Goal: Task Accomplishment & Management: Manage account settings

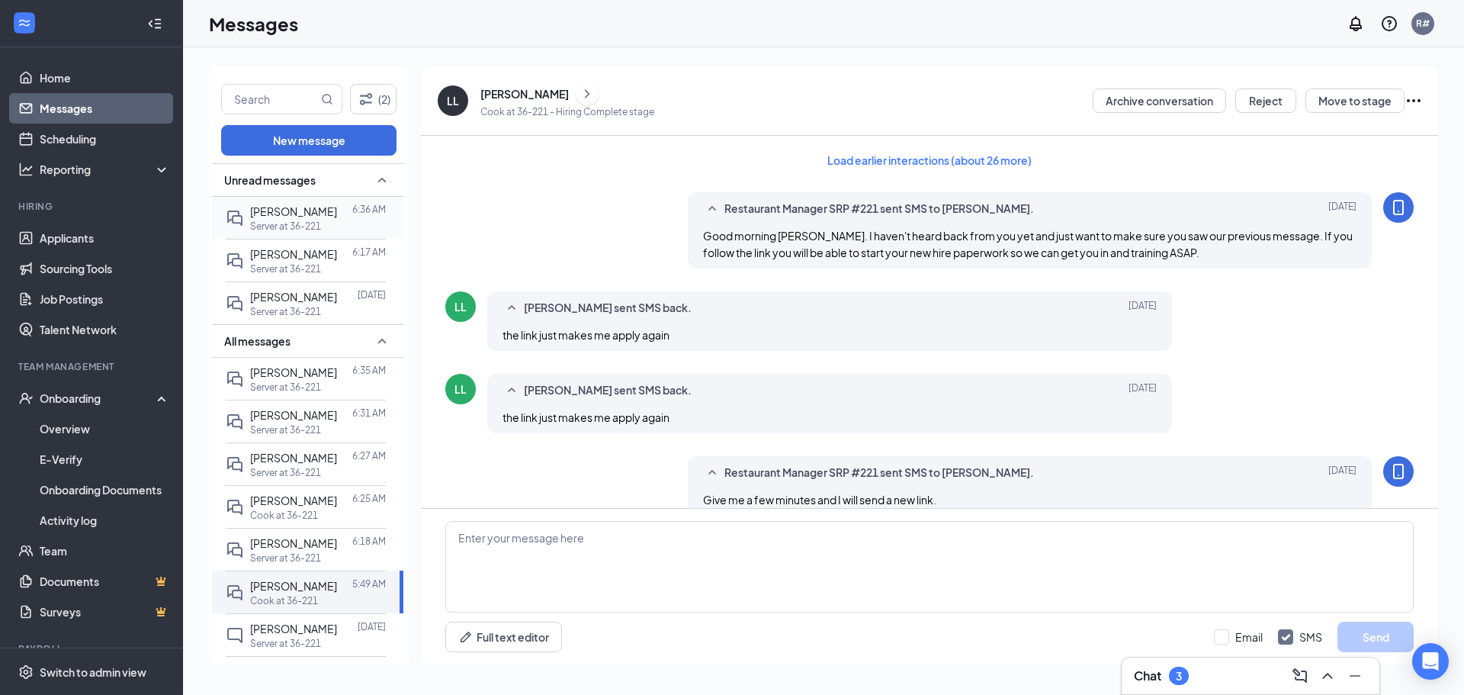
scroll to position [903, 0]
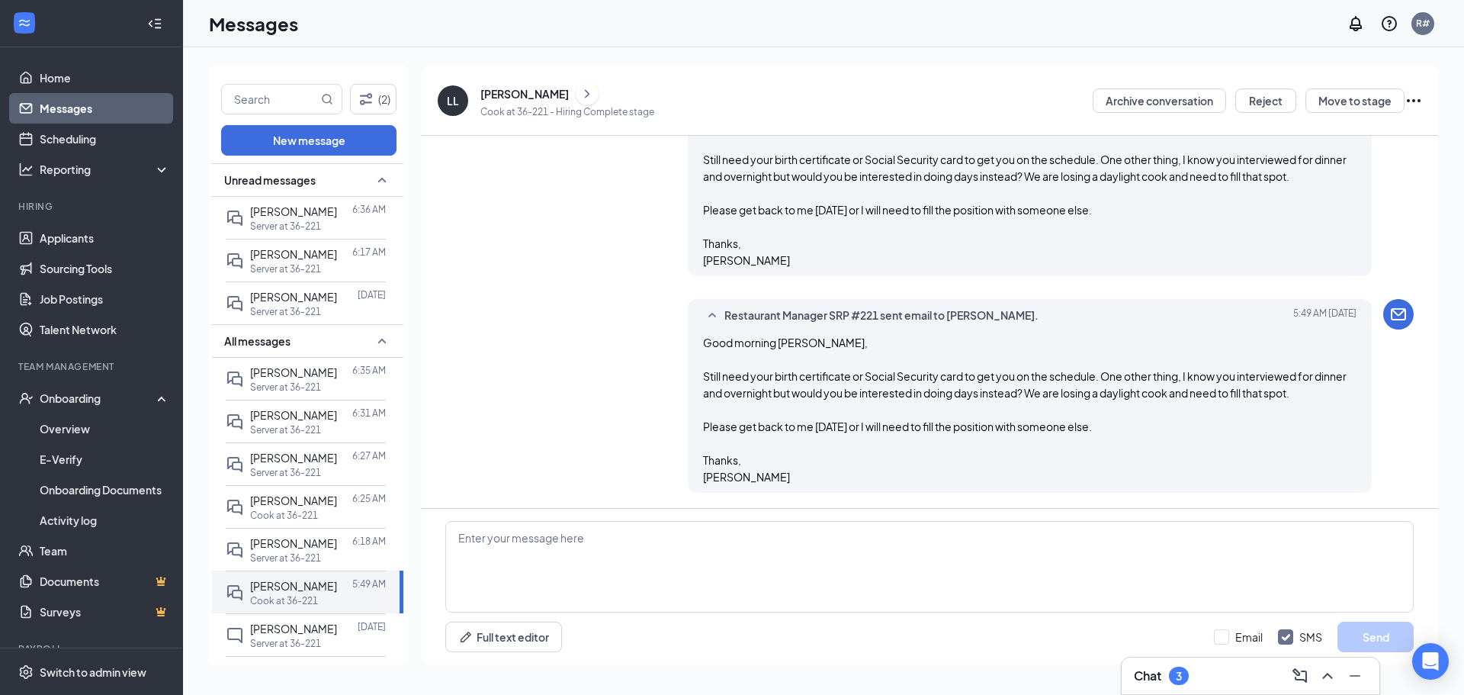
click at [69, 99] on link "Messages" at bounding box center [105, 108] width 130 height 30
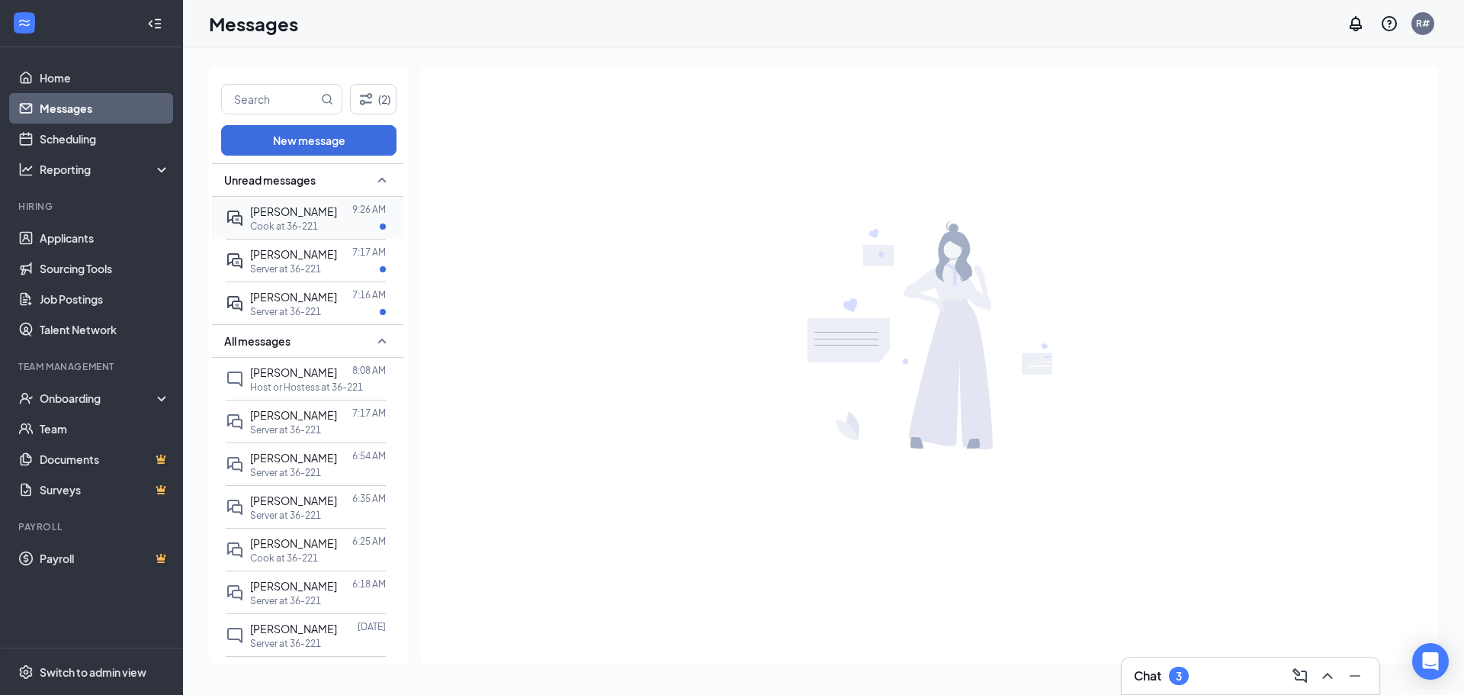
click at [282, 220] on p "Cook at 36-221" at bounding box center [284, 226] width 68 height 13
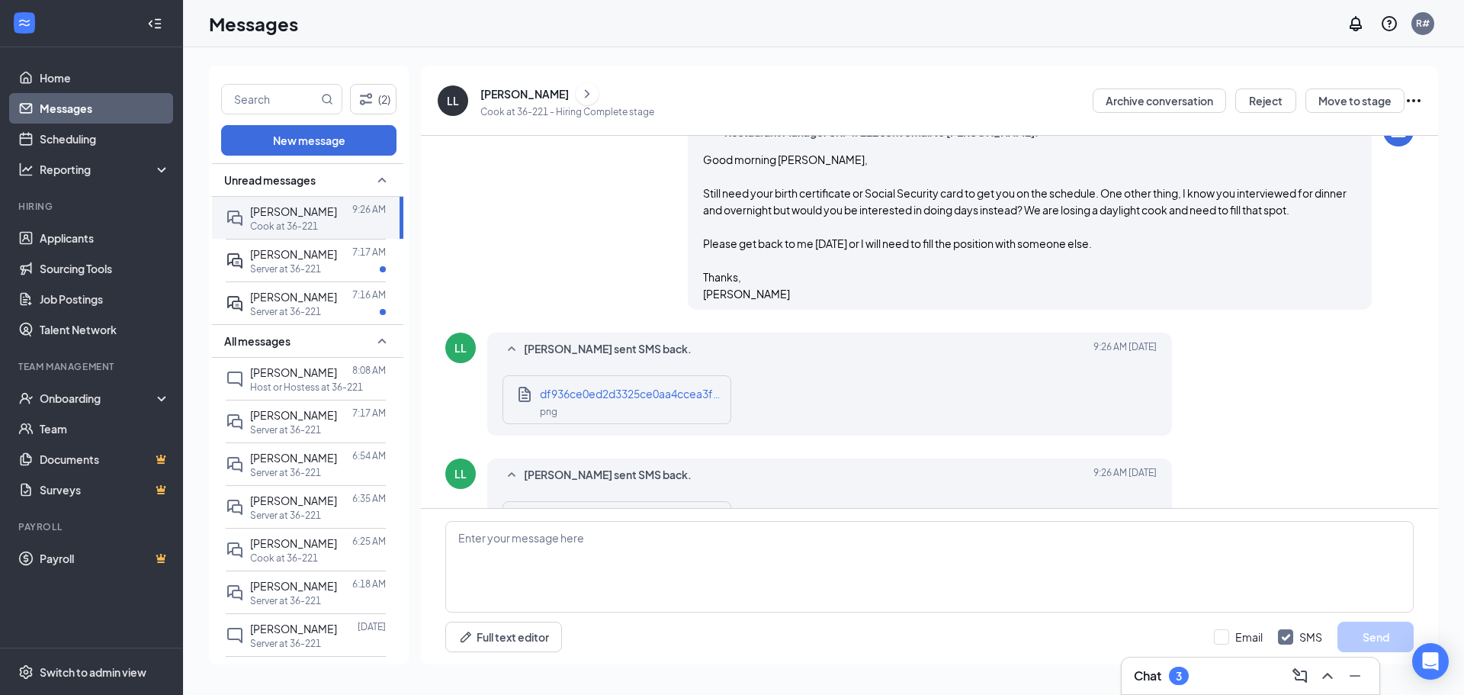
scroll to position [618, 0]
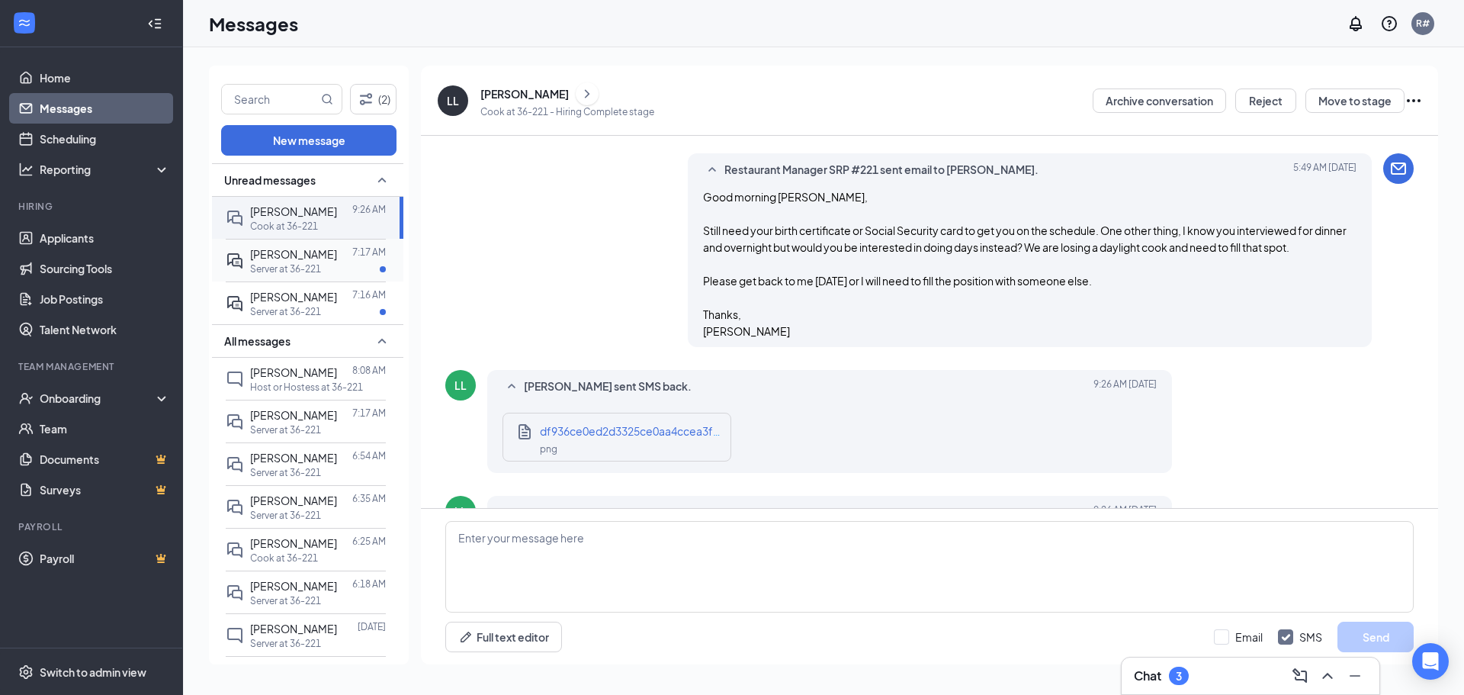
click at [301, 250] on span "[PERSON_NAME]" at bounding box center [293, 254] width 87 height 14
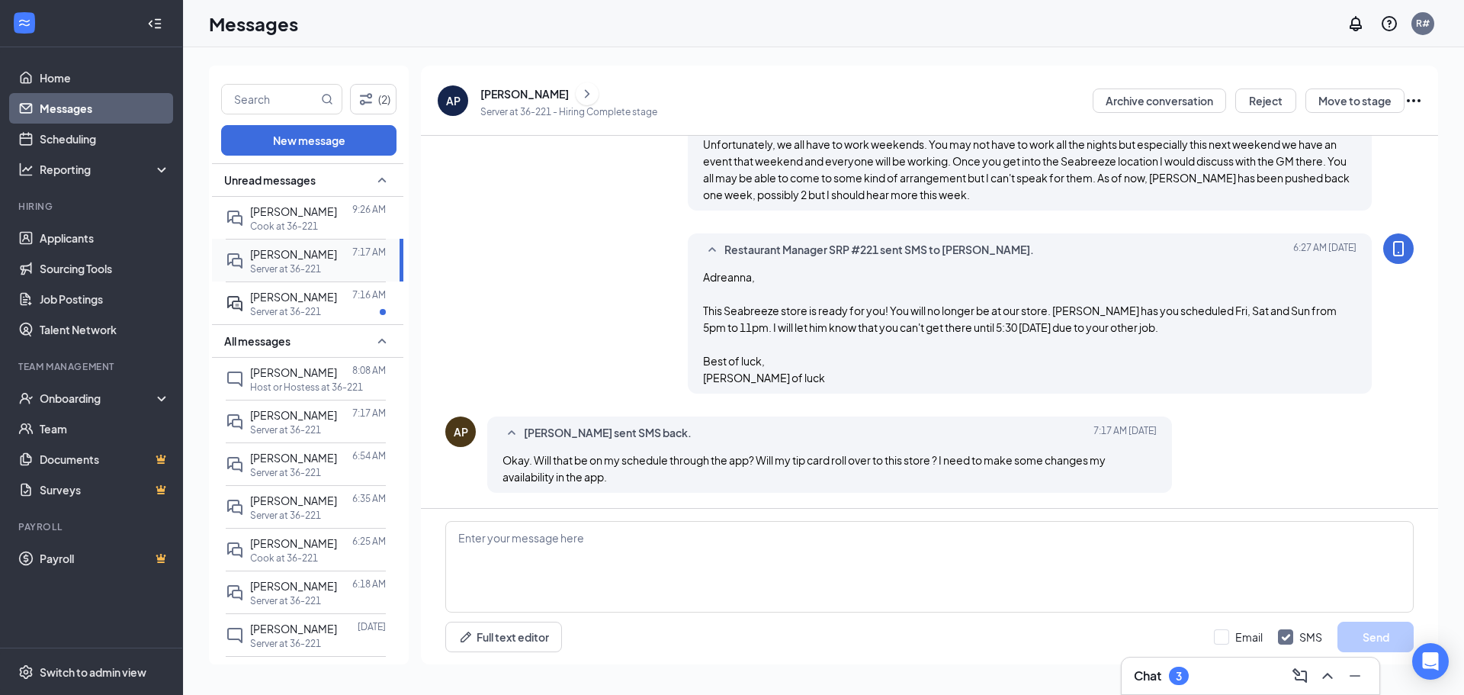
scroll to position [752, 0]
click at [524, 536] on textarea at bounding box center [929, 566] width 968 height 91
type textarea "Y"
type textarea "N"
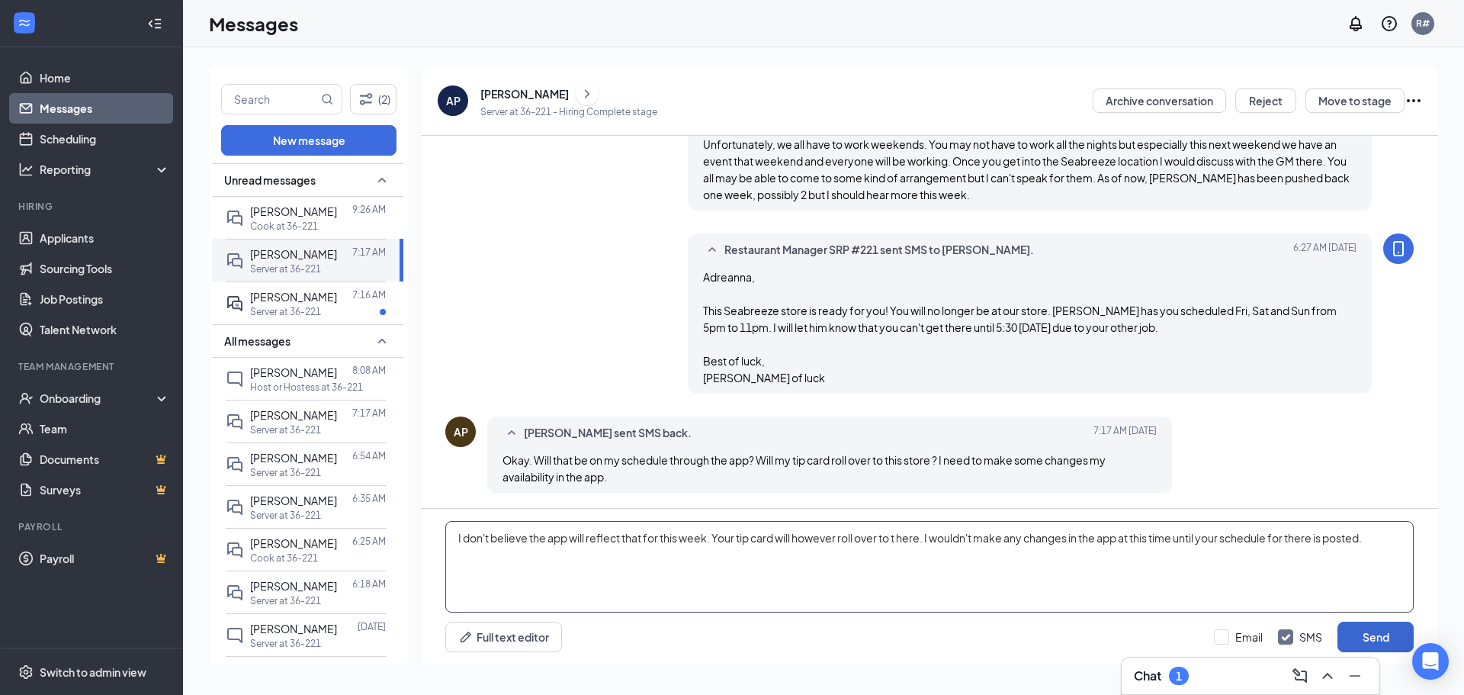
type textarea "I don't believe the app will reflect that for this week. Your tip card will how…"
click at [1353, 638] on button "Send" at bounding box center [1375, 636] width 76 height 30
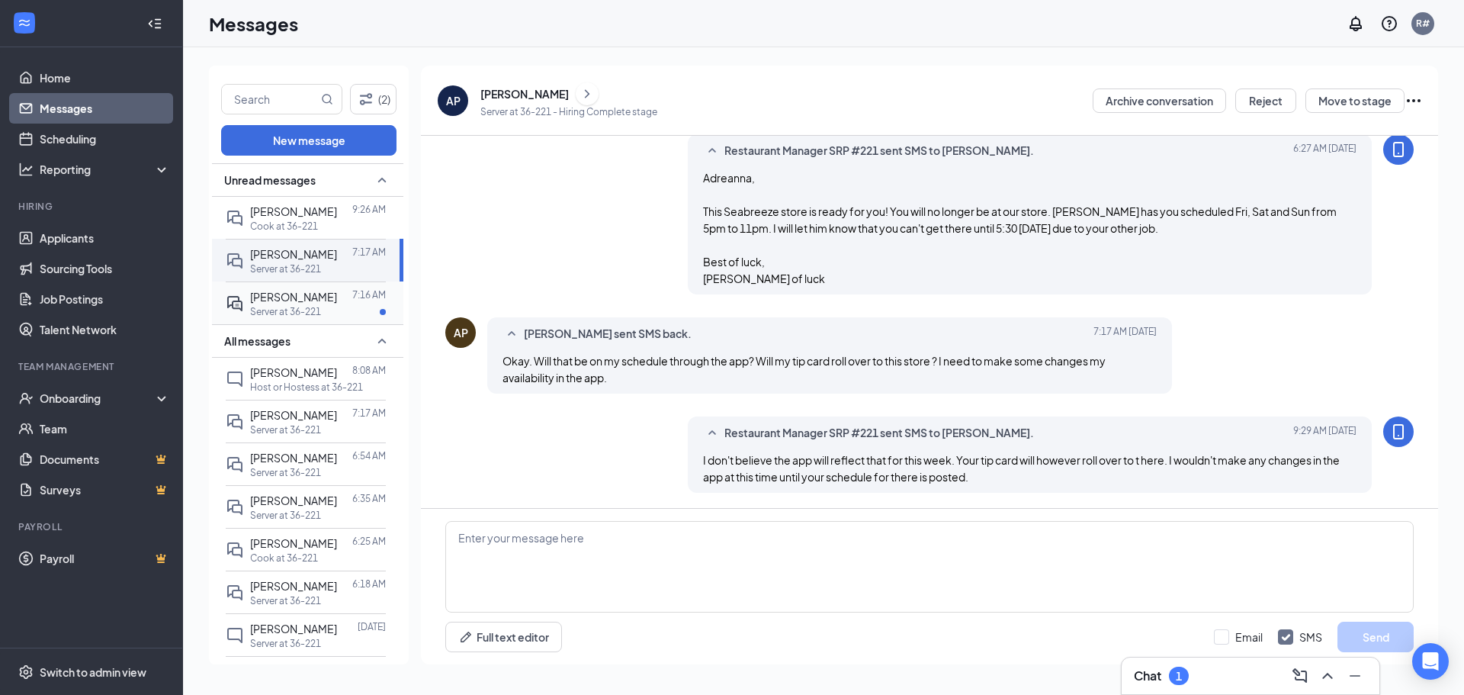
scroll to position [851, 0]
click at [261, 298] on span "[PERSON_NAME]" at bounding box center [293, 297] width 87 height 14
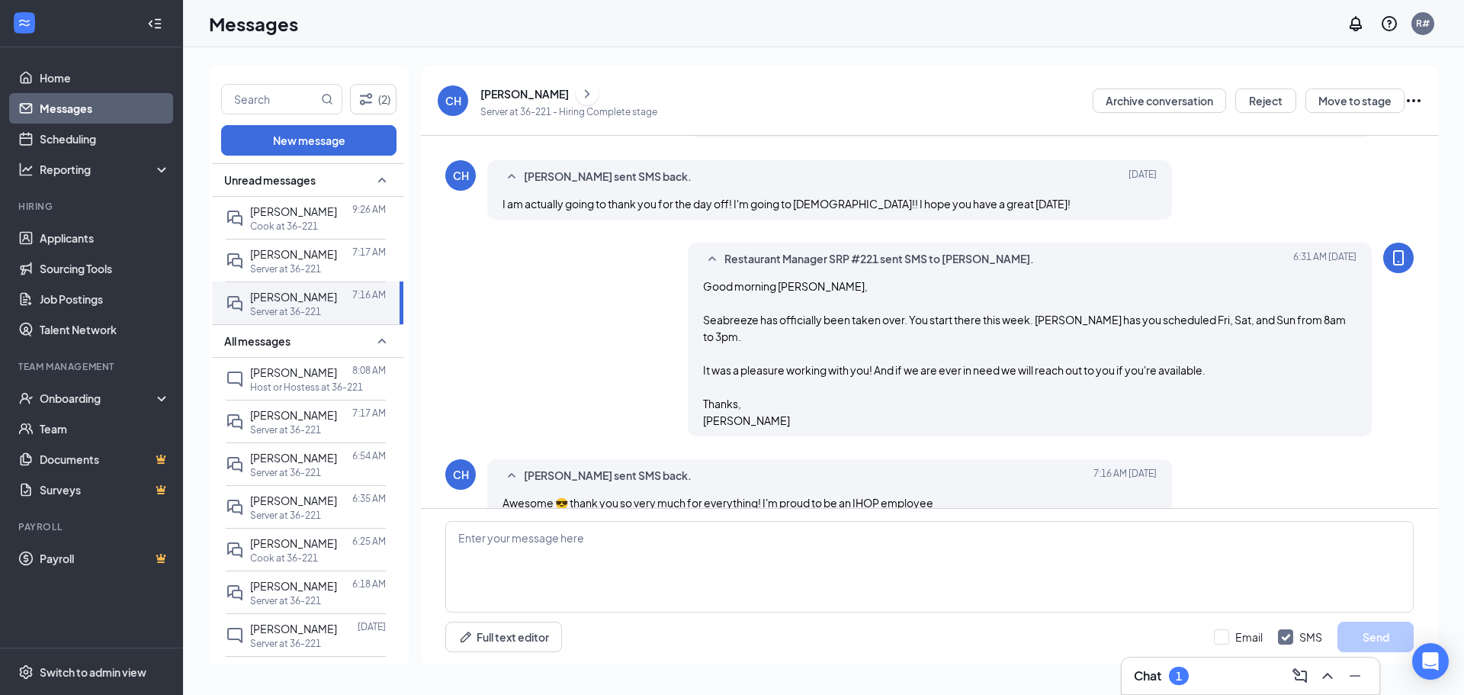
scroll to position [493, 0]
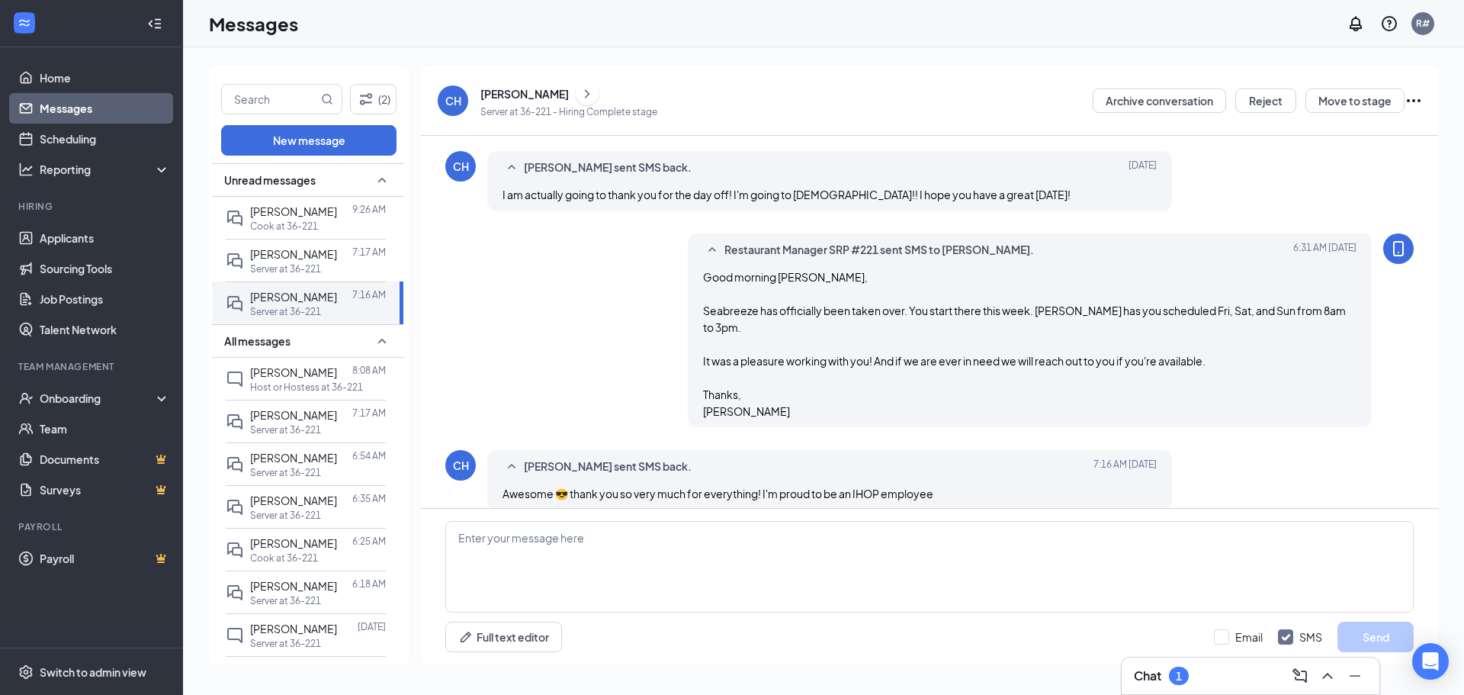
click at [980, 450] on div "[PERSON_NAME] sent SMS back. [DATE] 7:16 AM Awesome 😎 thank you so very much fo…" at bounding box center [829, 479] width 685 height 59
click at [569, 532] on textarea at bounding box center [929, 566] width 968 height 91
type textarea "We loved having you here!"
click at [1378, 626] on button "Send" at bounding box center [1375, 636] width 76 height 30
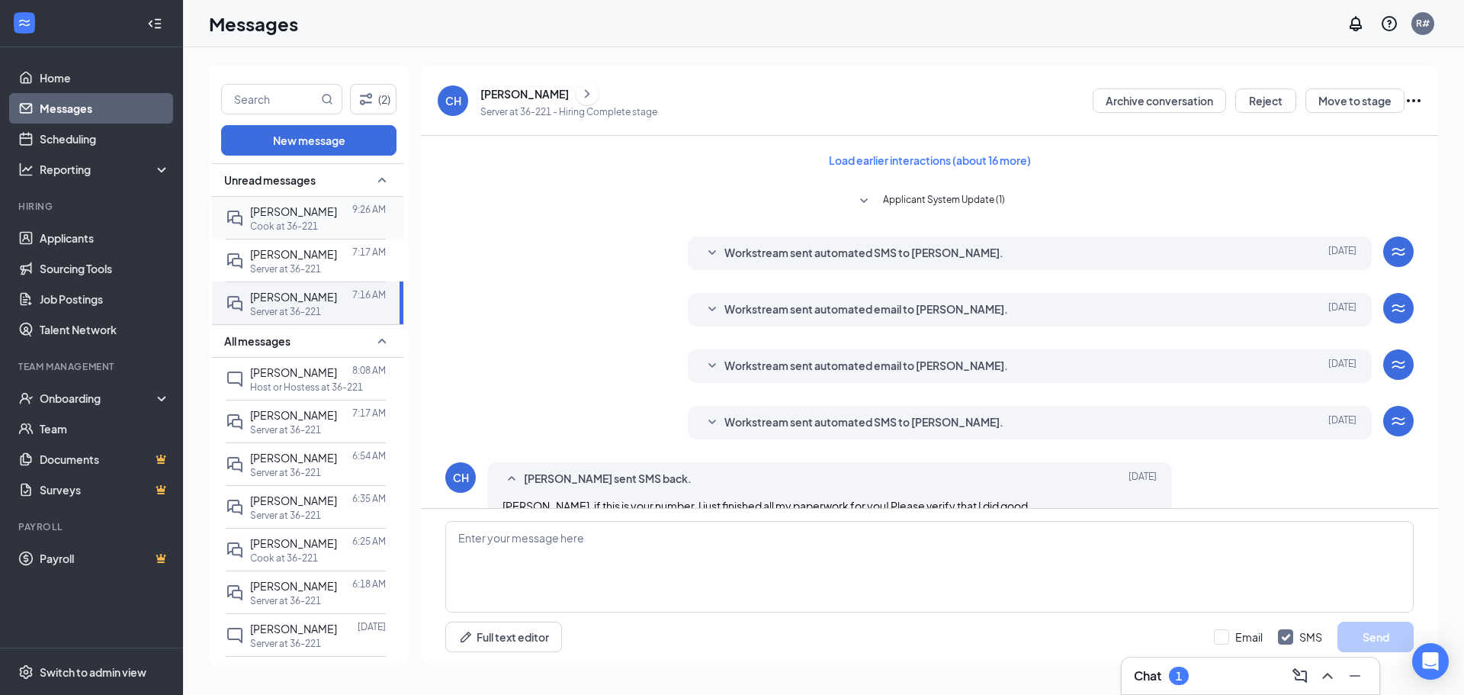
click at [305, 226] on p "Cook at 36-221" at bounding box center [284, 226] width 68 height 13
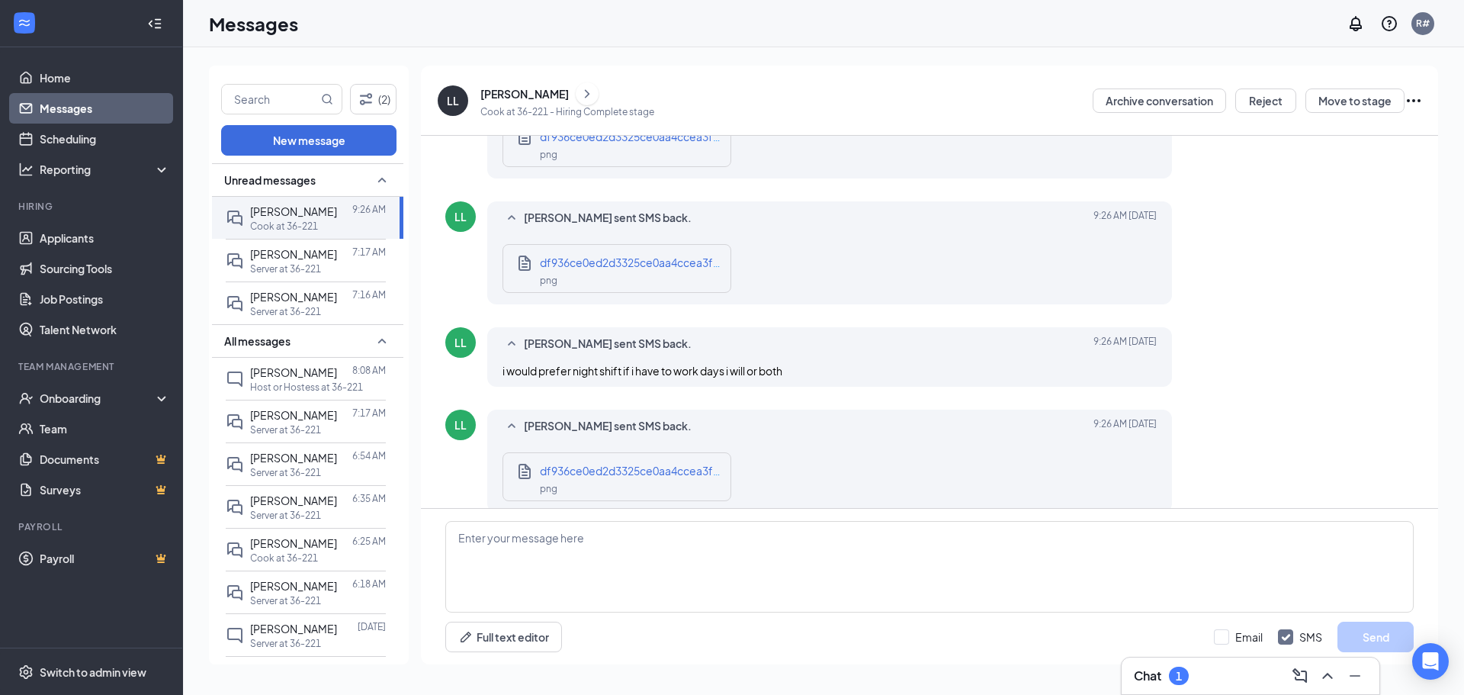
scroll to position [1000, 0]
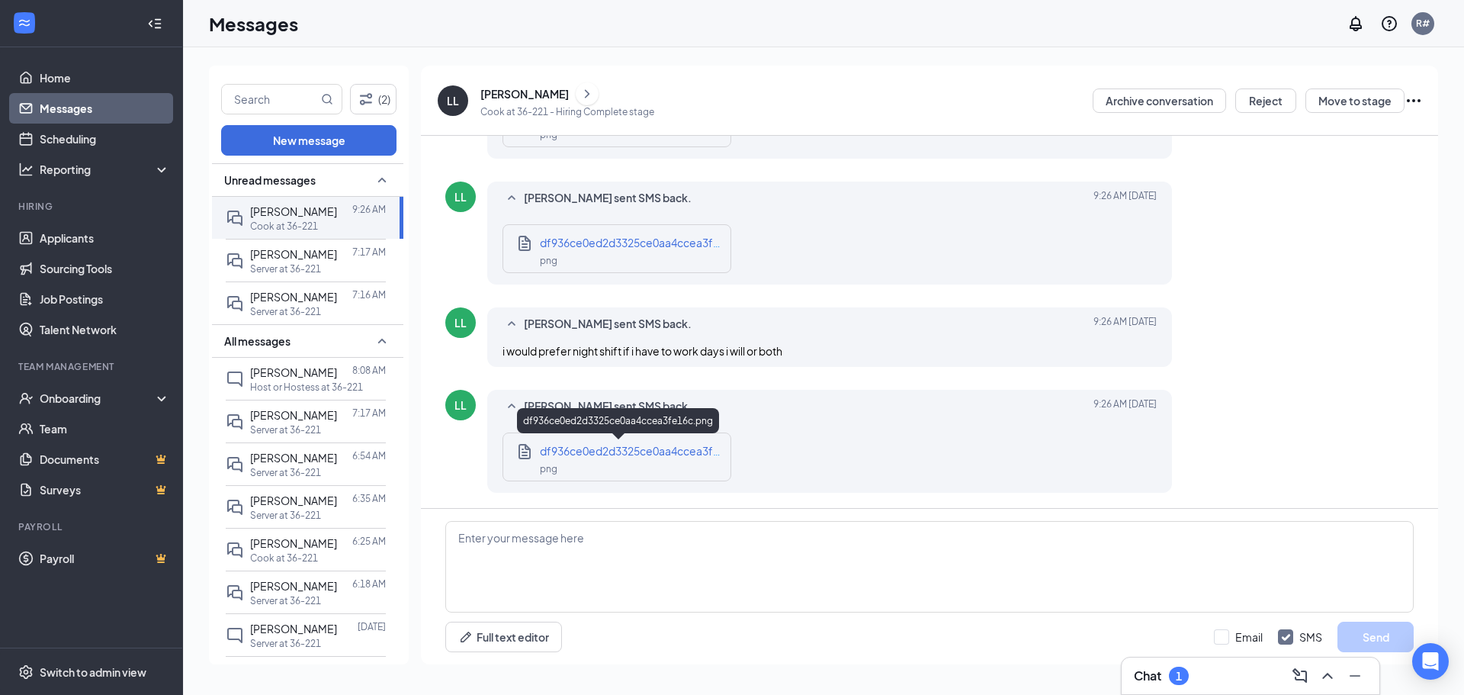
click at [579, 461] on div "png" at bounding box center [631, 468] width 183 height 18
click at [275, 230] on p "Cook at 36-221" at bounding box center [284, 226] width 68 height 13
click at [512, 547] on textarea at bounding box center [929, 566] width 968 height 91
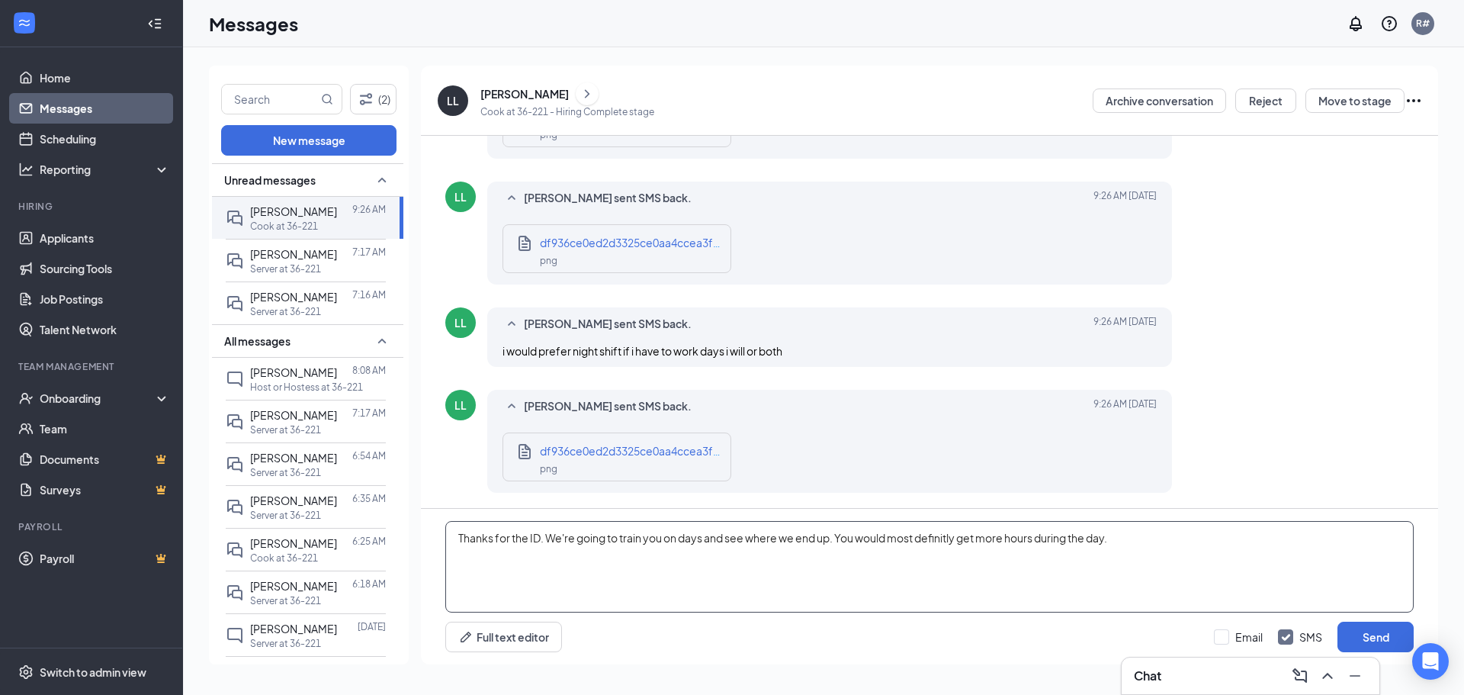
click at [951, 534] on textarea "Thanks for the ID. We're going to train you on days and see where we end up. Yo…" at bounding box center [929, 566] width 968 height 91
click at [1141, 550] on textarea "Thanks for the ID. We're going to train you on days and see where we end up. Yo…" at bounding box center [929, 566] width 968 height 91
click at [620, 538] on textarea "Thanks for the ID. We're going to train you on days and see where we end up. Yo…" at bounding box center [929, 566] width 968 height 91
click at [746, 565] on textarea "Thanks for the ID. We're going to need to train you on days and see where we en…" at bounding box center [929, 566] width 968 height 91
type textarea "Thanks for the ID. We're going to need to train you on days and see where we en…"
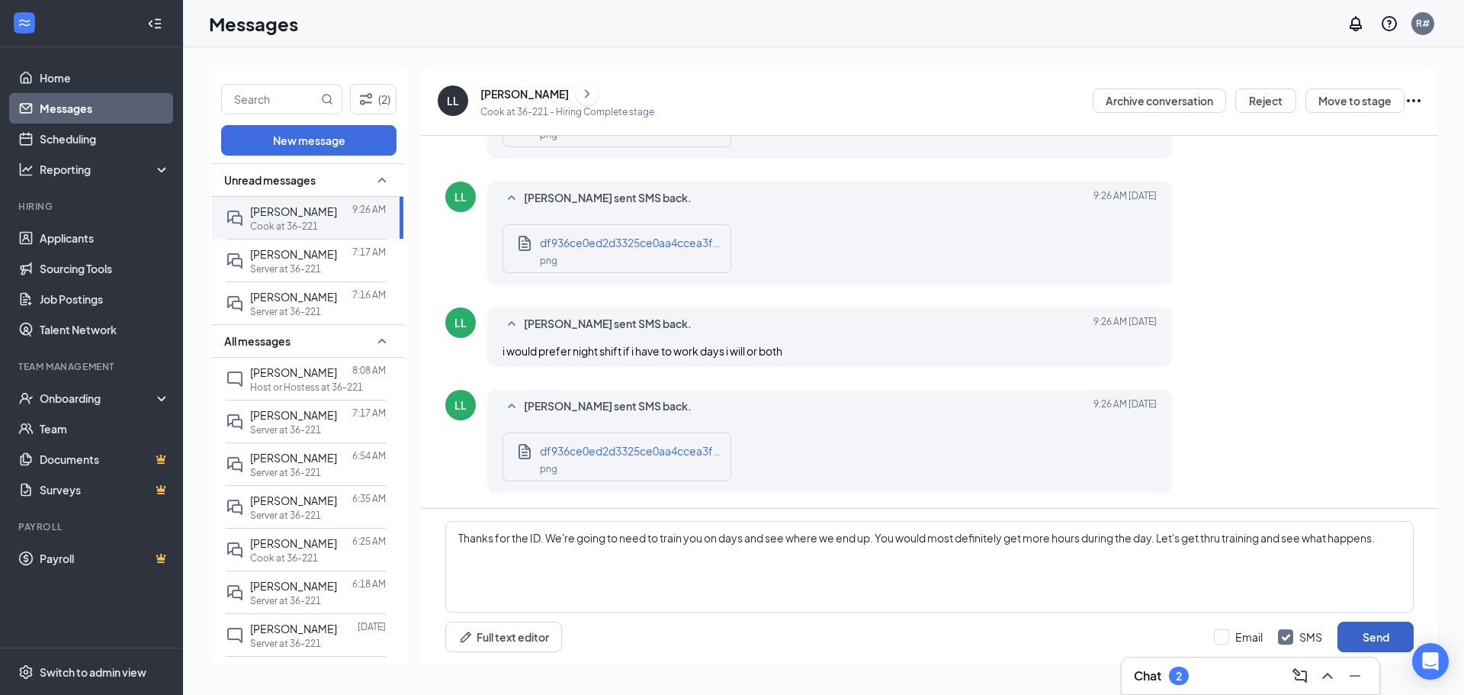
click at [1363, 626] on button "Send" at bounding box center [1375, 636] width 76 height 30
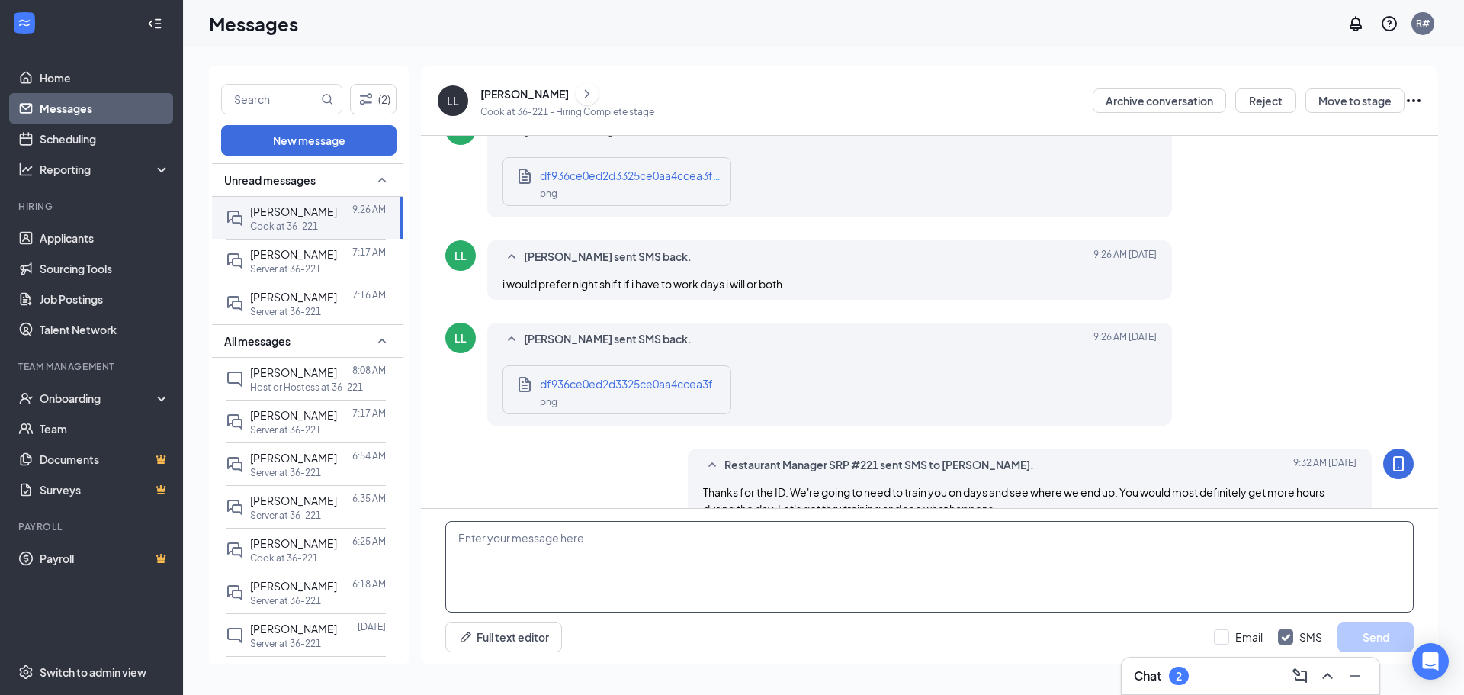
scroll to position [1099, 0]
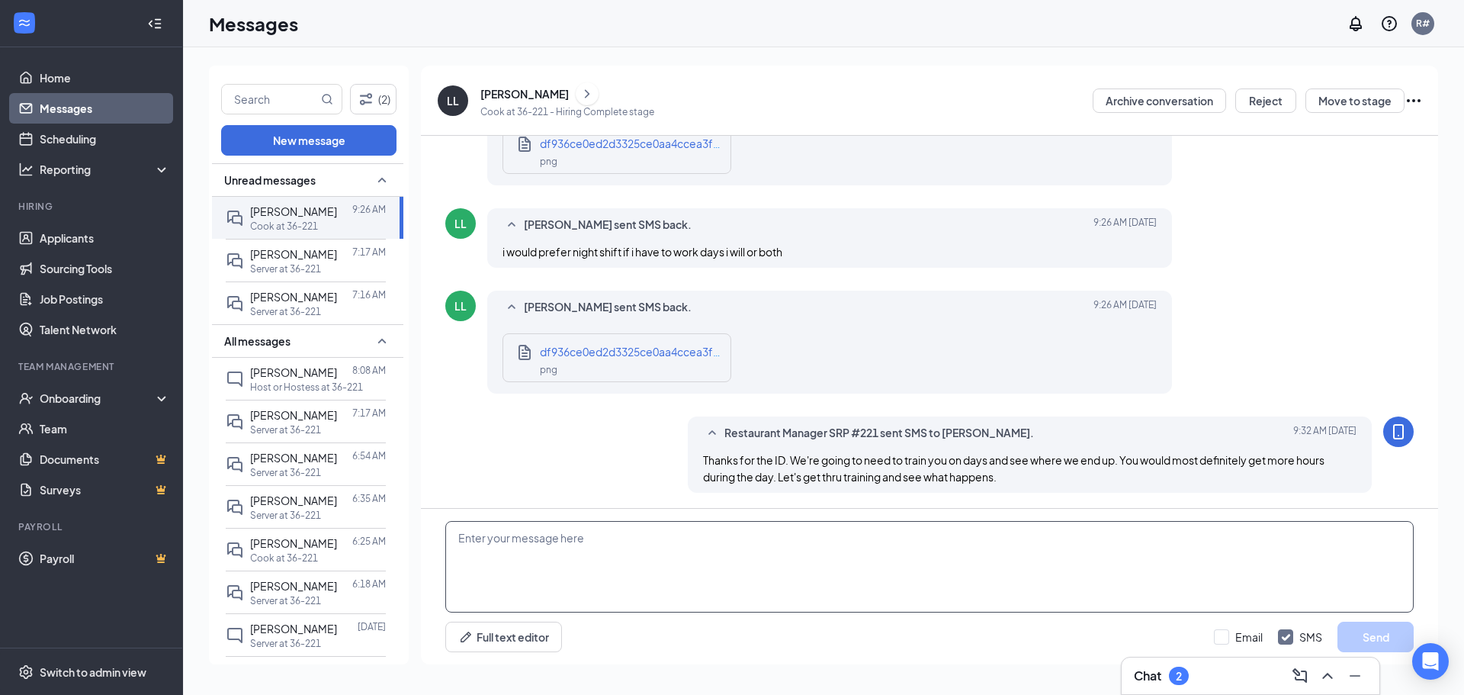
click at [496, 525] on textarea at bounding box center [929, 566] width 968 height 91
type textarea "I"
type textarea "W"
type textarea "Can you be here [DATE] at 9am to start training?"
click at [1381, 632] on button "Send" at bounding box center [1375, 636] width 76 height 30
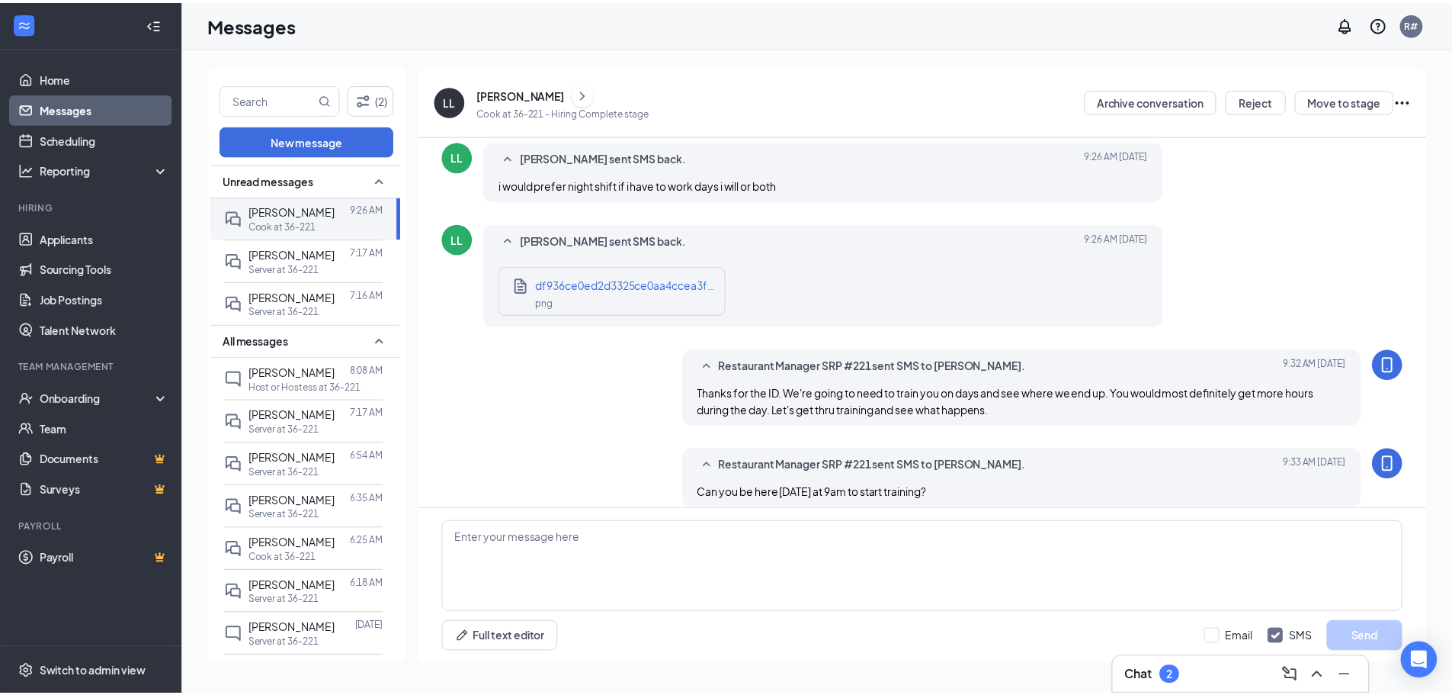
scroll to position [1181, 0]
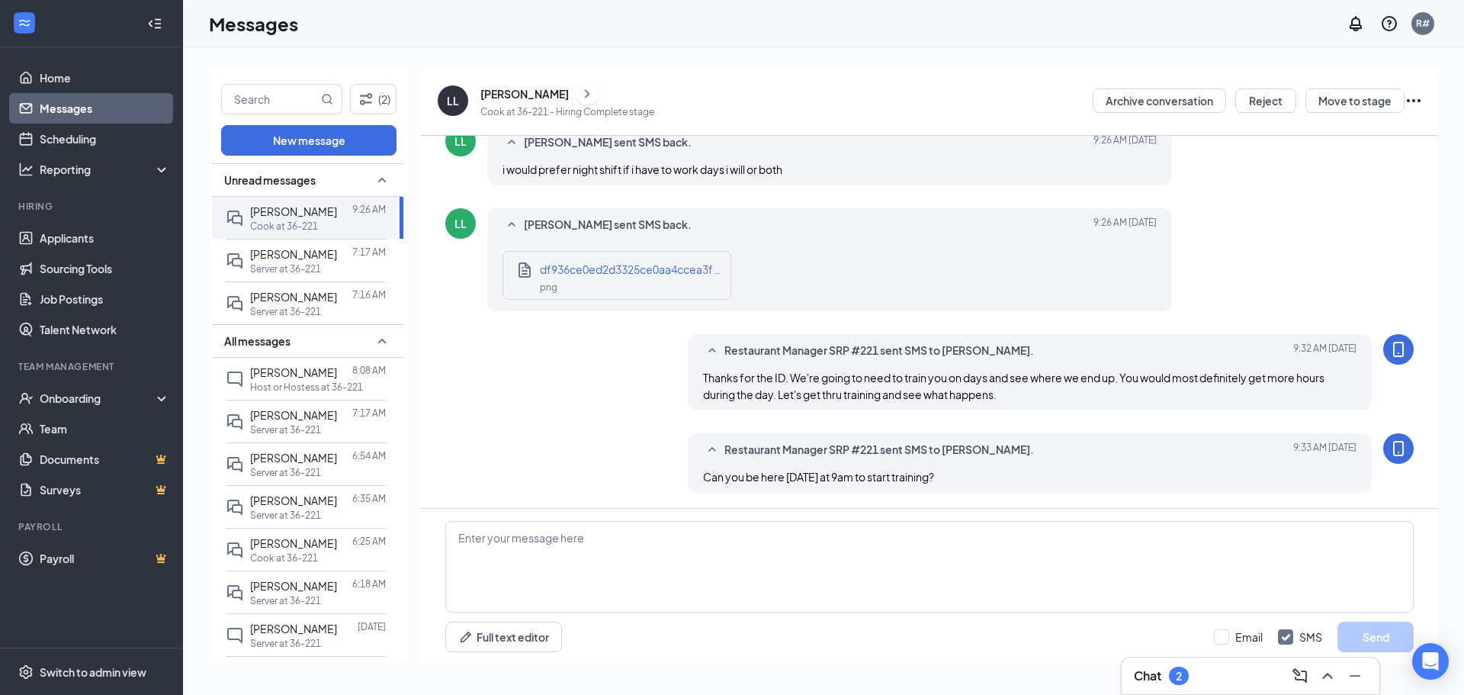
click at [988, 26] on div "Messages R#" at bounding box center [823, 23] width 1281 height 47
click at [69, 398] on div "Onboarding" at bounding box center [98, 397] width 117 height 15
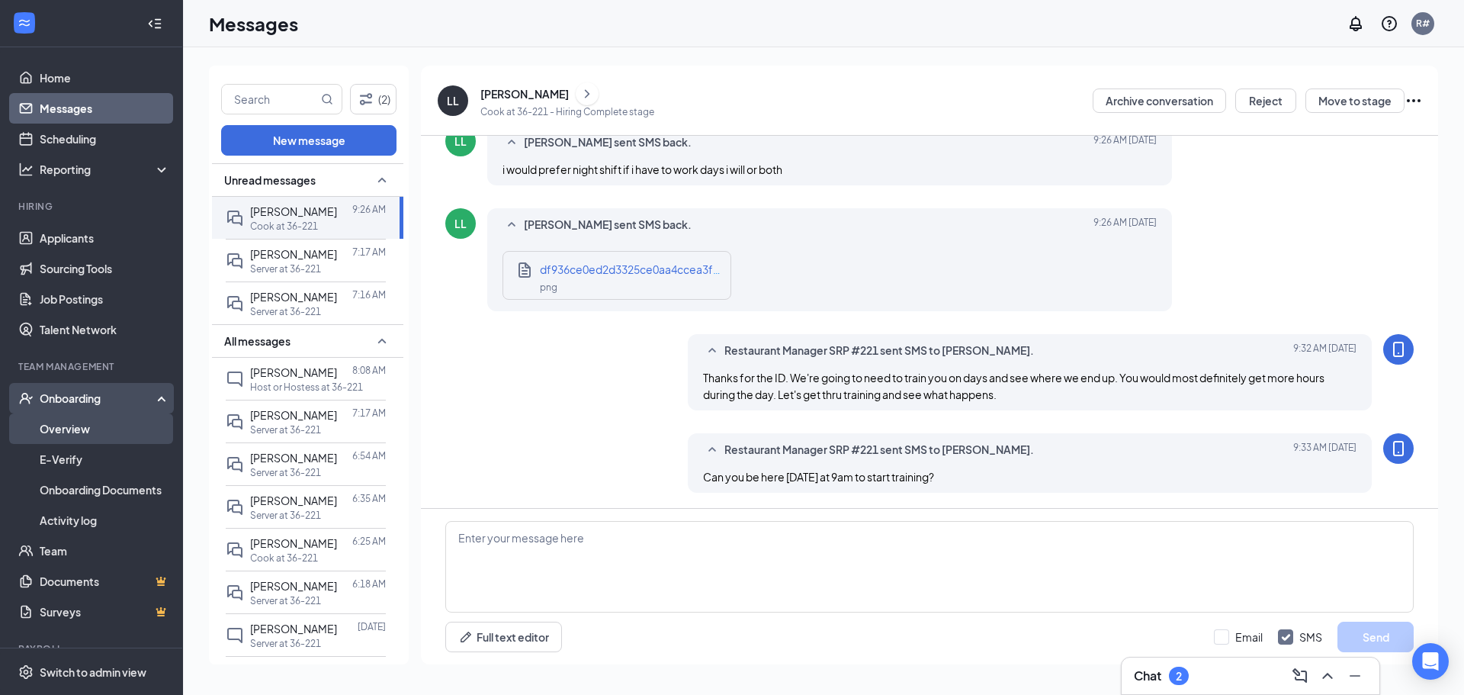
click at [69, 425] on link "Overview" at bounding box center [105, 428] width 130 height 30
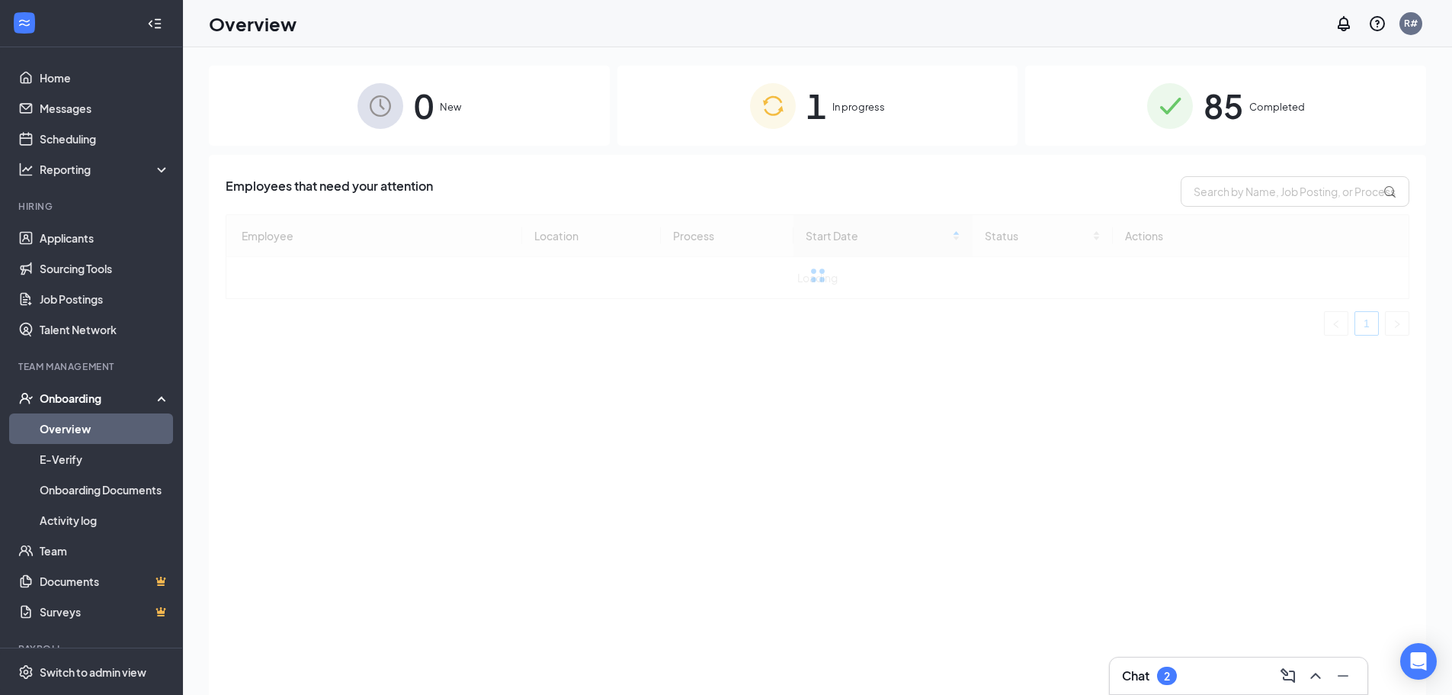
click at [826, 116] on span "1" at bounding box center [817, 105] width 20 height 53
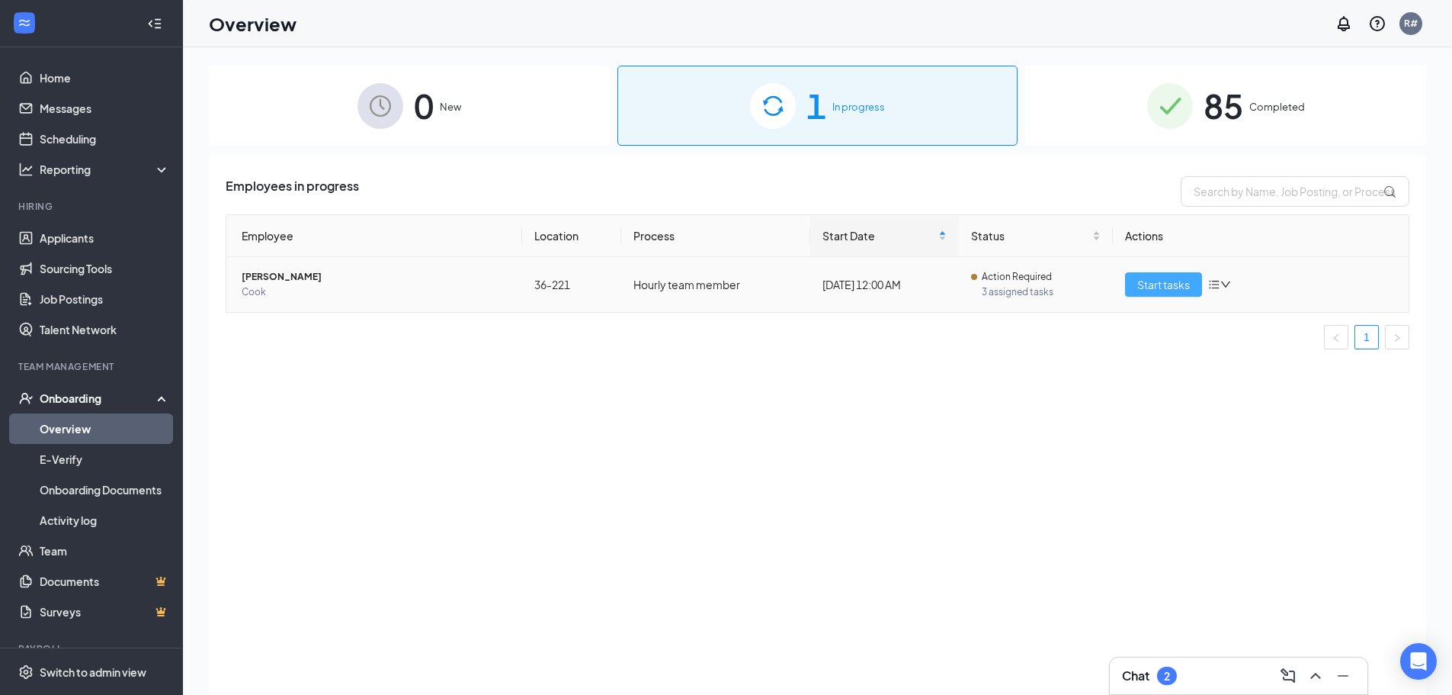
click at [1157, 281] on span "Start tasks" at bounding box center [1164, 284] width 53 height 17
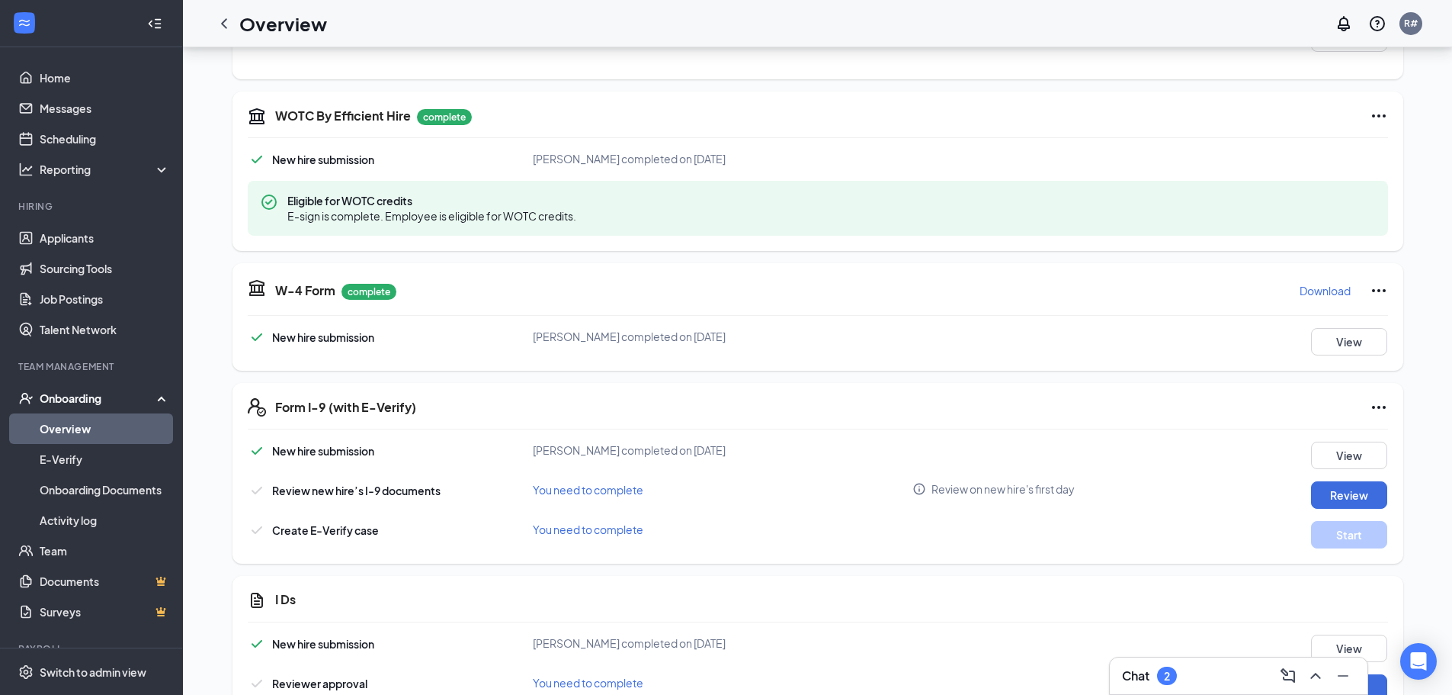
scroll to position [534, 0]
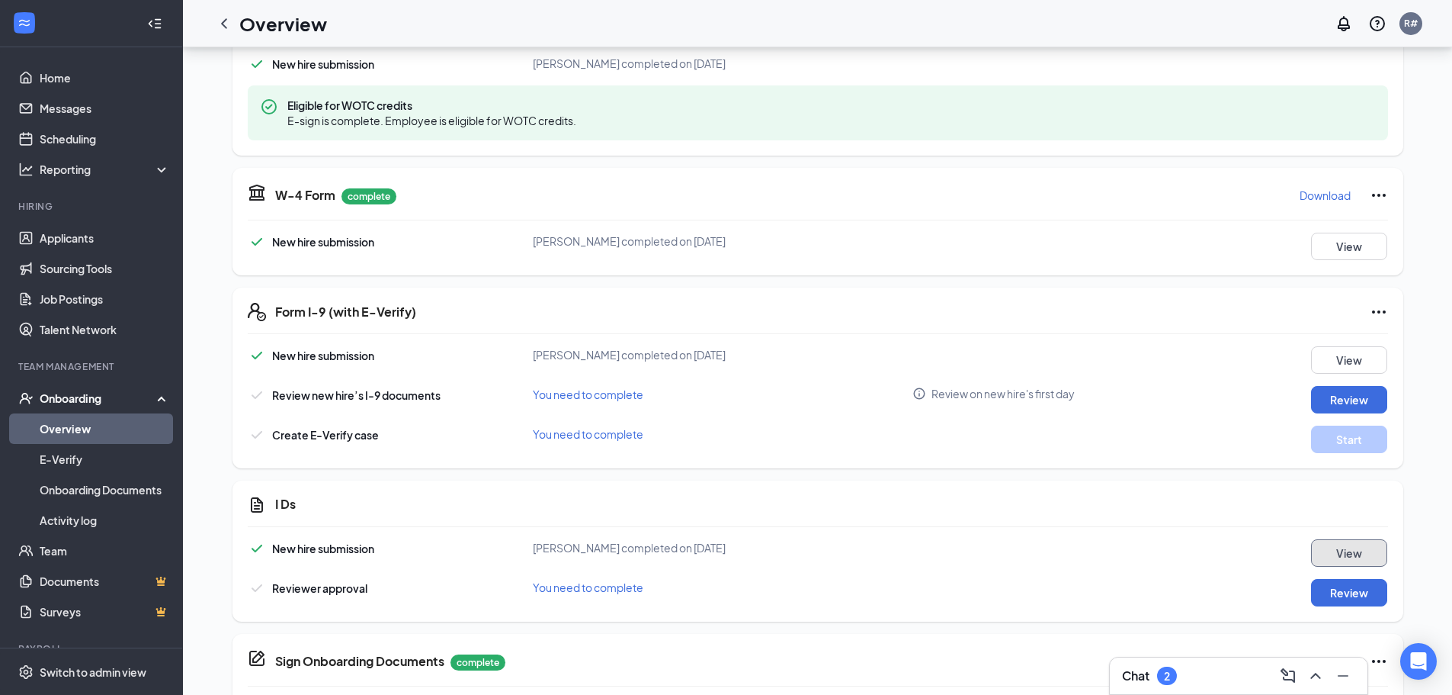
click at [1353, 545] on button "View" at bounding box center [1349, 552] width 76 height 27
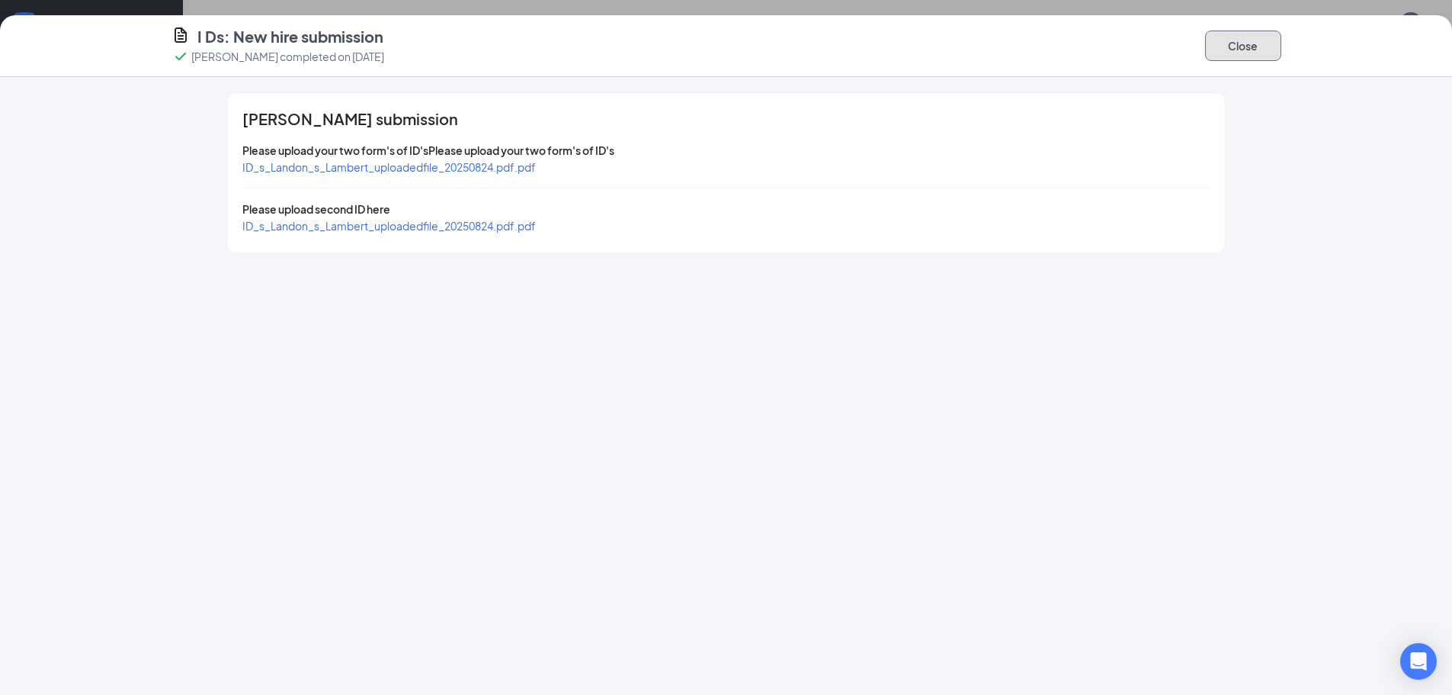
click at [1240, 55] on button "Close" at bounding box center [1243, 45] width 76 height 30
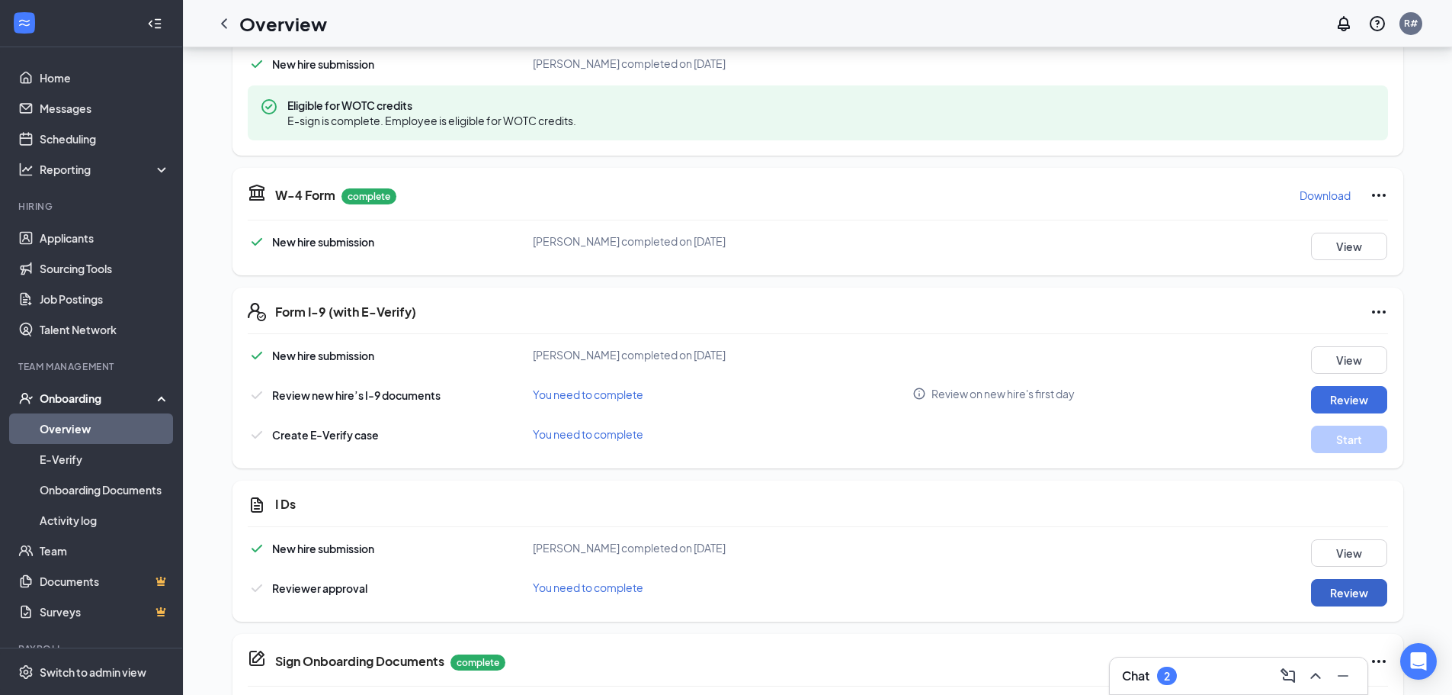
click at [1341, 593] on button "Review" at bounding box center [1349, 592] width 76 height 27
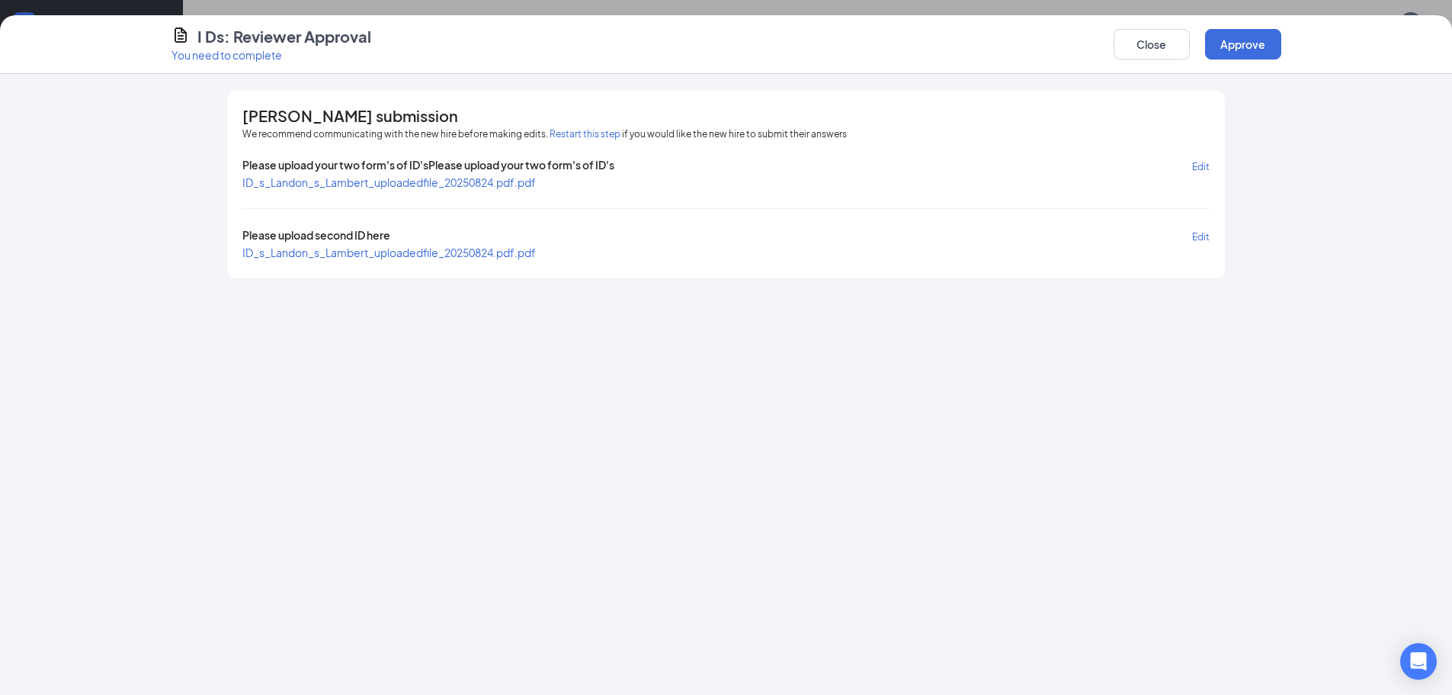
click at [1202, 237] on span "Edit" at bounding box center [1201, 236] width 18 height 11
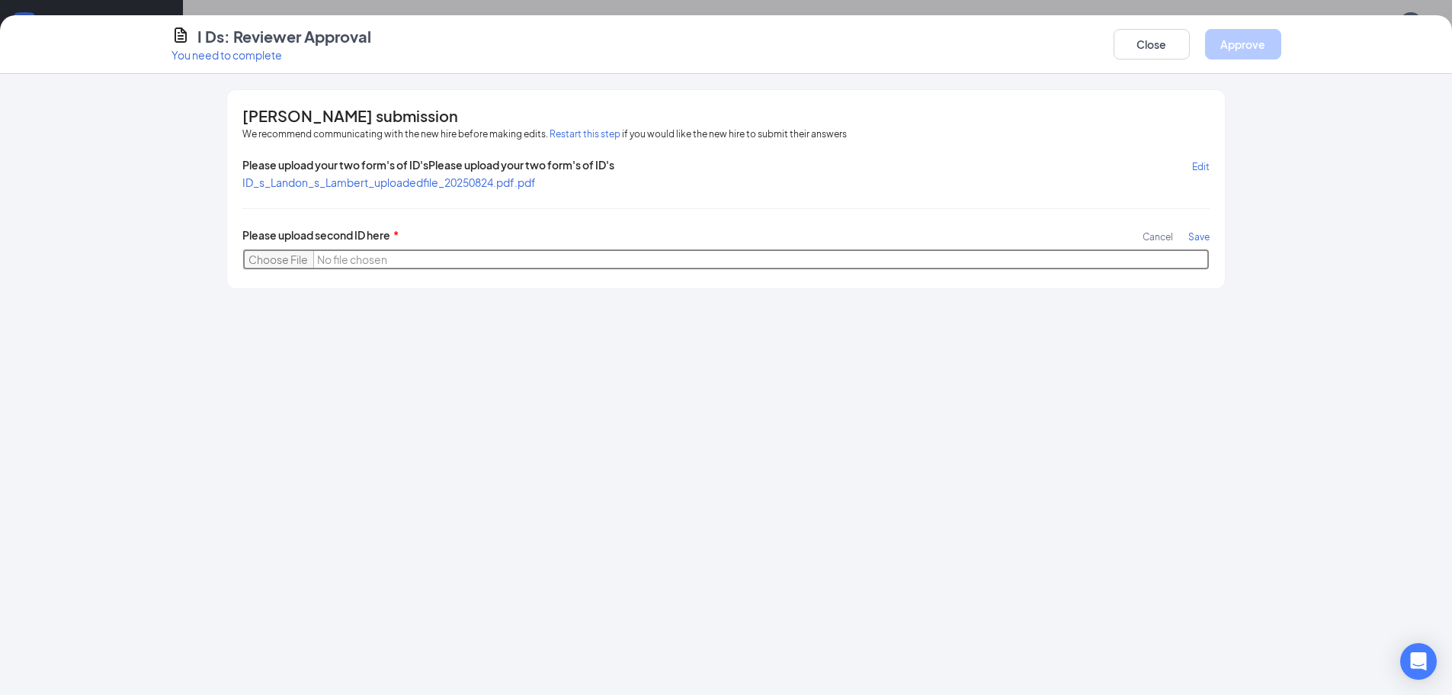
drag, startPoint x: 1202, startPoint y: 237, endPoint x: 265, endPoint y: 255, distance: 936.4
click at [265, 255] on input "file" at bounding box center [725, 259] width 967 height 21
type input "C:\fakepath\[PERSON_NAME] card.pdf"
click at [1197, 231] on span "Save" at bounding box center [1199, 236] width 21 height 11
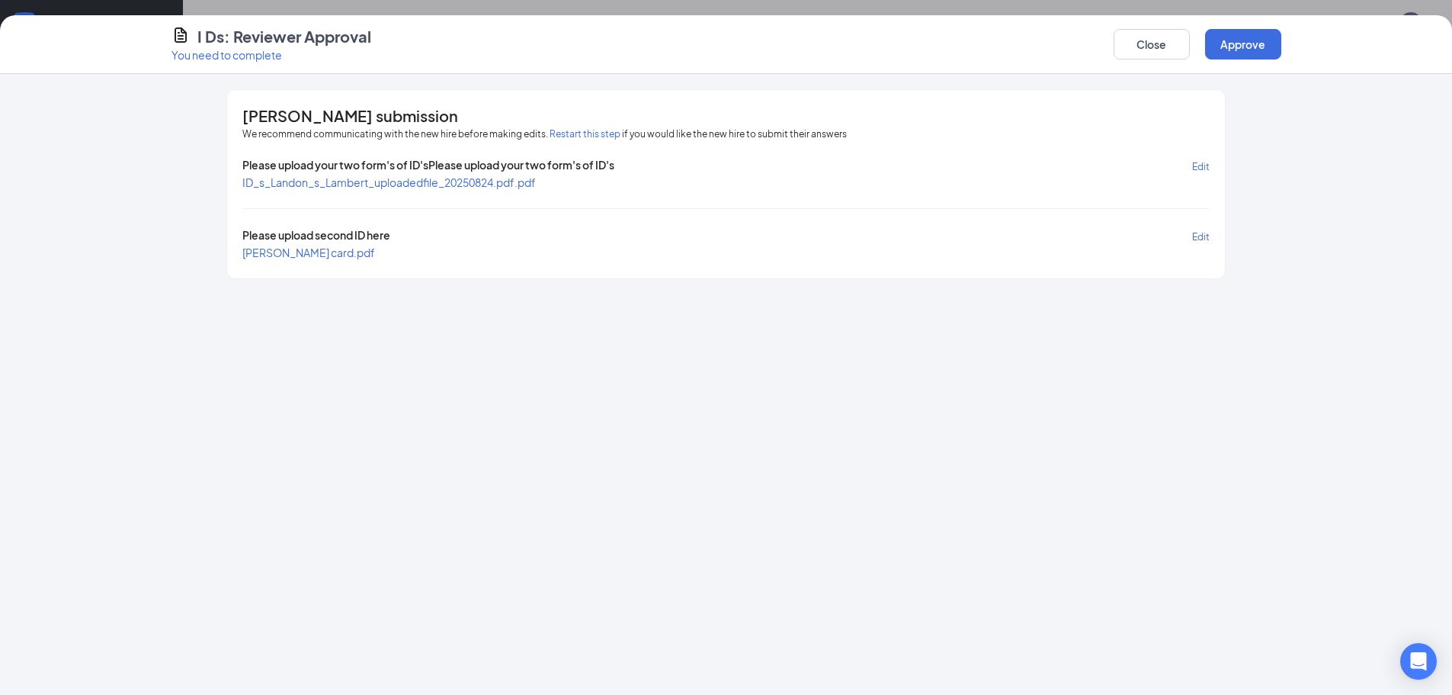
click at [323, 183] on span "ID_s_Landon_s_Lambert_uploadedfile_20250824.pdf.pdf" at bounding box center [389, 182] width 294 height 14
click at [1260, 42] on button "Approve" at bounding box center [1243, 44] width 76 height 30
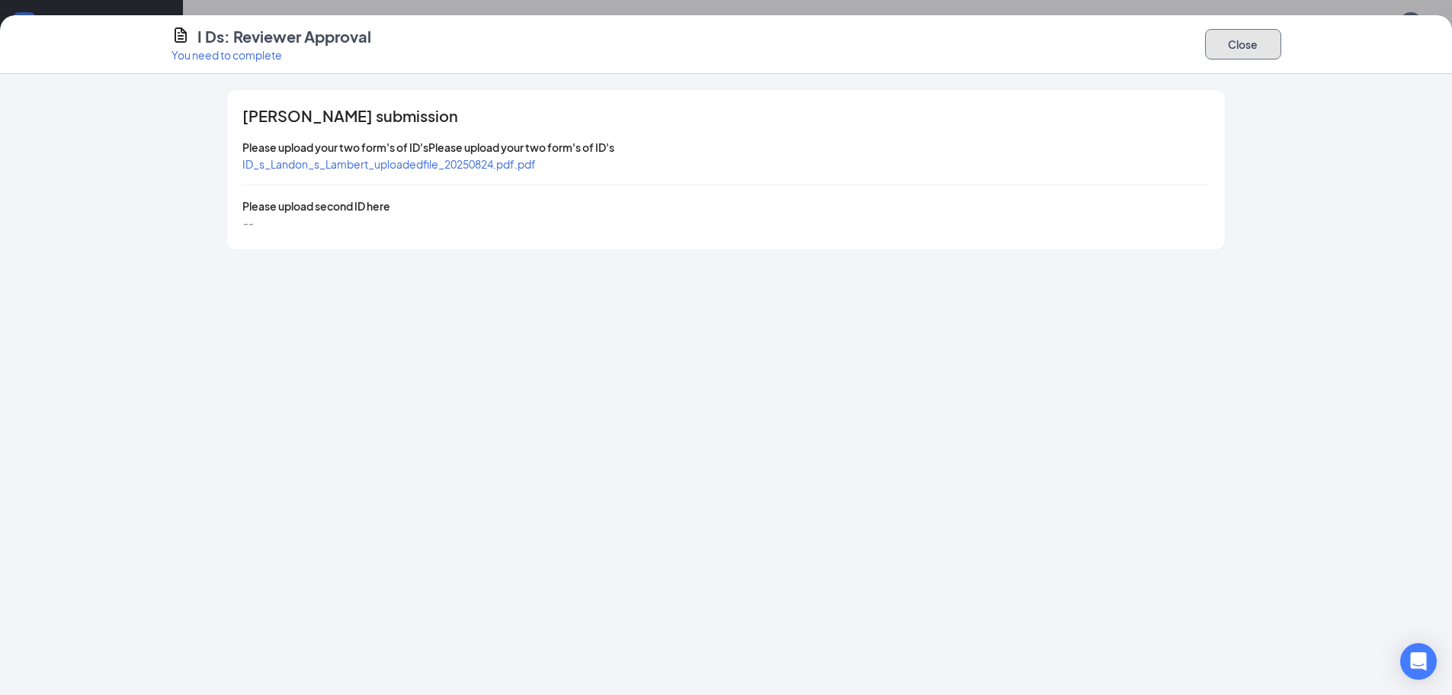
click at [1237, 32] on button "Close" at bounding box center [1243, 44] width 76 height 30
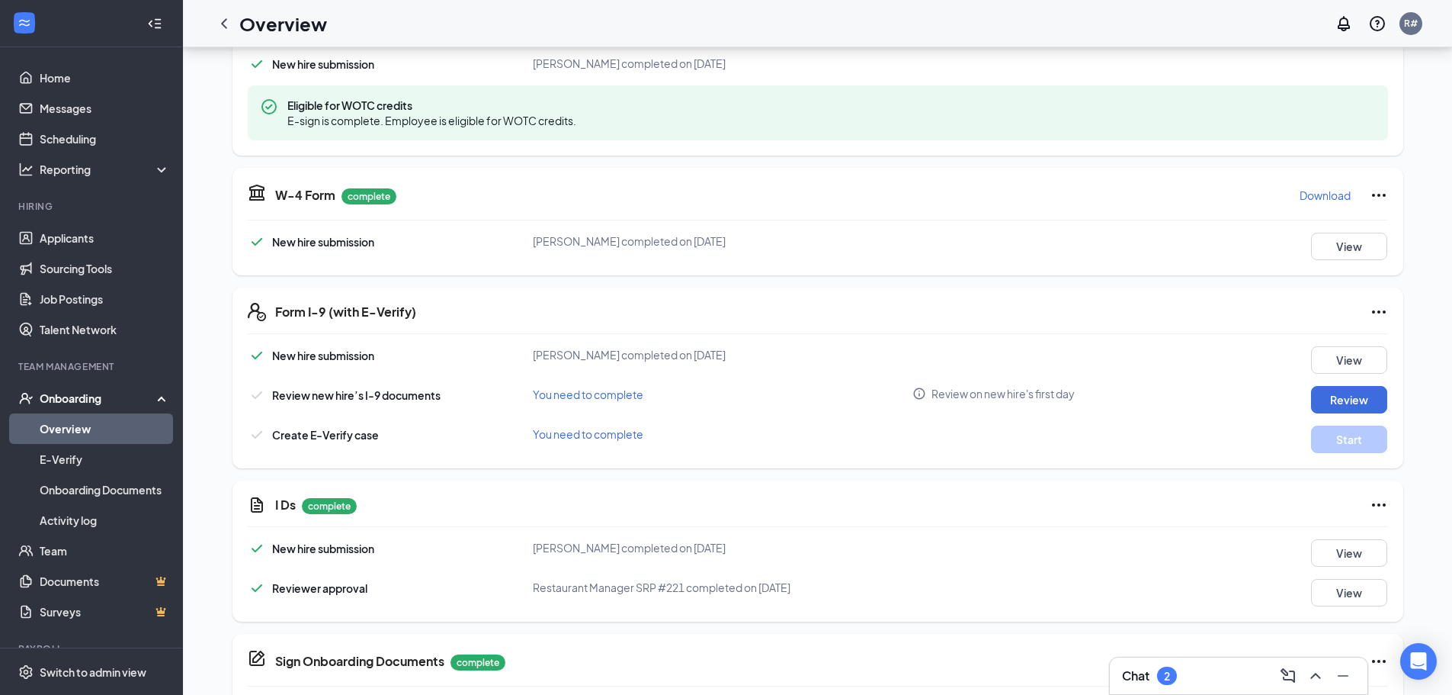
click at [1089, 482] on div "I Ds complete New hire submission [PERSON_NAME] completed on [DATE] View Review…" at bounding box center [818, 550] width 1171 height 141
click at [1333, 407] on button "Review" at bounding box center [1349, 399] width 76 height 27
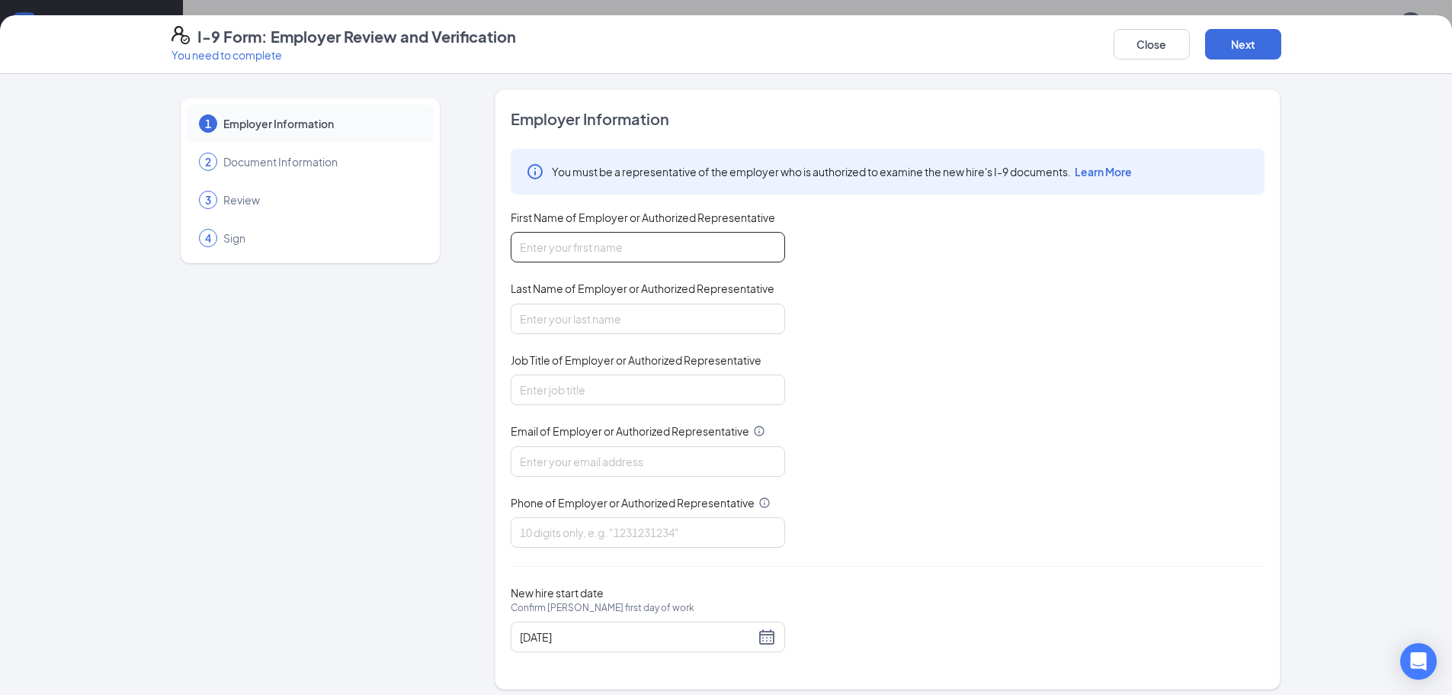
click at [572, 255] on input "First Name of Employer or Authorized Representative" at bounding box center [648, 247] width 274 height 30
type input "[PERSON_NAME]"
type input "[EMAIL_ADDRESS][DOMAIN_NAME]"
type input "3862388883"
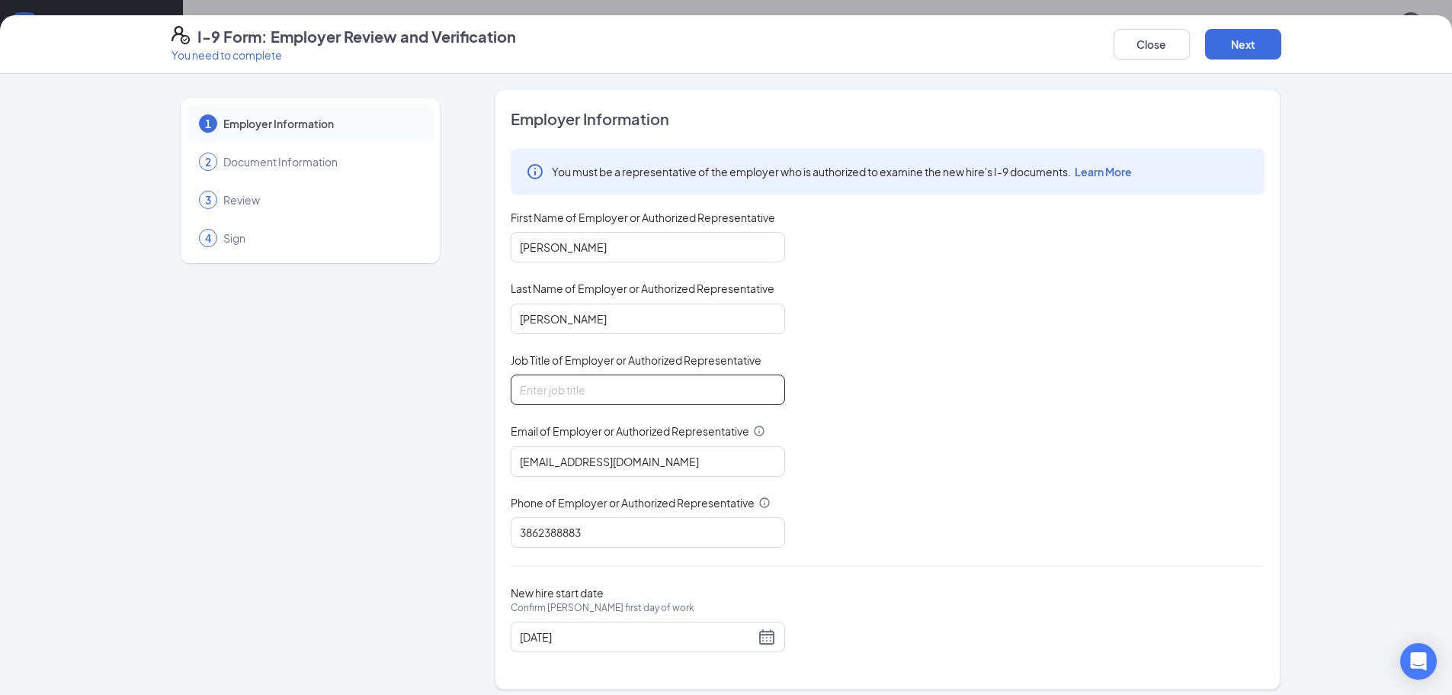
click at [592, 387] on input "Job Title of Employer or Authorized Representative" at bounding box center [648, 389] width 274 height 30
type input "Manager"
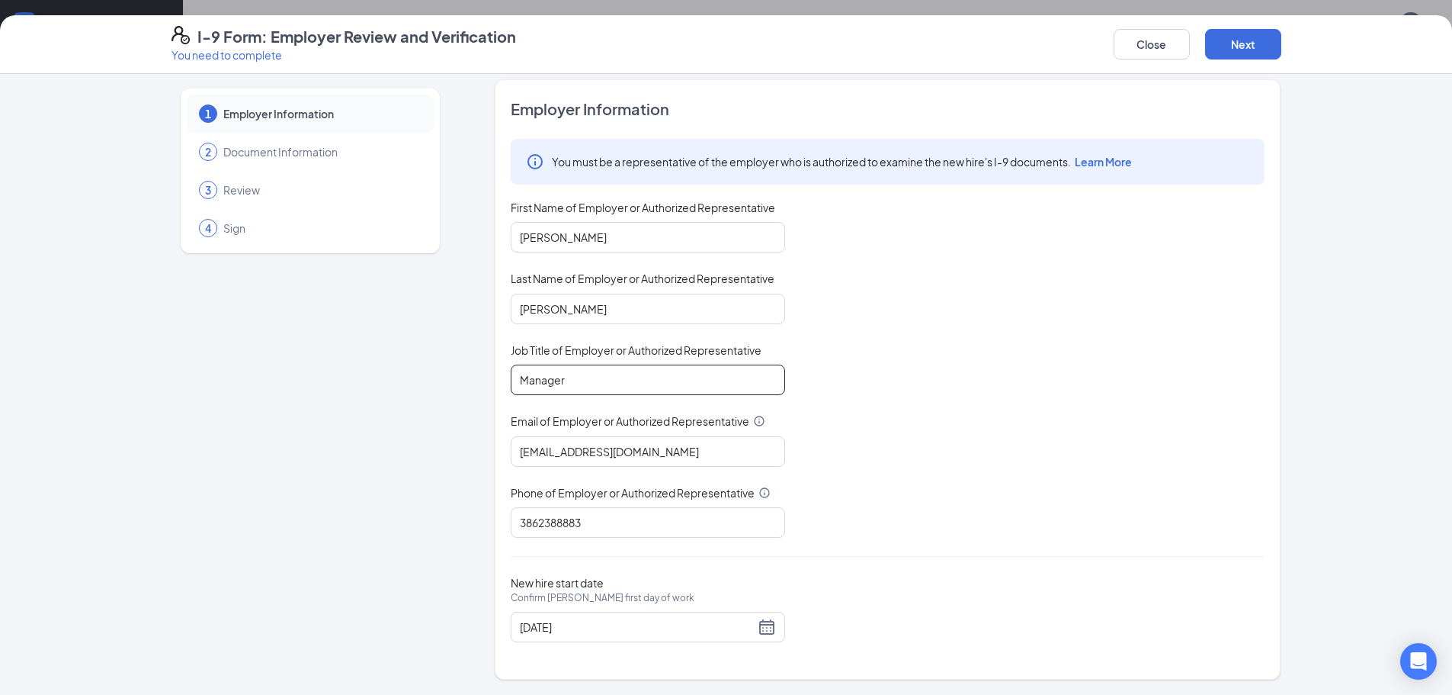
scroll to position [610, 0]
click at [766, 624] on div "[DATE]" at bounding box center [648, 627] width 256 height 18
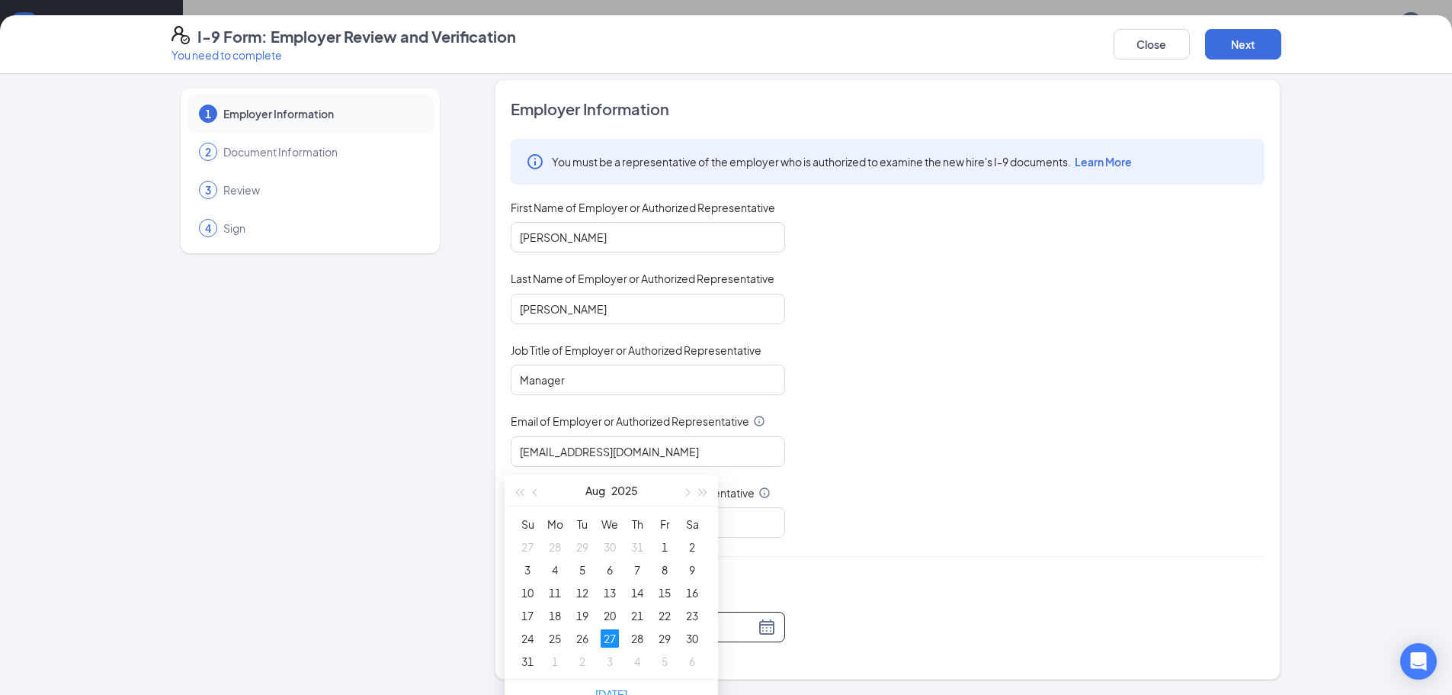
scroll to position [839, 0]
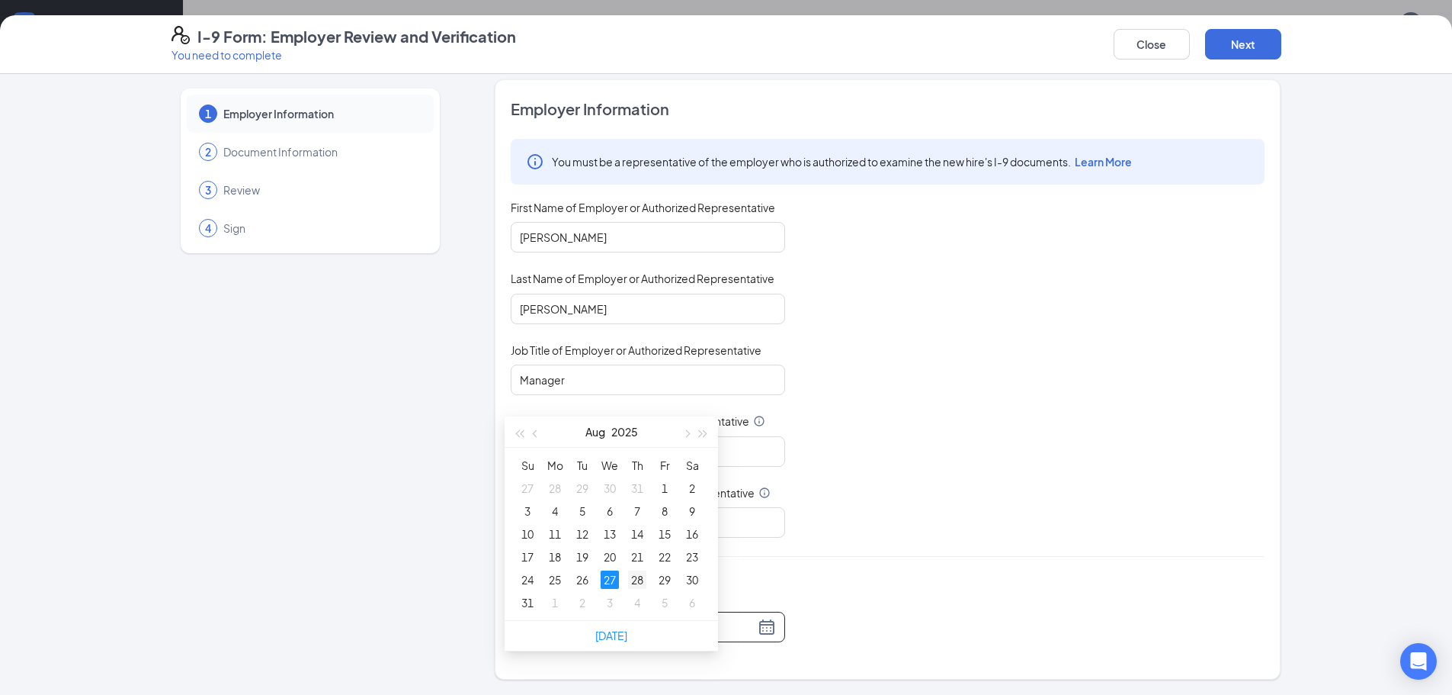
type input "[DATE]"
click at [634, 583] on div "28" at bounding box center [637, 579] width 18 height 18
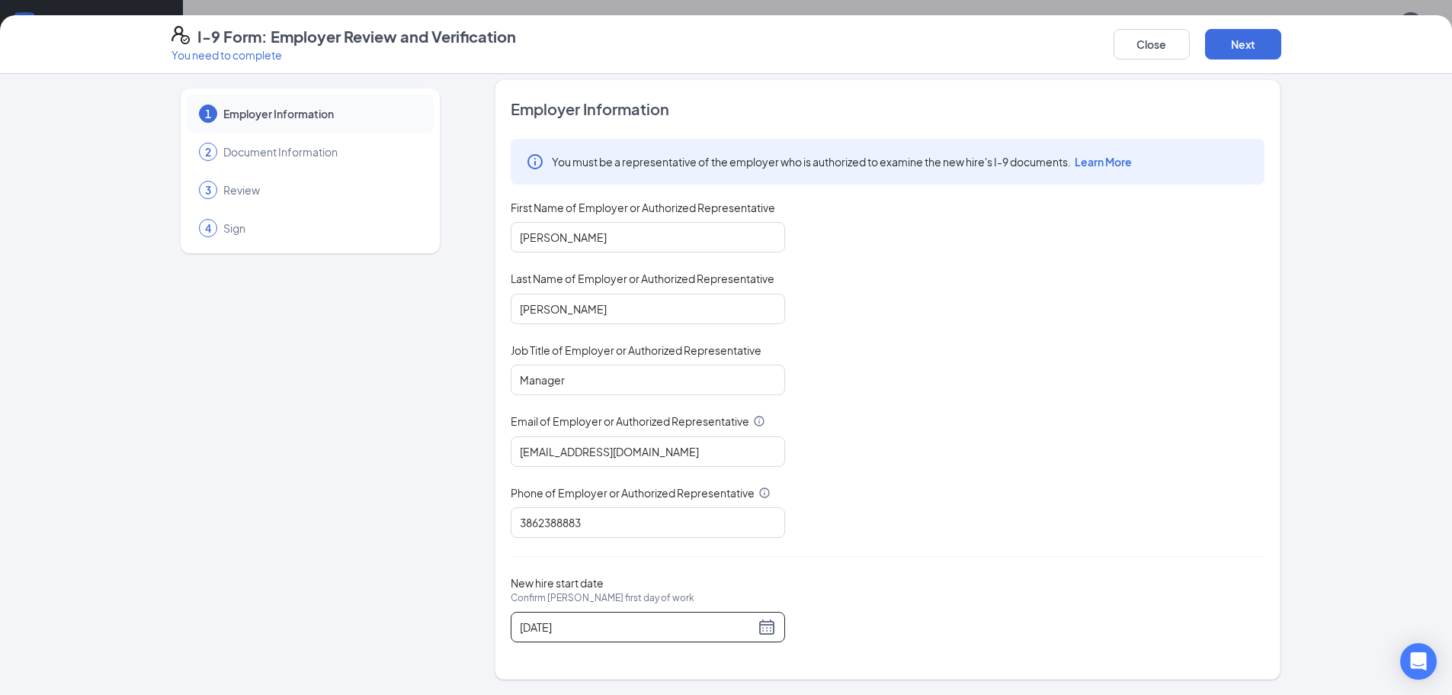
click at [1140, 450] on div "You must be a representative of the employer who is authorized to examine the n…" at bounding box center [888, 338] width 754 height 399
click at [1249, 43] on button "Next" at bounding box center [1243, 44] width 76 height 30
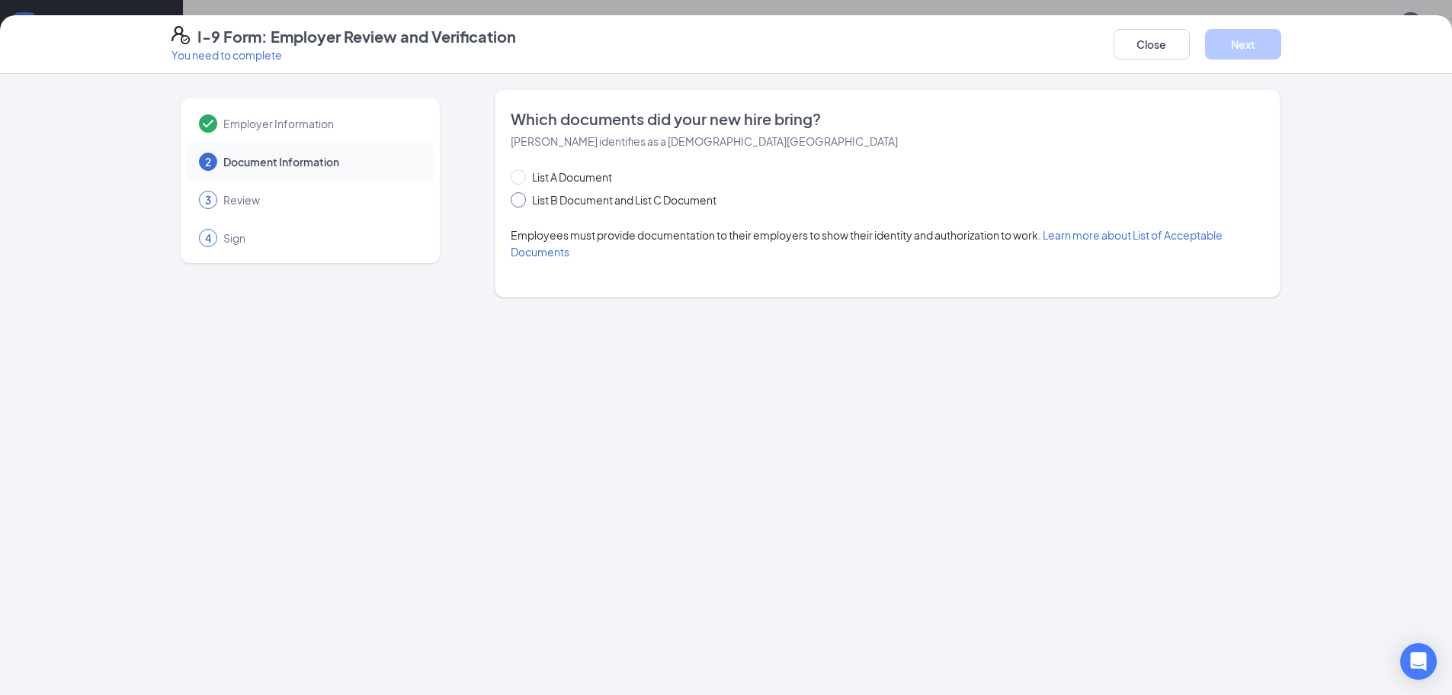
click at [573, 195] on span "List B Document and List C Document" at bounding box center [624, 199] width 197 height 17
click at [521, 195] on input "List B Document and List C Document" at bounding box center [516, 197] width 11 height 11
radio input "true"
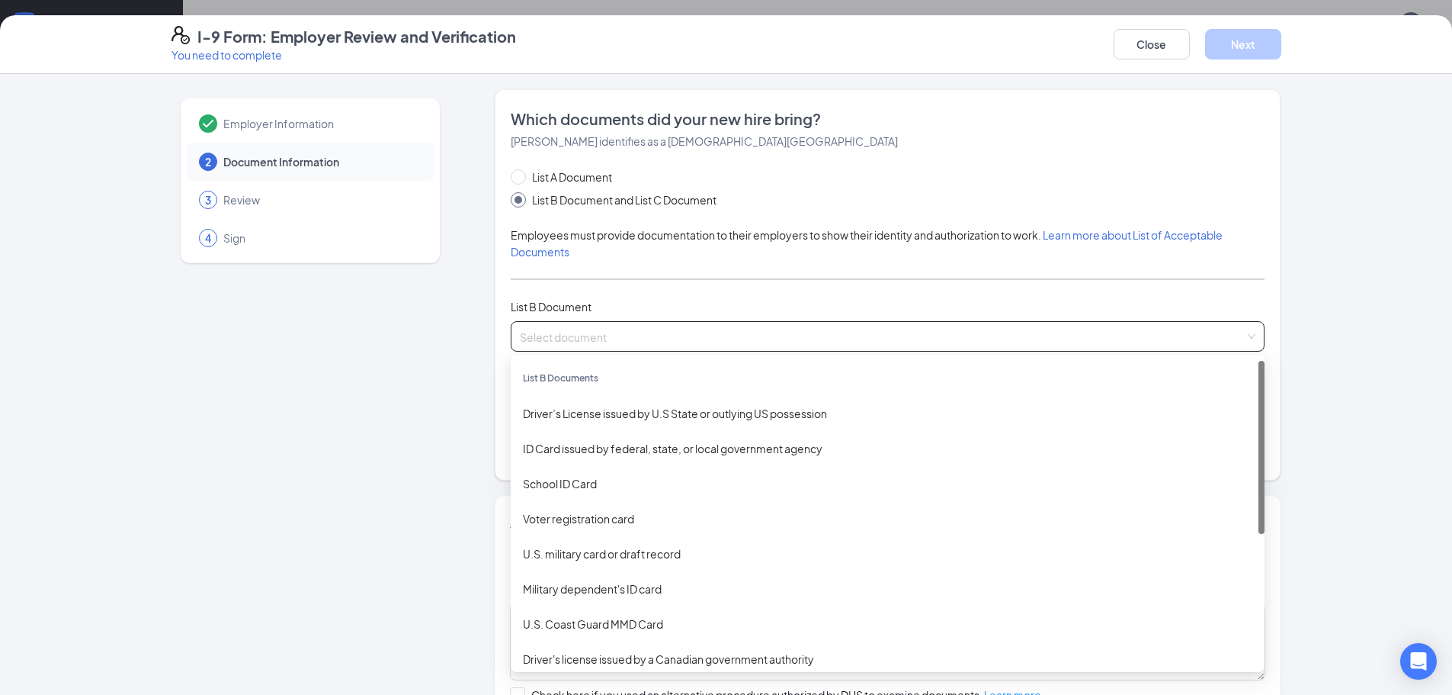
drag, startPoint x: 567, startPoint y: 321, endPoint x: 568, endPoint y: 329, distance: 7.7
click at [567, 322] on div "Select document" at bounding box center [888, 336] width 754 height 30
click at [564, 415] on div "Driver’s License issued by U.S State or outlying US possession" at bounding box center [888, 413] width 730 height 17
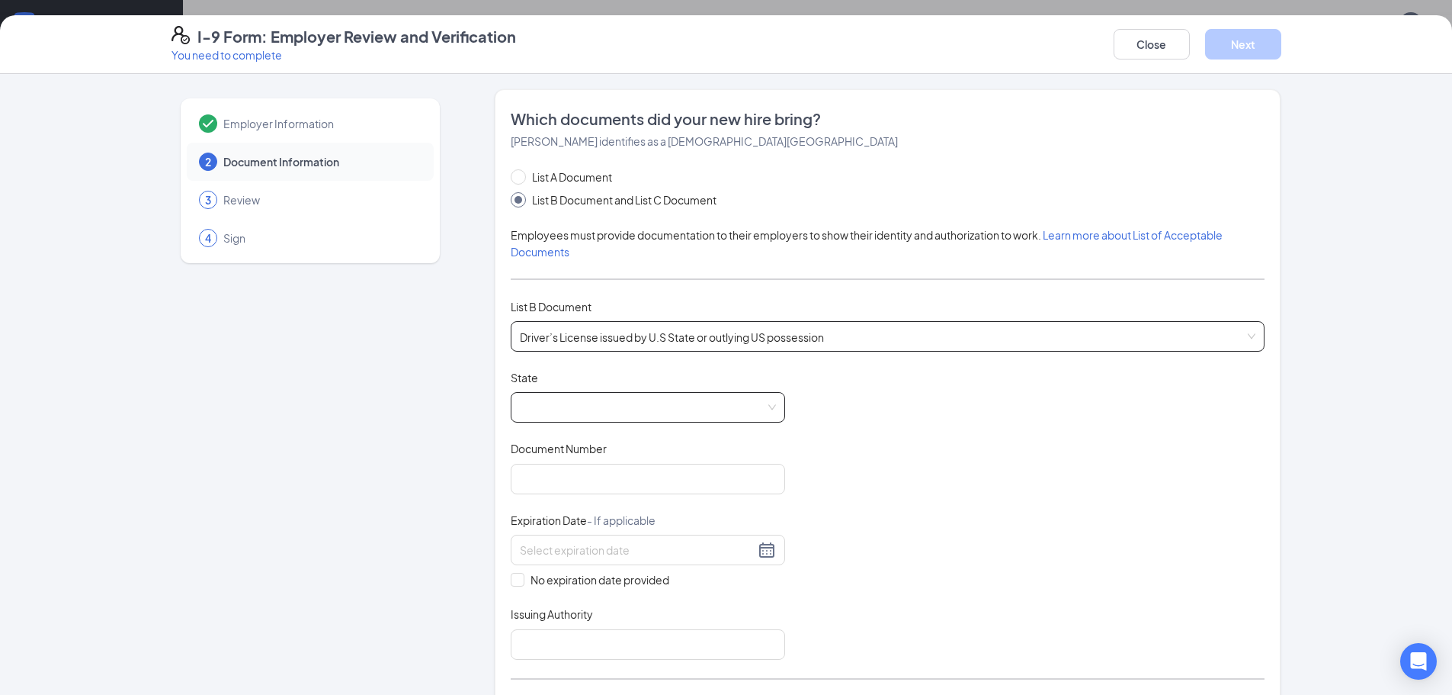
click at [554, 406] on span at bounding box center [648, 407] width 256 height 29
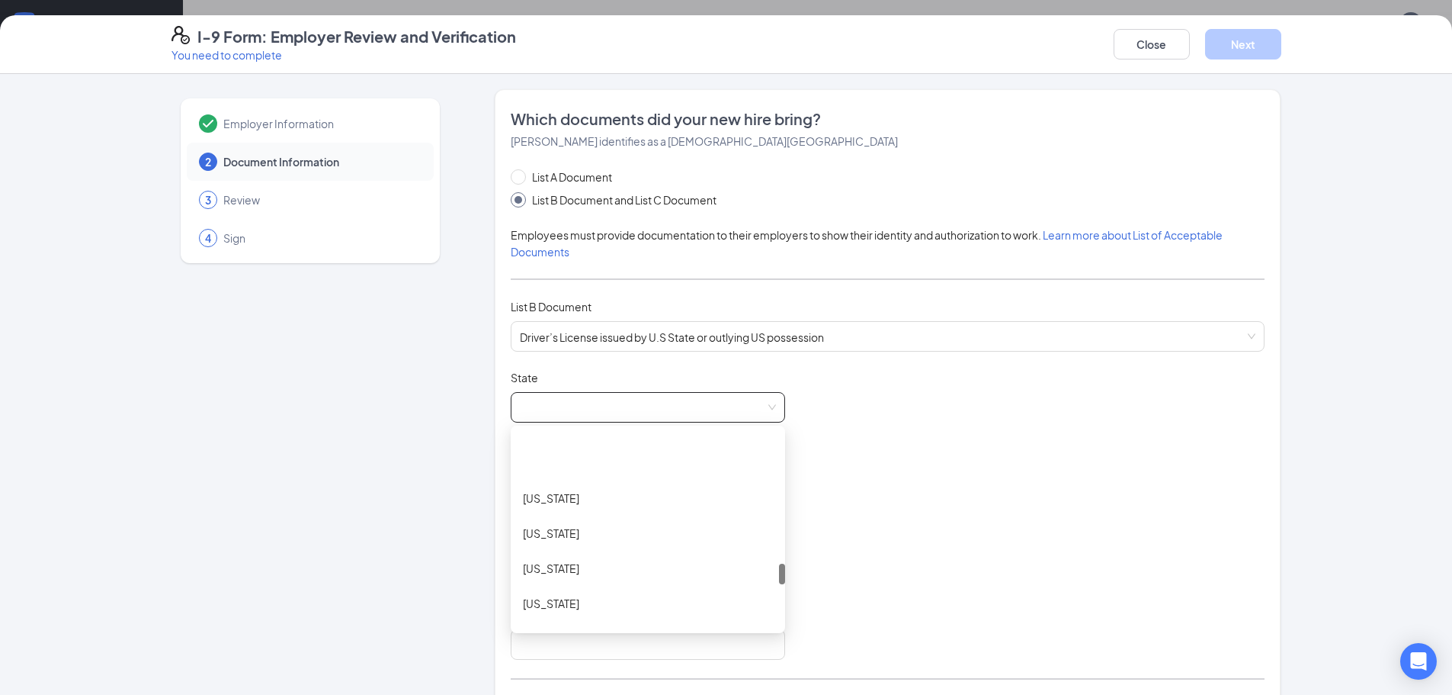
scroll to position [1296, 0]
click at [550, 523] on div "[US_STATE]" at bounding box center [648, 520] width 250 height 17
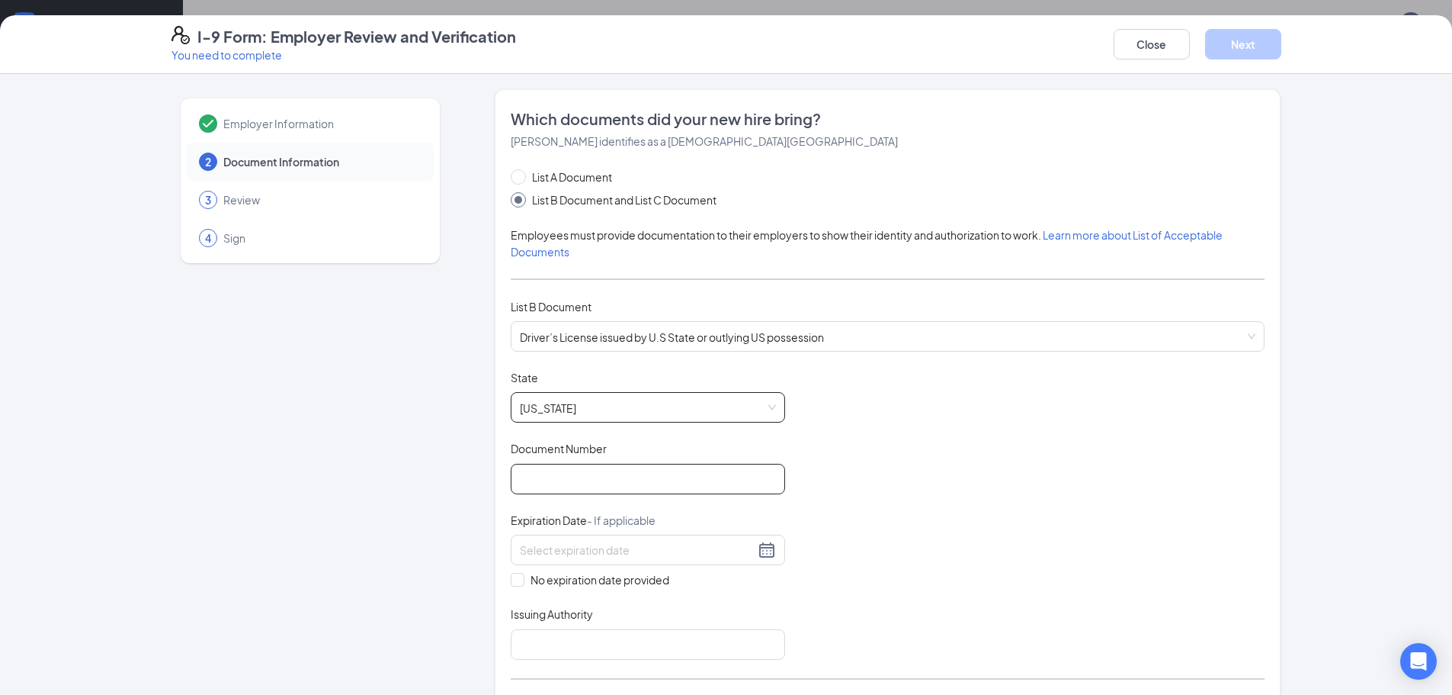
click at [539, 483] on input "Document Number" at bounding box center [648, 479] width 274 height 30
type input "R726333594"
click at [757, 543] on div at bounding box center [648, 550] width 256 height 18
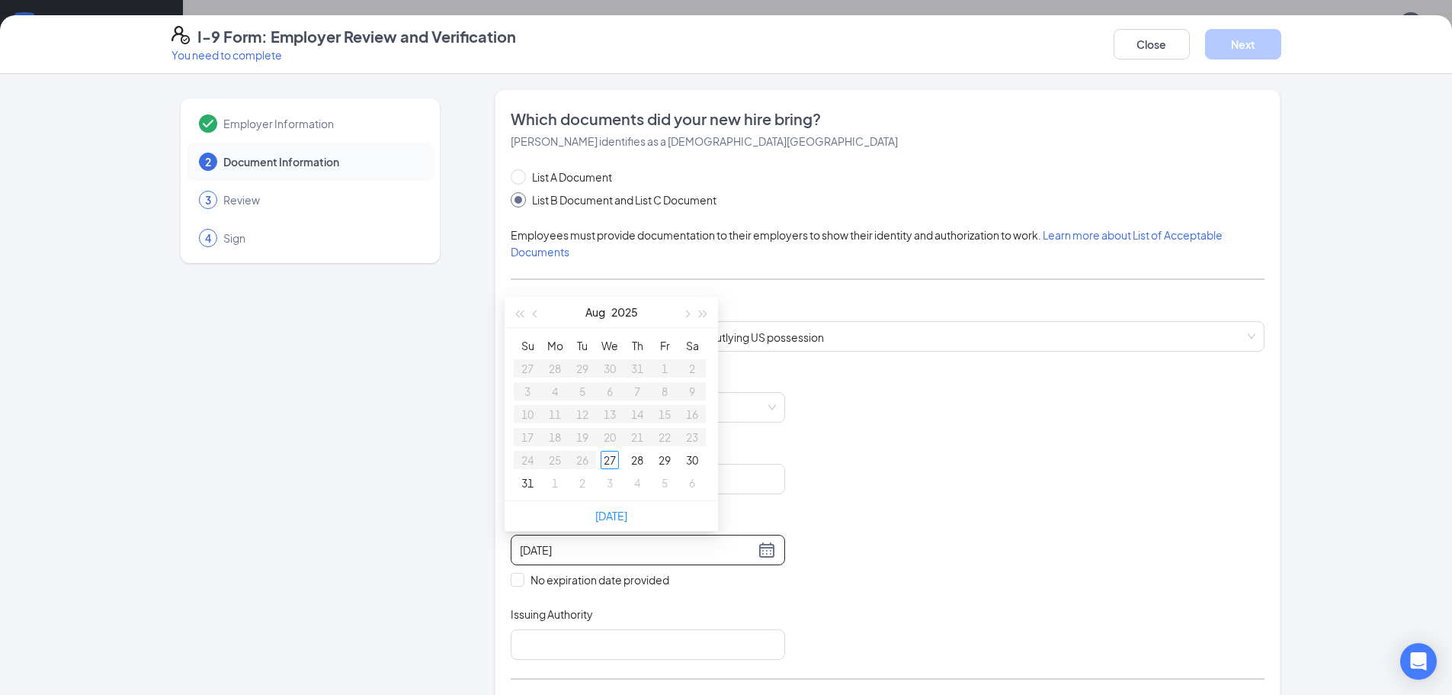
type input "[DATE]"
click at [696, 317] on button "button" at bounding box center [703, 312] width 17 height 30
click at [534, 314] on button "button" at bounding box center [536, 312] width 17 height 30
type input "[DATE]"
click at [668, 461] on div "31" at bounding box center [665, 460] width 18 height 18
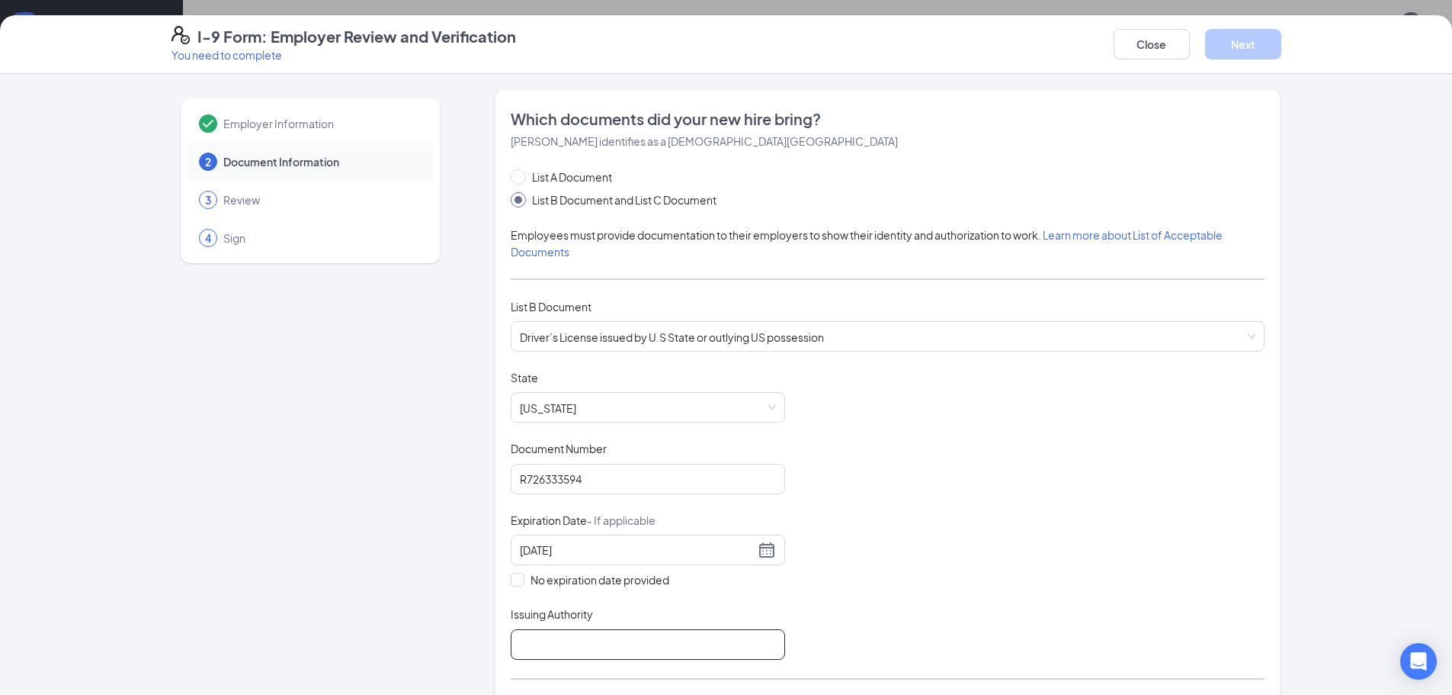
click at [539, 631] on input "Issuing Authority" at bounding box center [648, 644] width 274 height 30
type input "[US_STATE]"
click at [688, 585] on div "Document Title Driver’s License issued by U.S State or outlying US possession S…" at bounding box center [888, 515] width 754 height 290
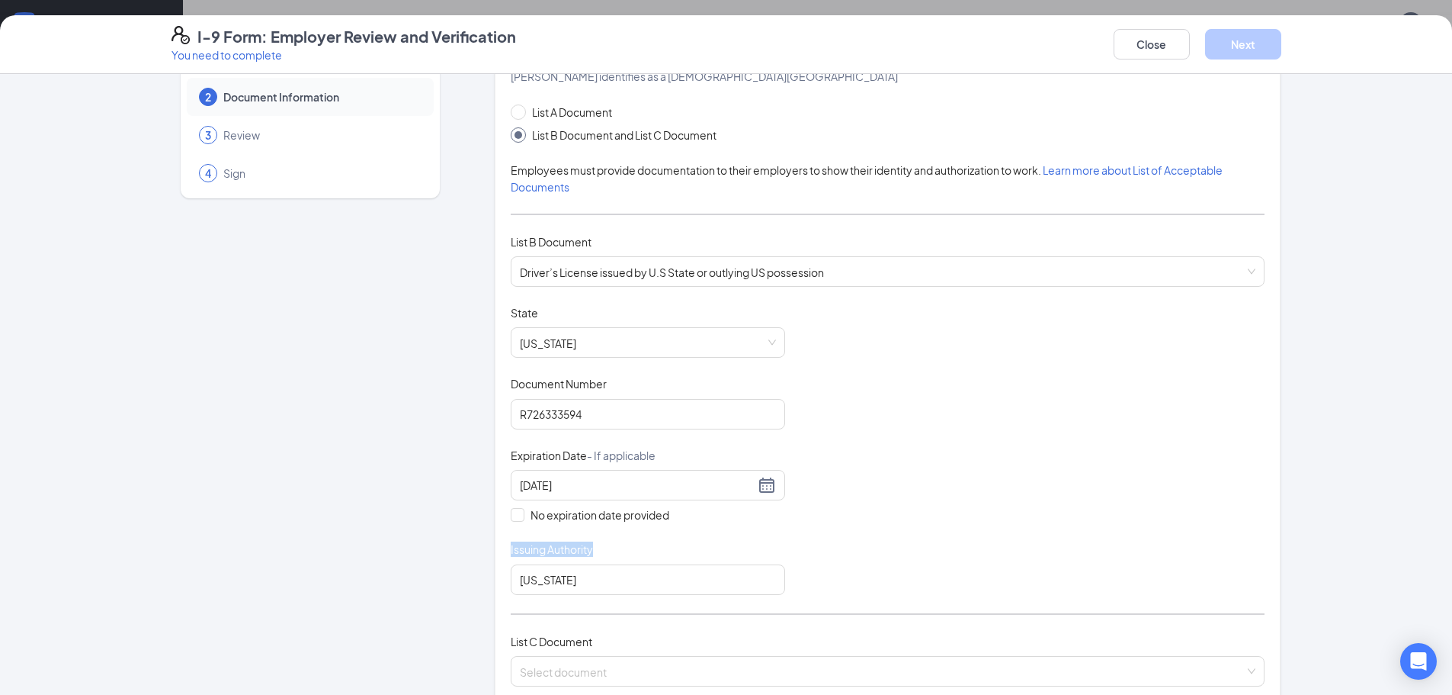
scroll to position [229, 0]
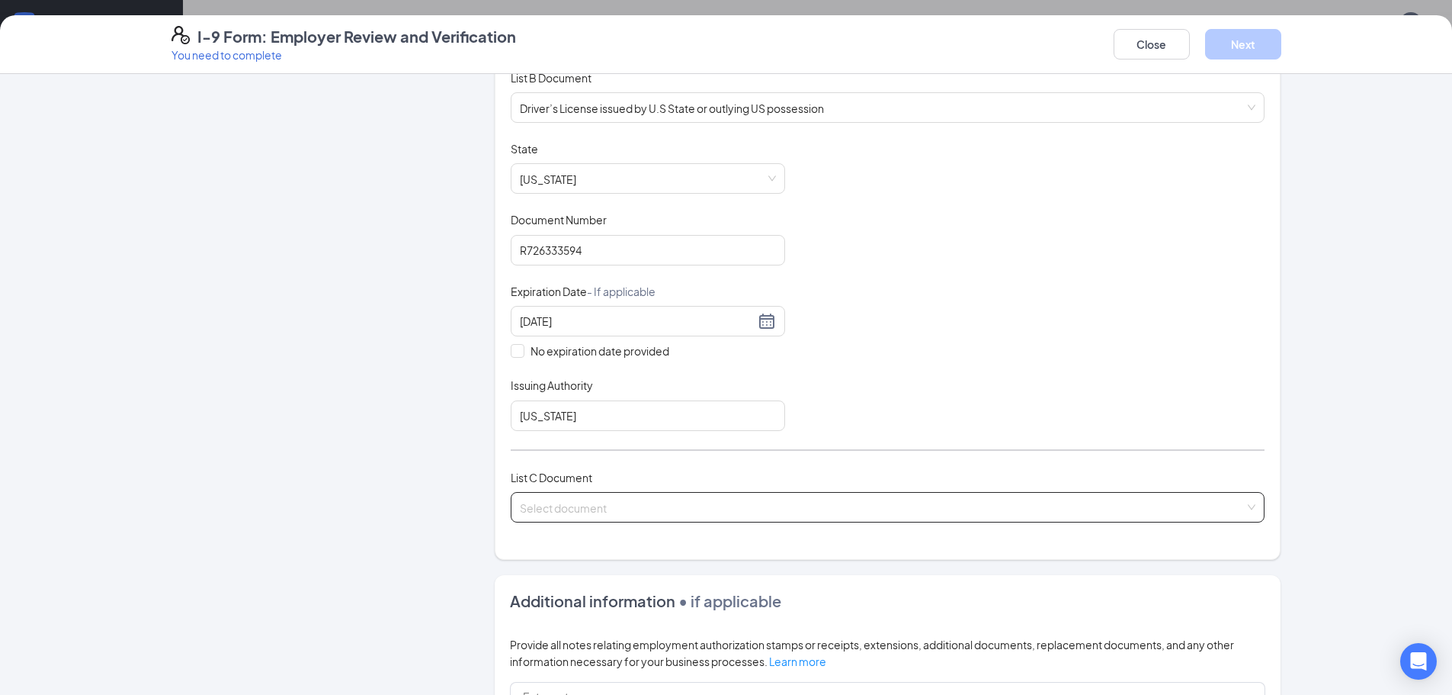
click at [628, 513] on input "search" at bounding box center [882, 504] width 725 height 23
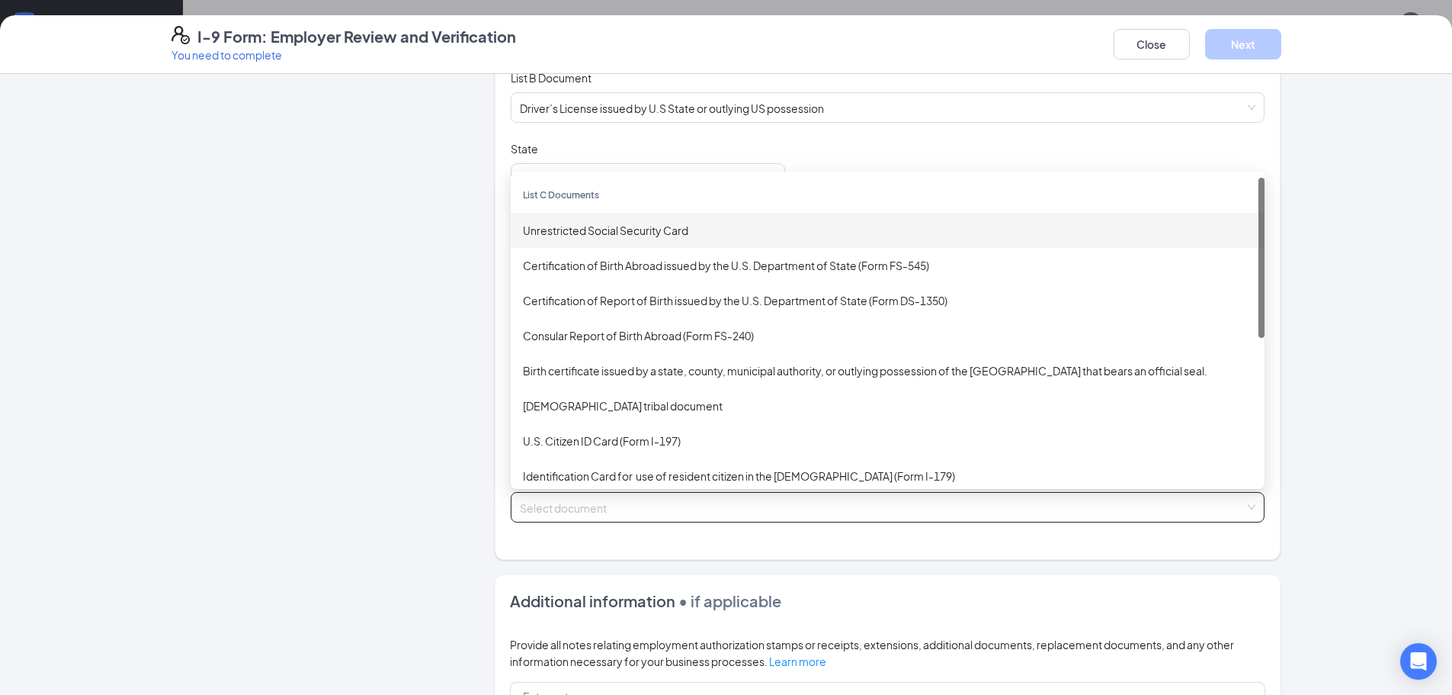
click at [574, 226] on div "Unrestricted Social Security Card" at bounding box center [888, 230] width 730 height 17
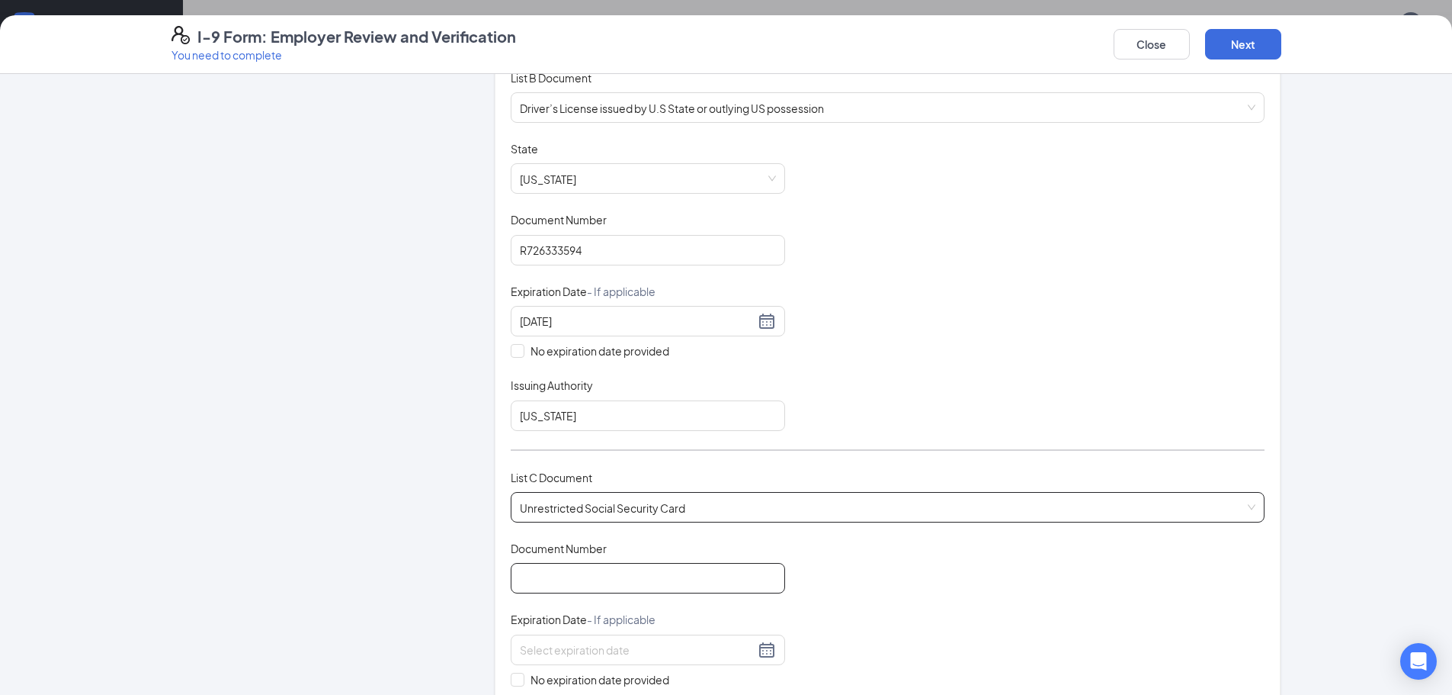
click at [545, 578] on input "Document Number" at bounding box center [648, 578] width 274 height 30
type input "440230783"
click at [515, 681] on span at bounding box center [518, 679] width 14 height 14
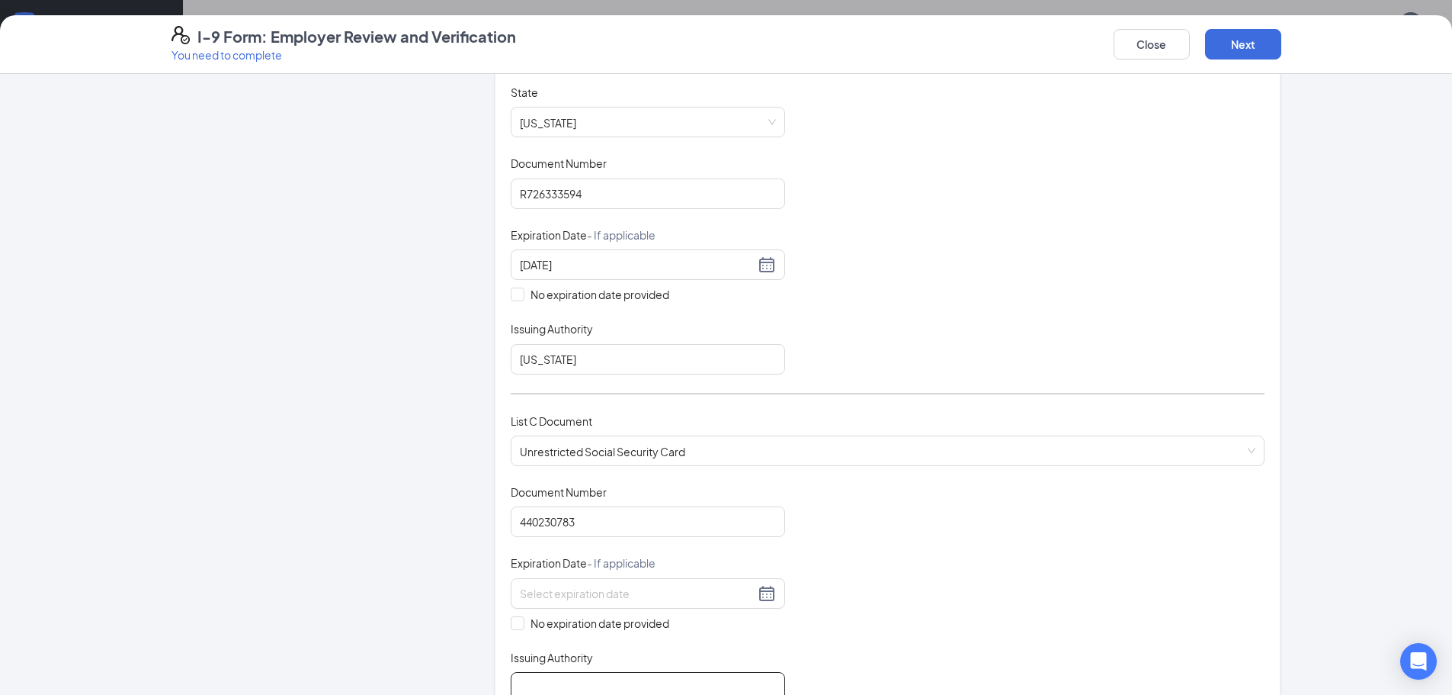
scroll to position [381, 0]
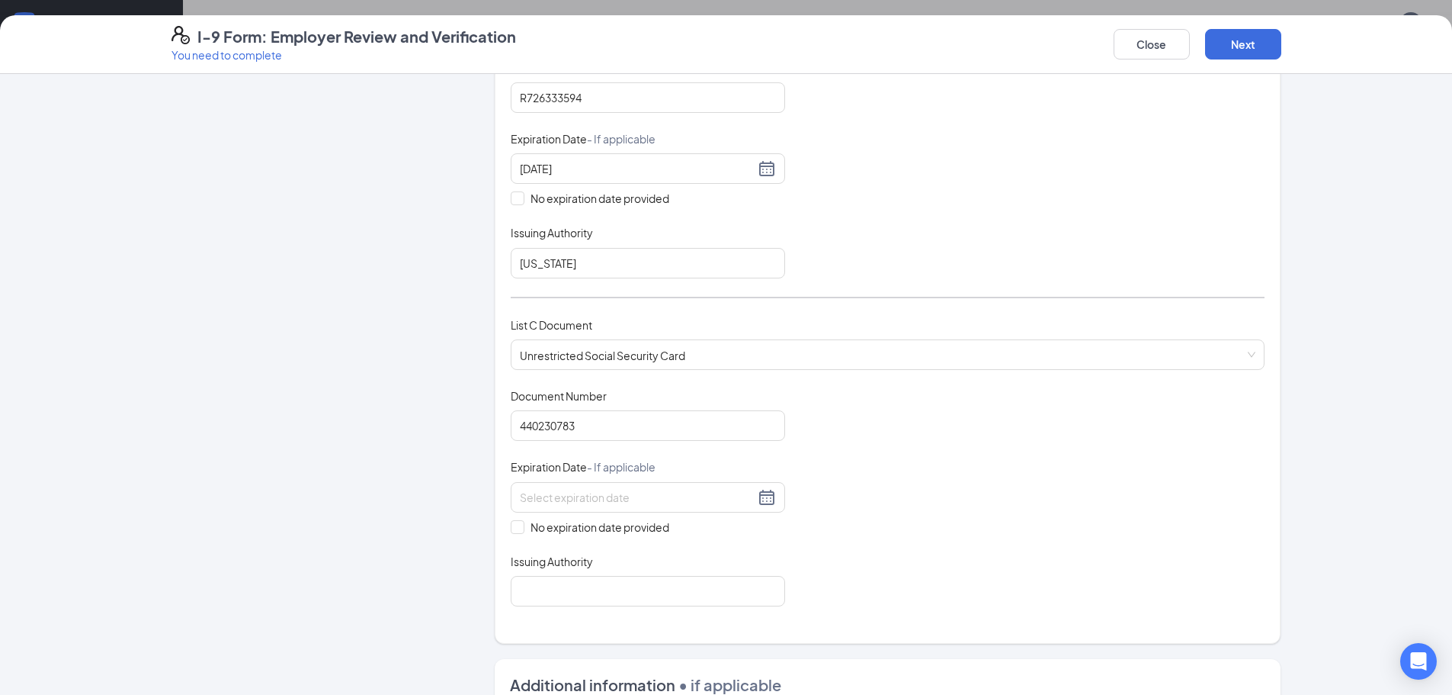
drag, startPoint x: 516, startPoint y: 530, endPoint x: 512, endPoint y: 538, distance: 9.2
click at [516, 528] on span at bounding box center [518, 527] width 14 height 14
click at [516, 528] on input "No expiration date provided" at bounding box center [516, 525] width 11 height 11
checkbox input "true"
click at [554, 596] on input "Issuing Authority" at bounding box center [648, 594] width 274 height 30
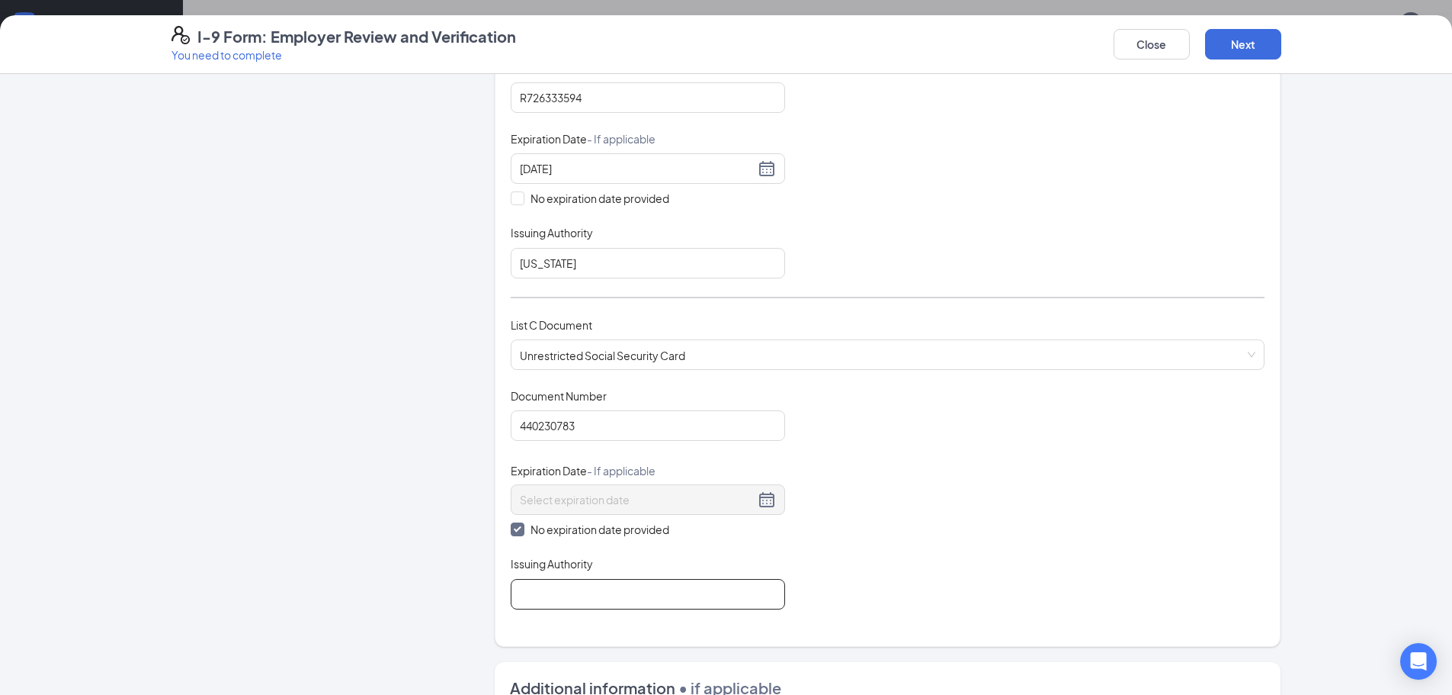
type input "SSA"
click at [945, 444] on div "Document Title Unrestricted Social Security Card Document Number 440230783 Expi…" at bounding box center [888, 498] width 754 height 221
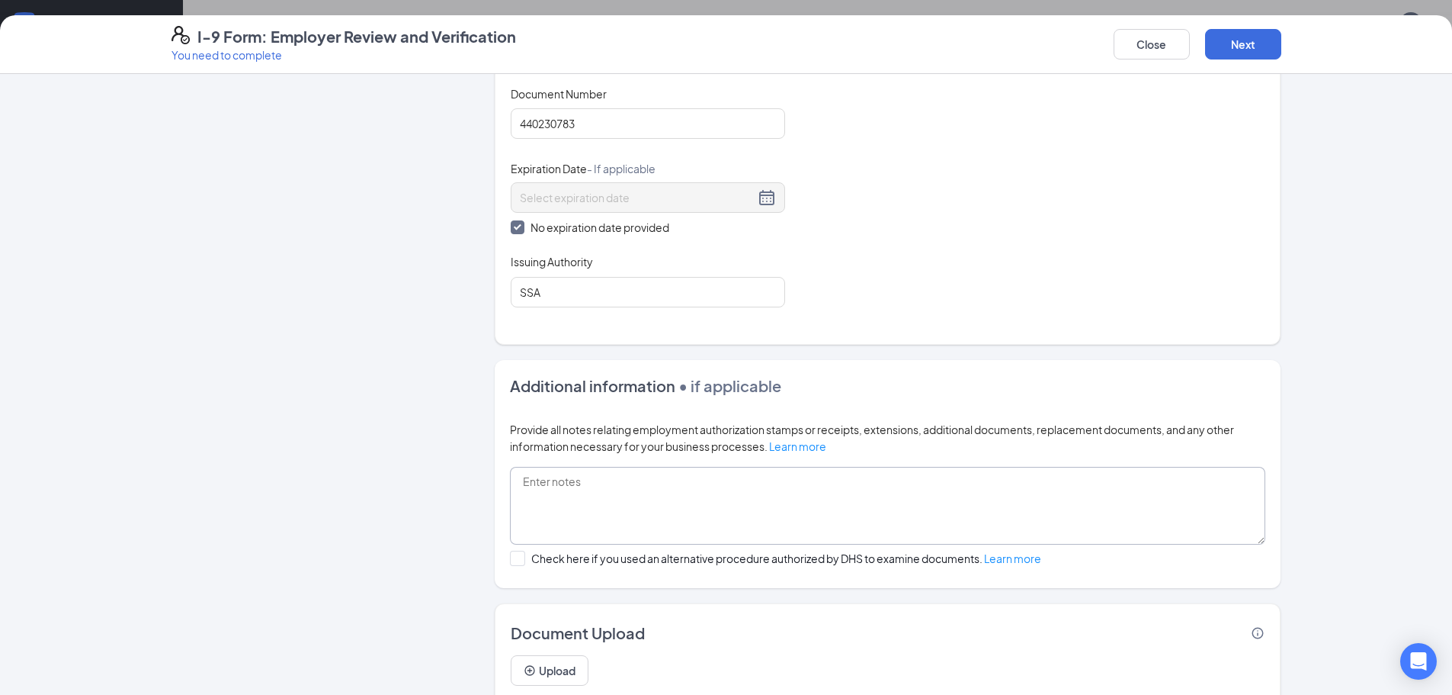
scroll to position [736, 0]
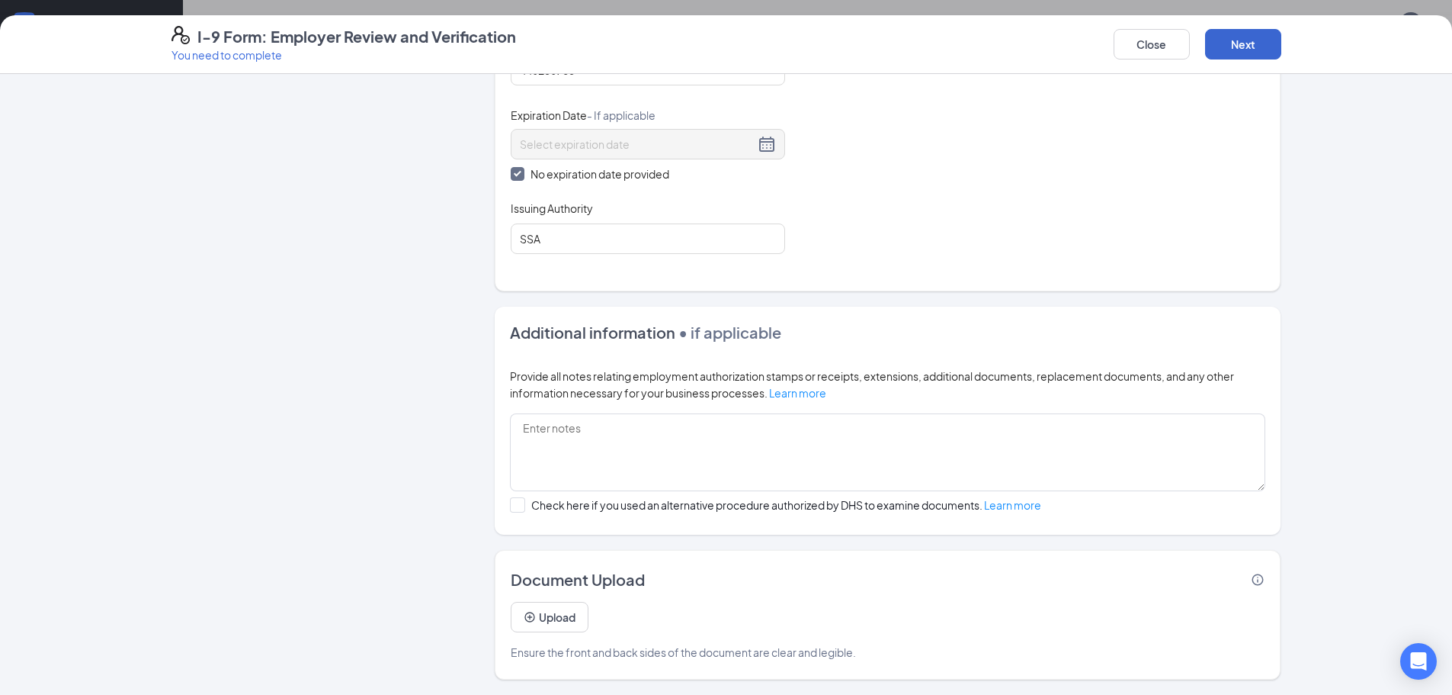
click at [1227, 35] on div "I-9 Form: Employer Review and Verification You need to complete Close Next" at bounding box center [726, 44] width 1452 height 59
click at [1227, 36] on button "Next" at bounding box center [1243, 44] width 76 height 30
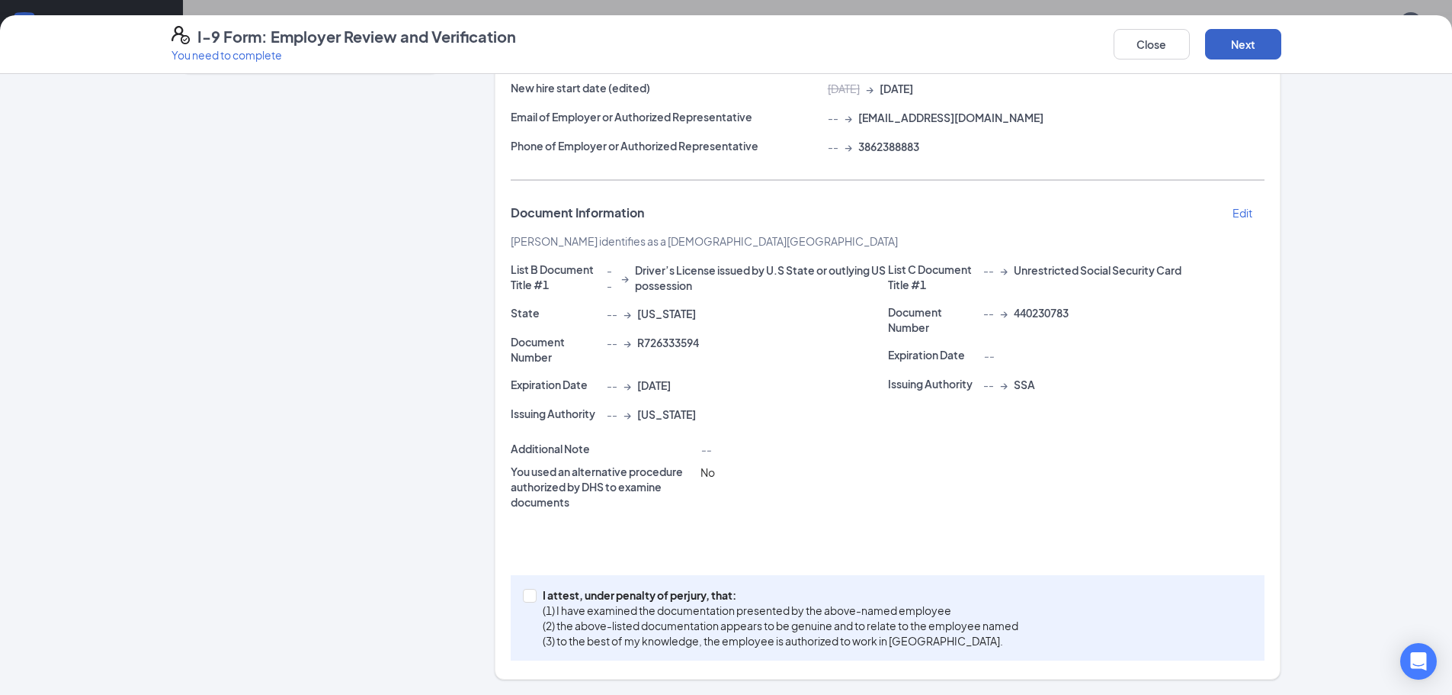
scroll to position [190, 0]
click at [526, 592] on input "I attest, under penalty of [PERSON_NAME], that: (1) I have examined the documen…" at bounding box center [528, 594] width 11 height 11
checkbox input "true"
click at [1273, 47] on button "Next" at bounding box center [1243, 44] width 76 height 30
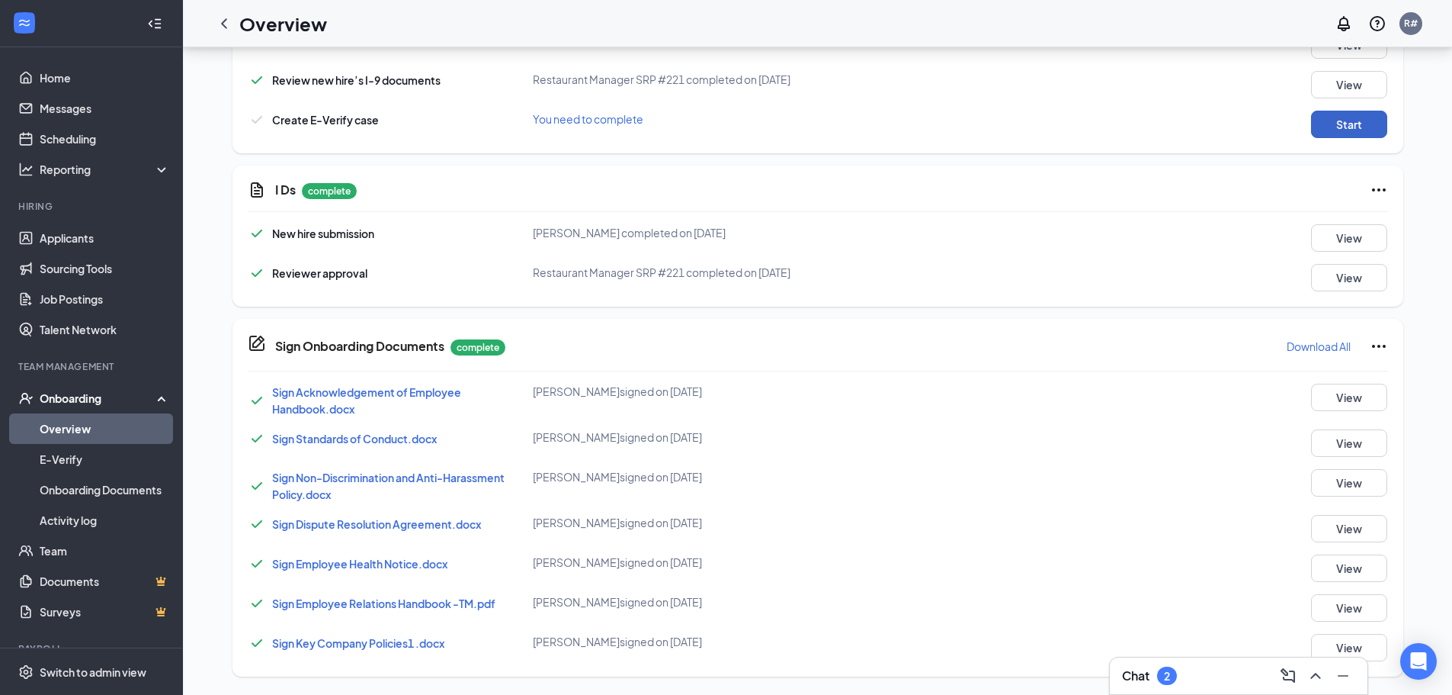
click at [1352, 124] on button "Start" at bounding box center [1349, 124] width 76 height 27
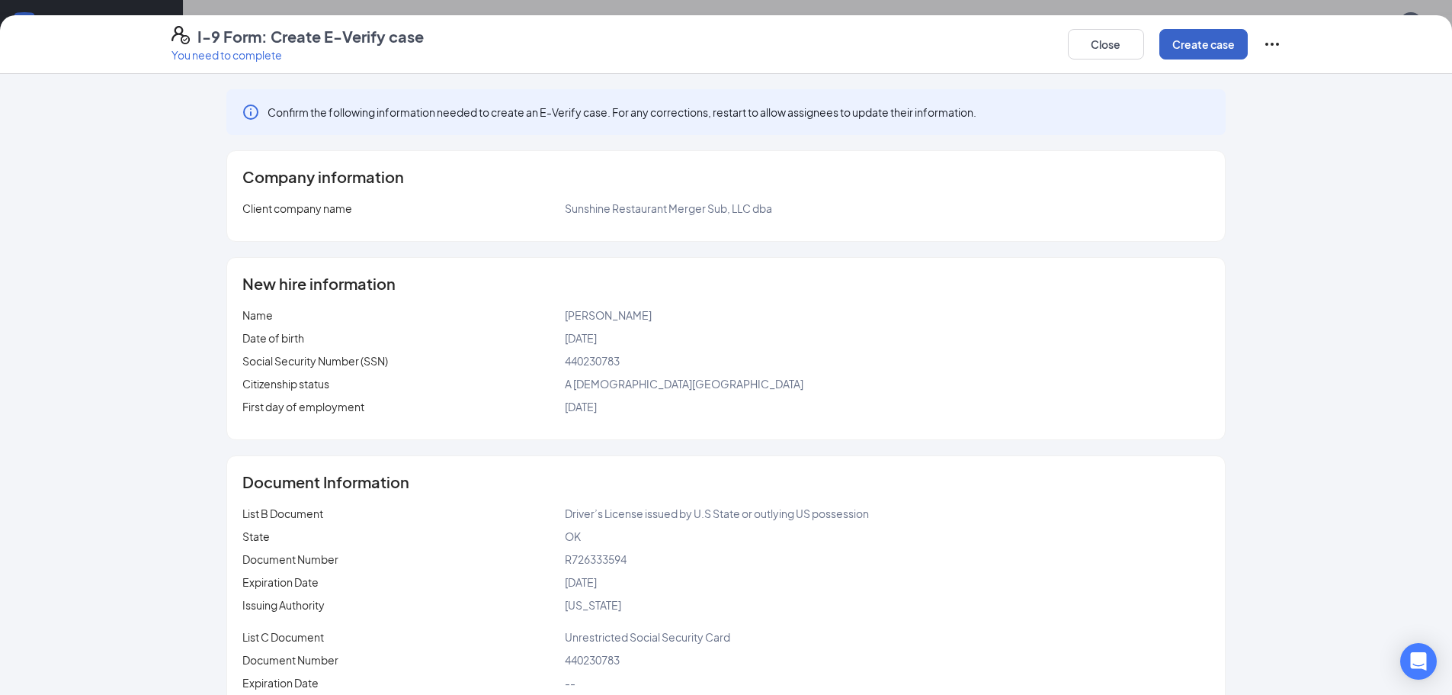
click at [1211, 50] on button "Create case" at bounding box center [1204, 44] width 88 height 30
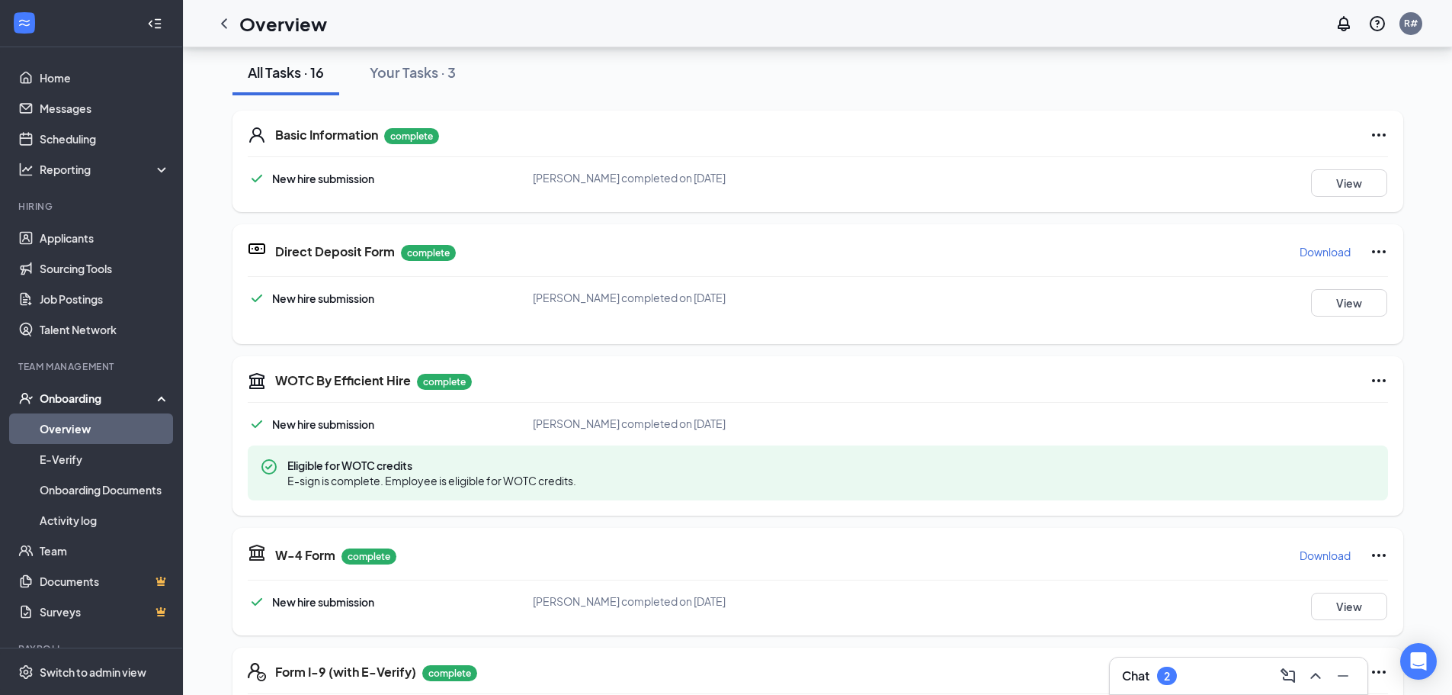
scroll to position [305, 0]
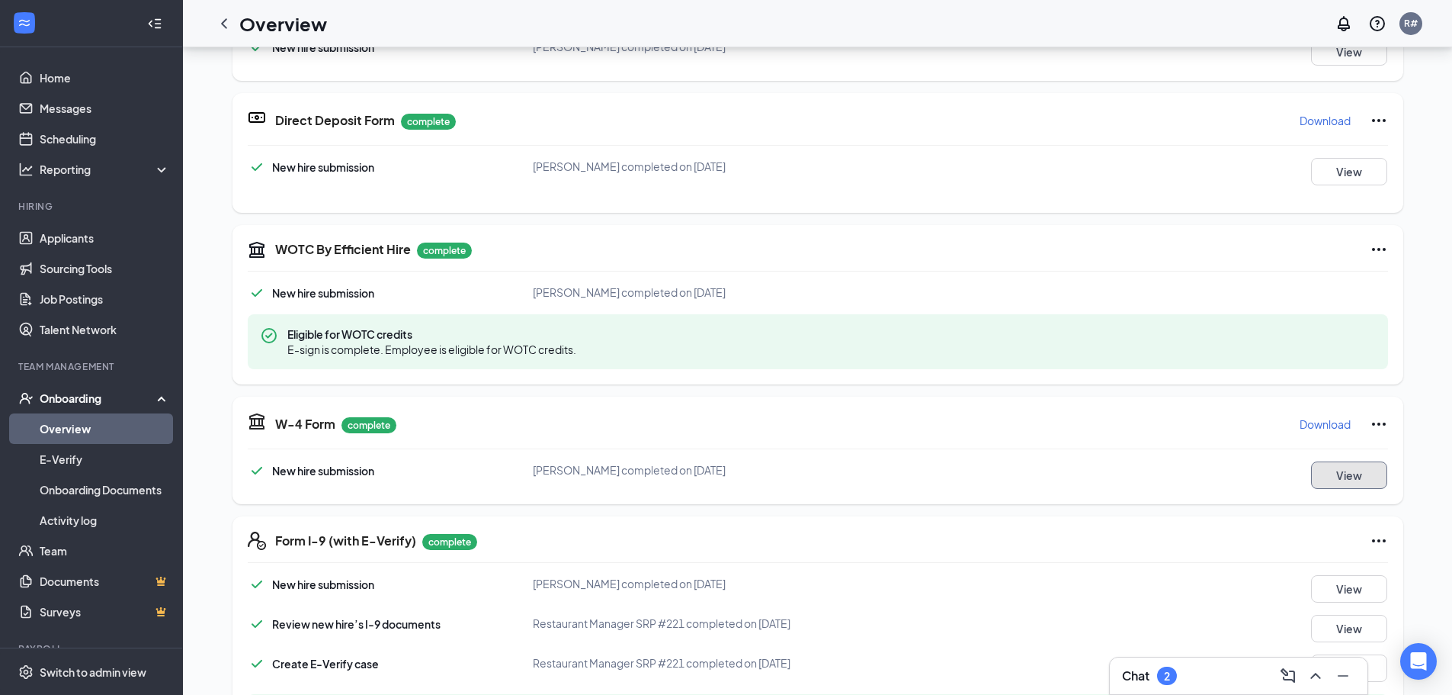
click at [1326, 467] on button "View" at bounding box center [1349, 474] width 76 height 27
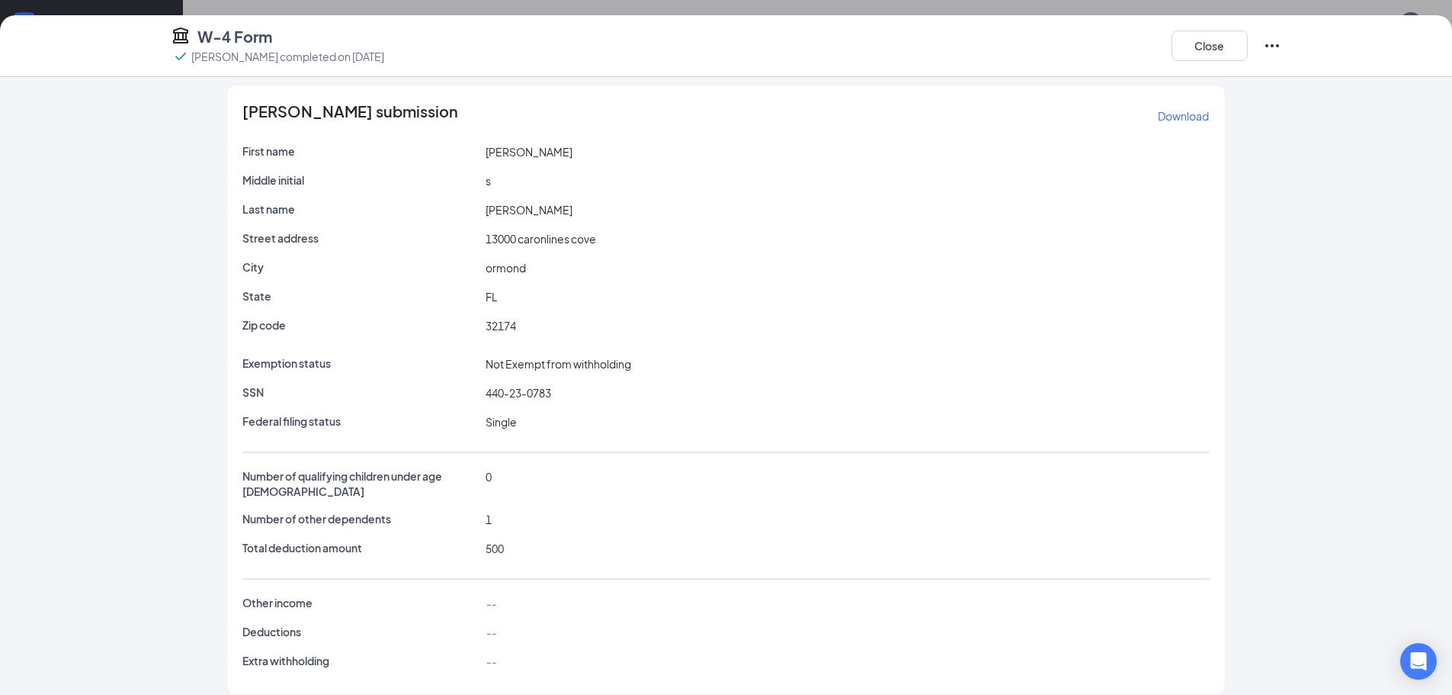
scroll to position [9, 0]
click at [1207, 48] on button "Close" at bounding box center [1210, 45] width 76 height 30
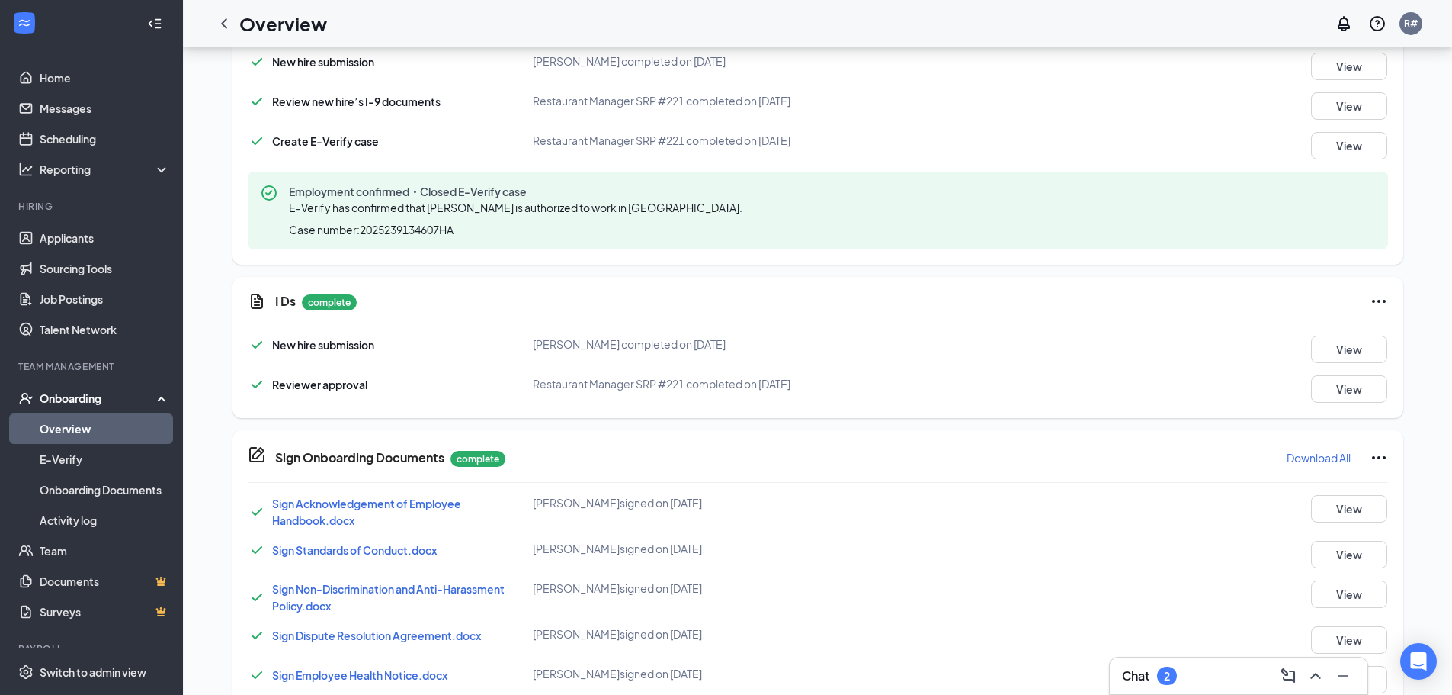
scroll to position [710, 0]
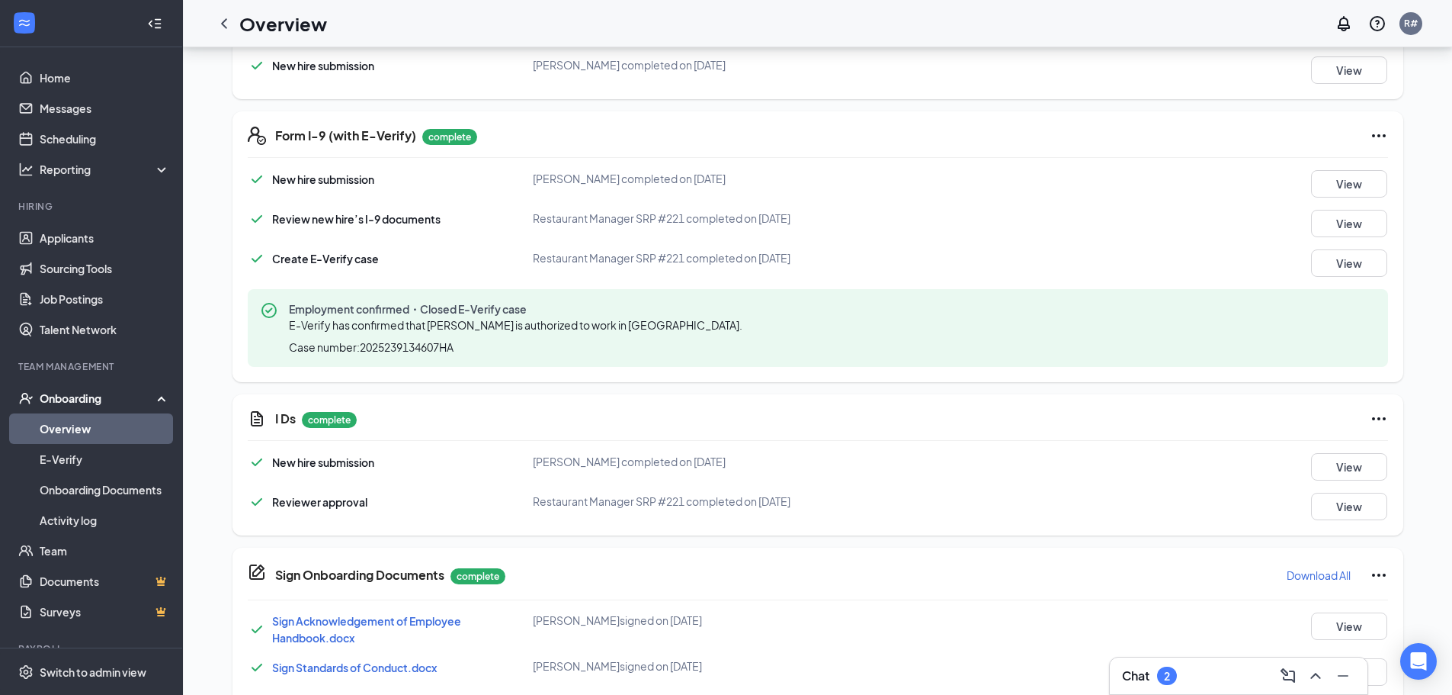
click at [1385, 126] on div "Form I-9 (with E-Verify) complete New hire submission [PERSON_NAME] completed o…" at bounding box center [818, 246] width 1171 height 271
click at [1376, 144] on icon "Ellipses" at bounding box center [1379, 136] width 18 height 18
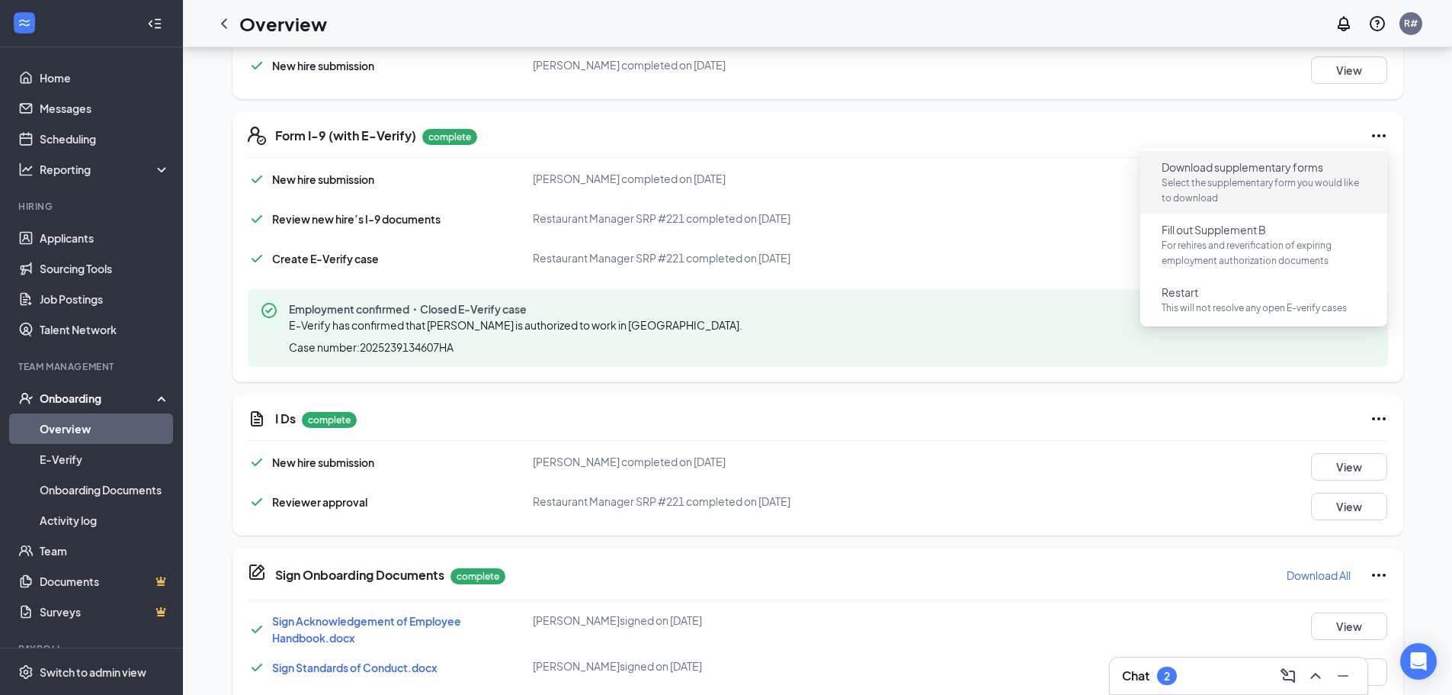
click at [1227, 168] on span "Download supplementary forms" at bounding box center [1243, 166] width 162 height 15
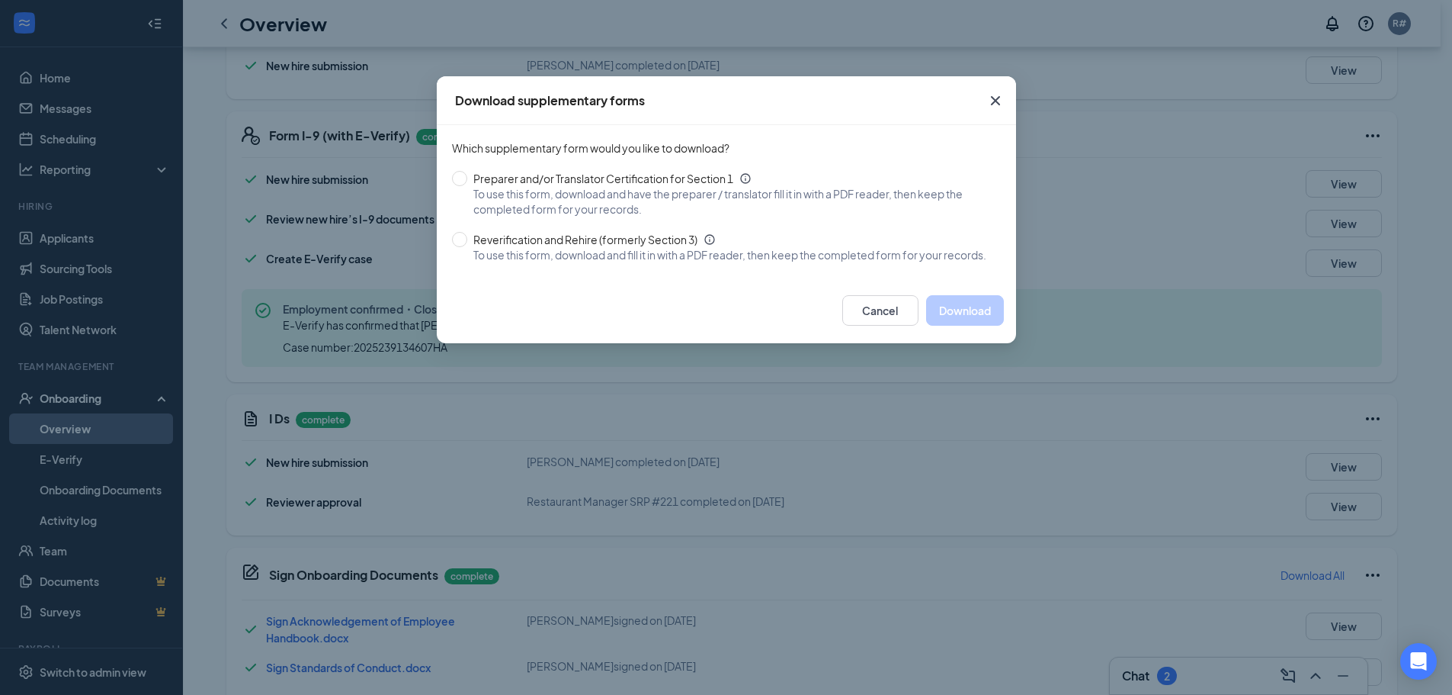
click at [1000, 99] on icon "Cross" at bounding box center [996, 100] width 18 height 18
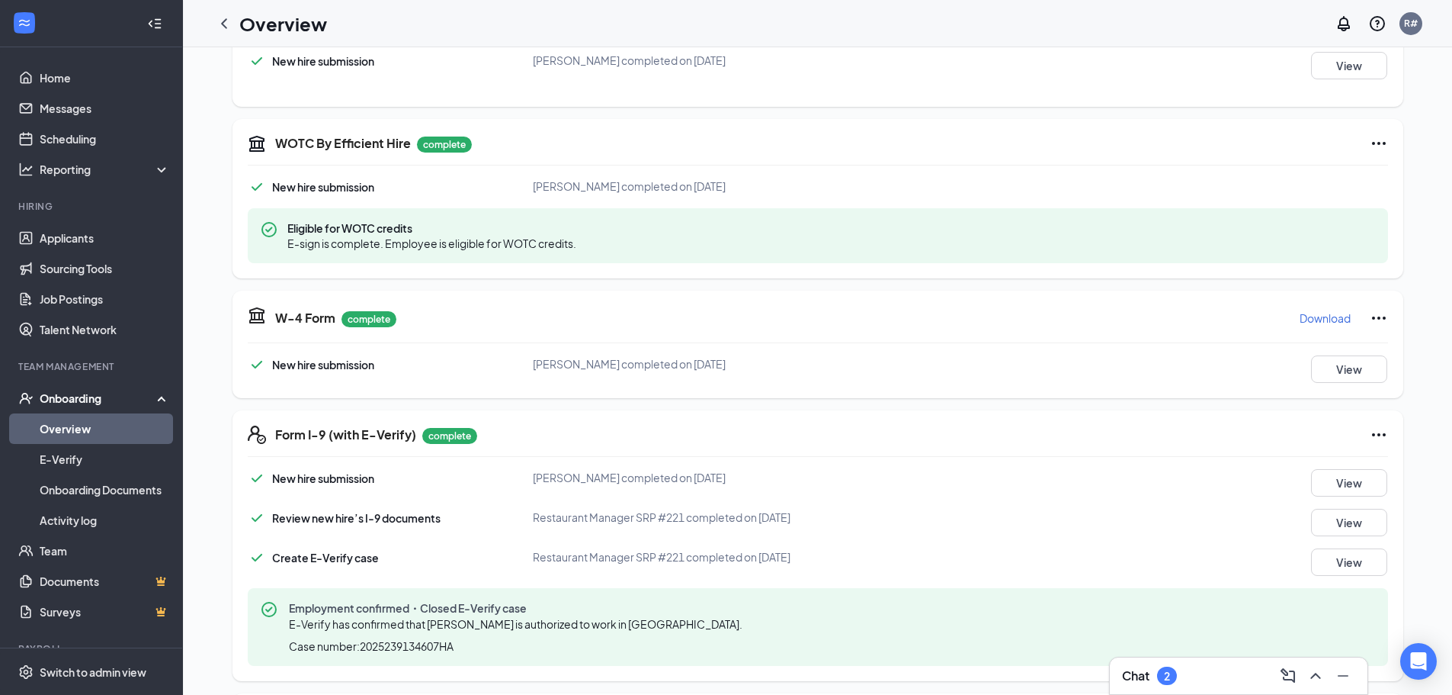
scroll to position [0, 0]
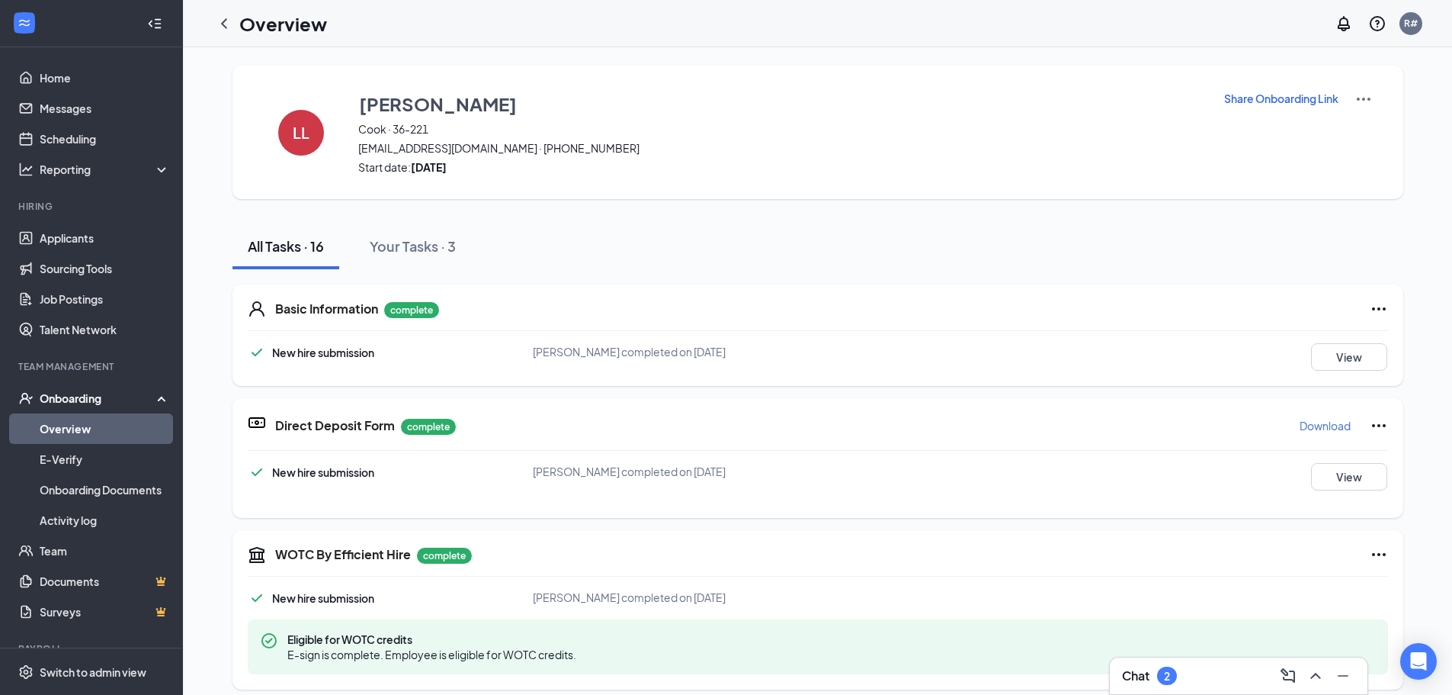
click at [59, 403] on div "Onboarding" at bounding box center [98, 397] width 117 height 15
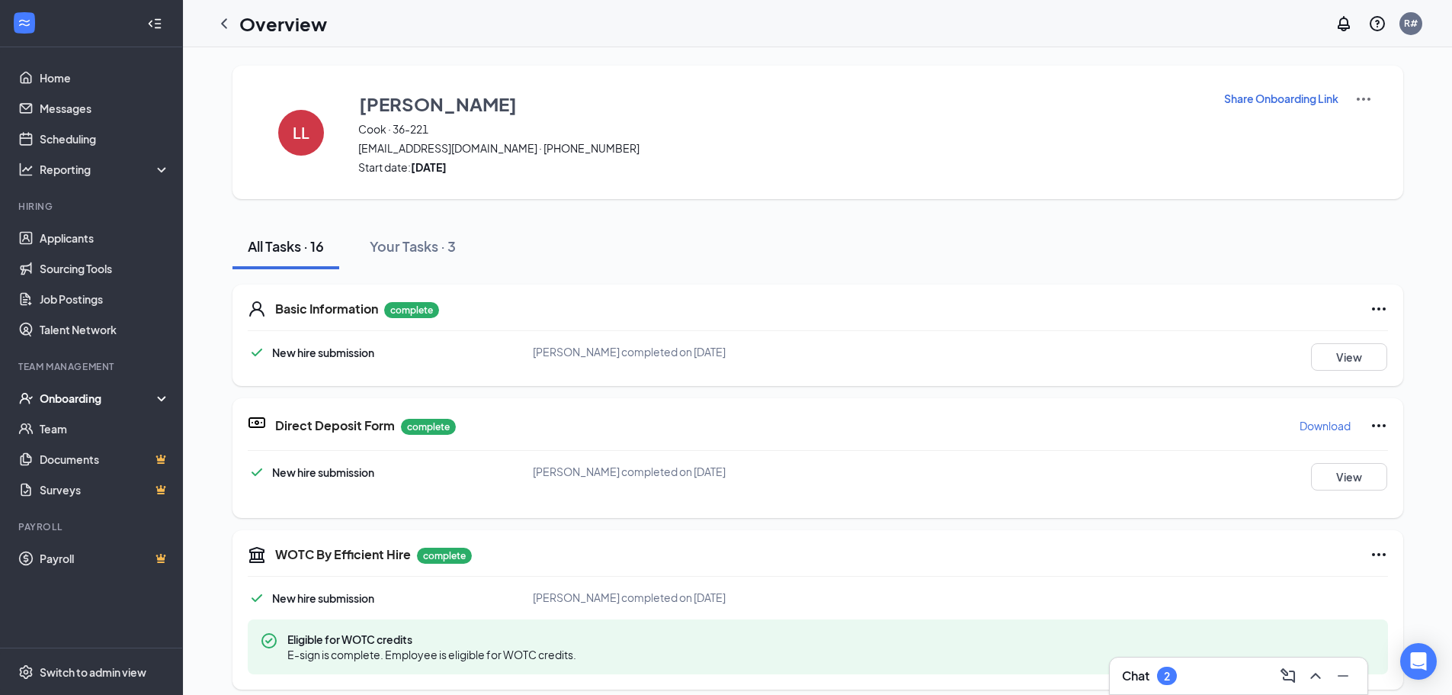
click at [59, 404] on div "Onboarding" at bounding box center [98, 397] width 117 height 15
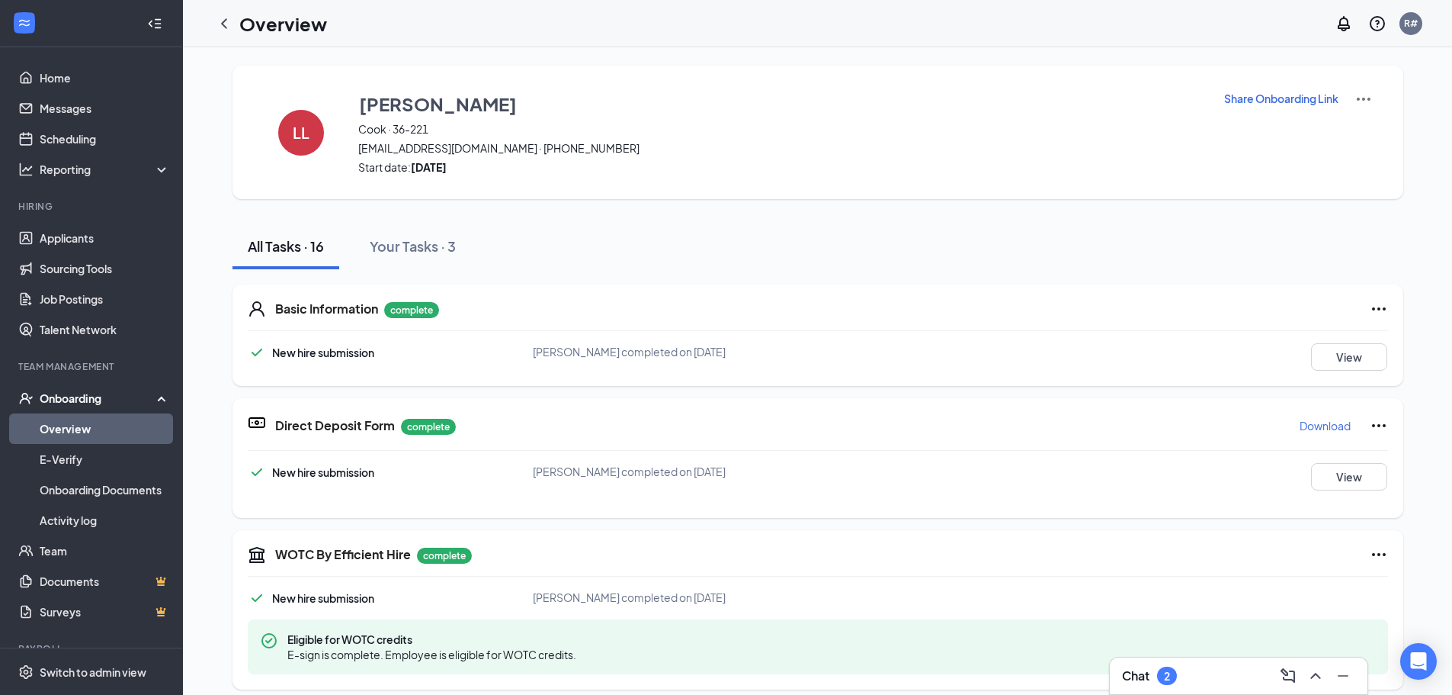
click at [63, 426] on link "Overview" at bounding box center [105, 428] width 130 height 30
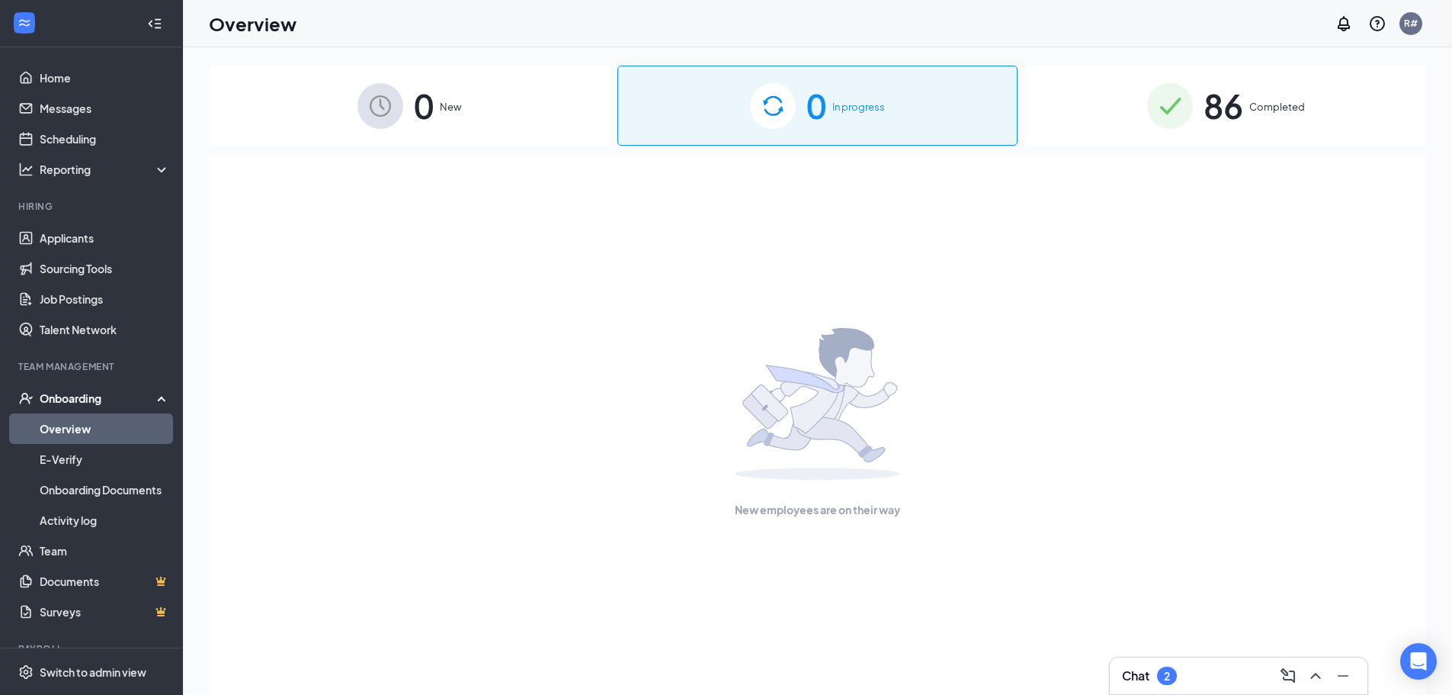
click at [1231, 117] on span "86" at bounding box center [1224, 105] width 40 height 53
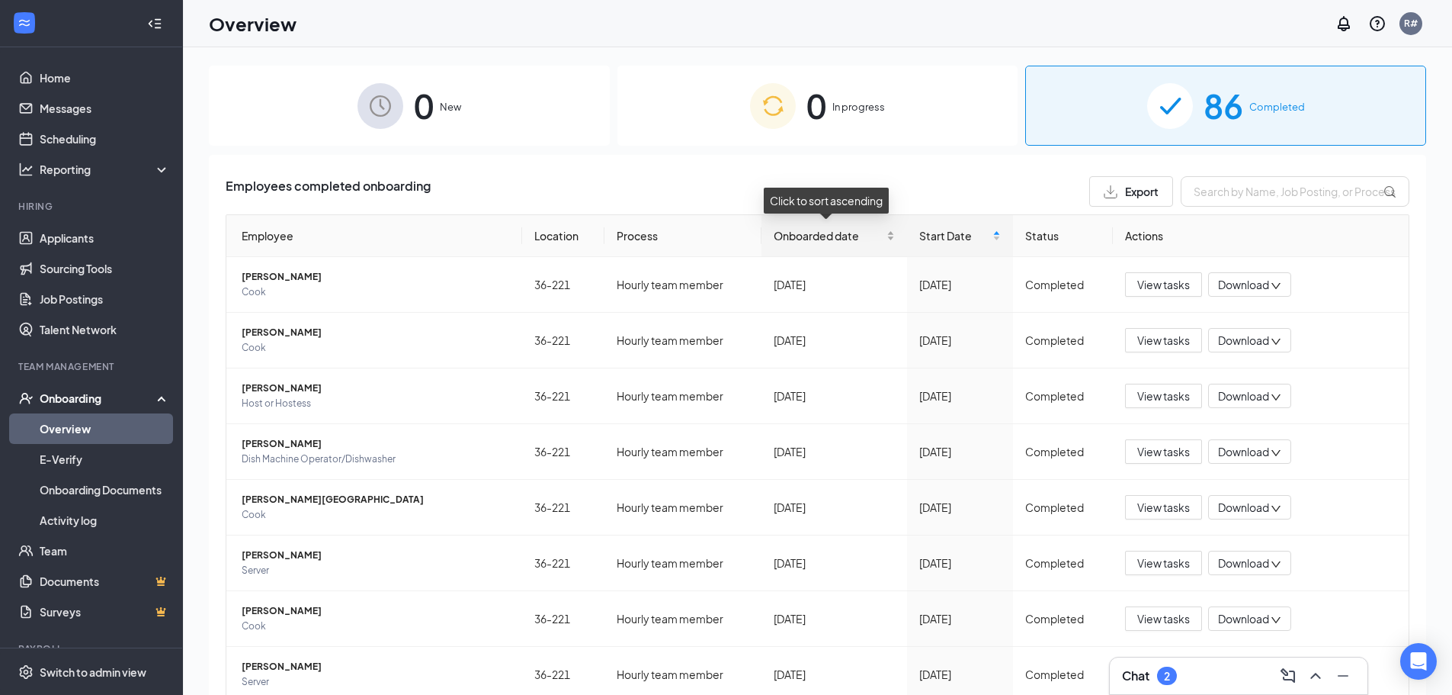
click at [803, 241] on span "Onboarded date" at bounding box center [829, 235] width 110 height 17
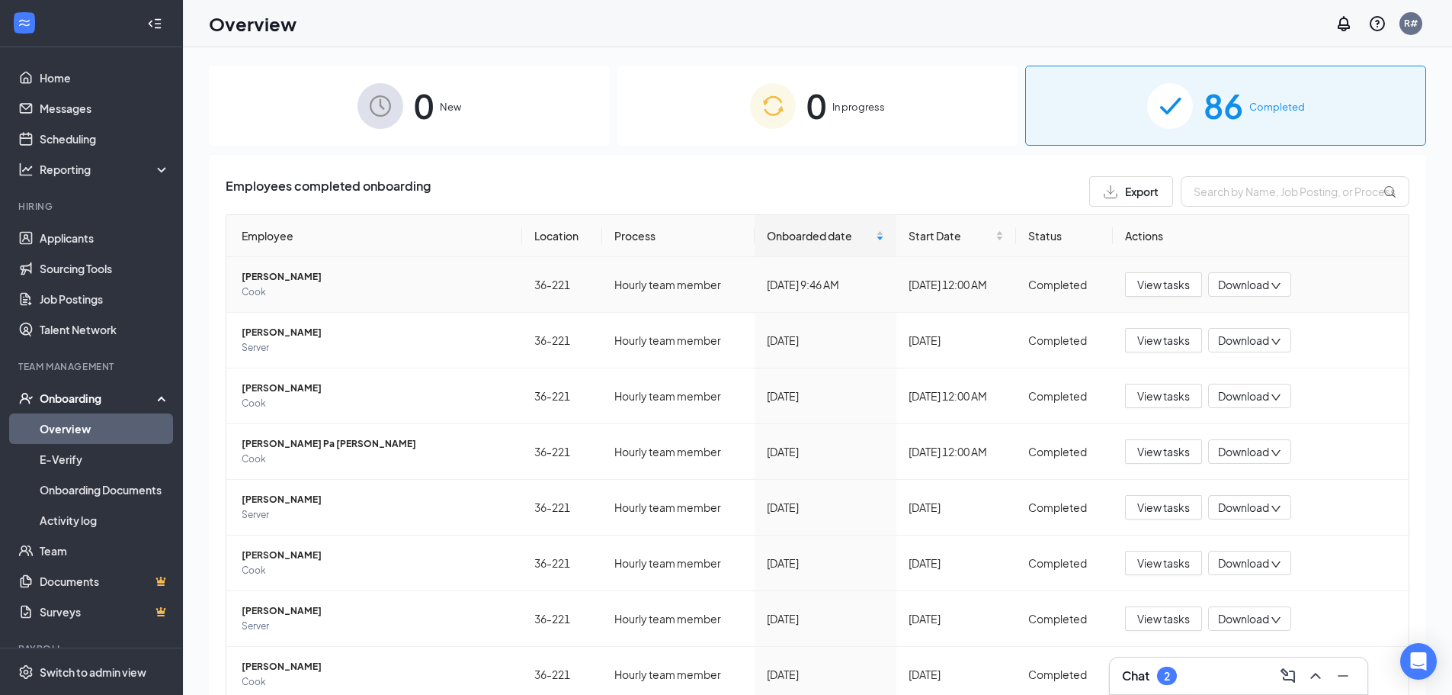
click at [1208, 280] on div "Download" at bounding box center [1249, 284] width 83 height 24
click at [1167, 279] on span "View tasks" at bounding box center [1164, 284] width 53 height 17
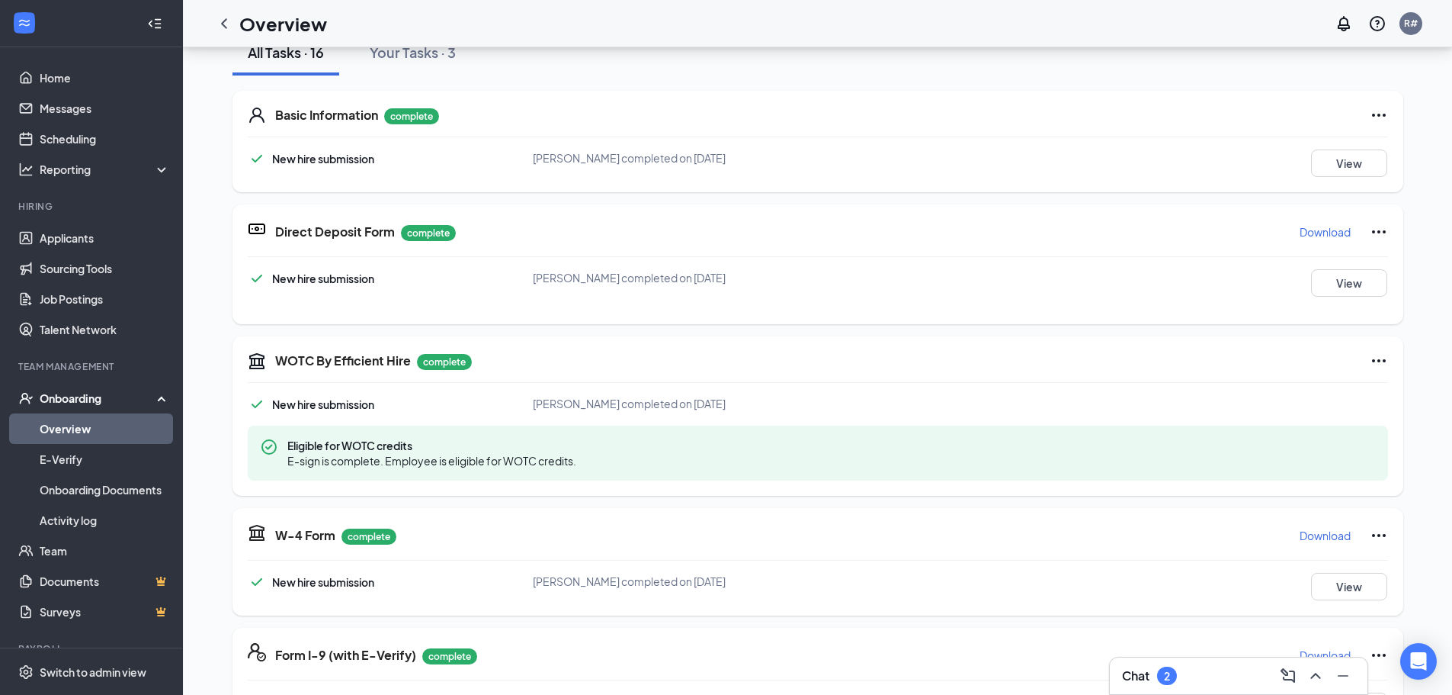
scroll to position [305, 0]
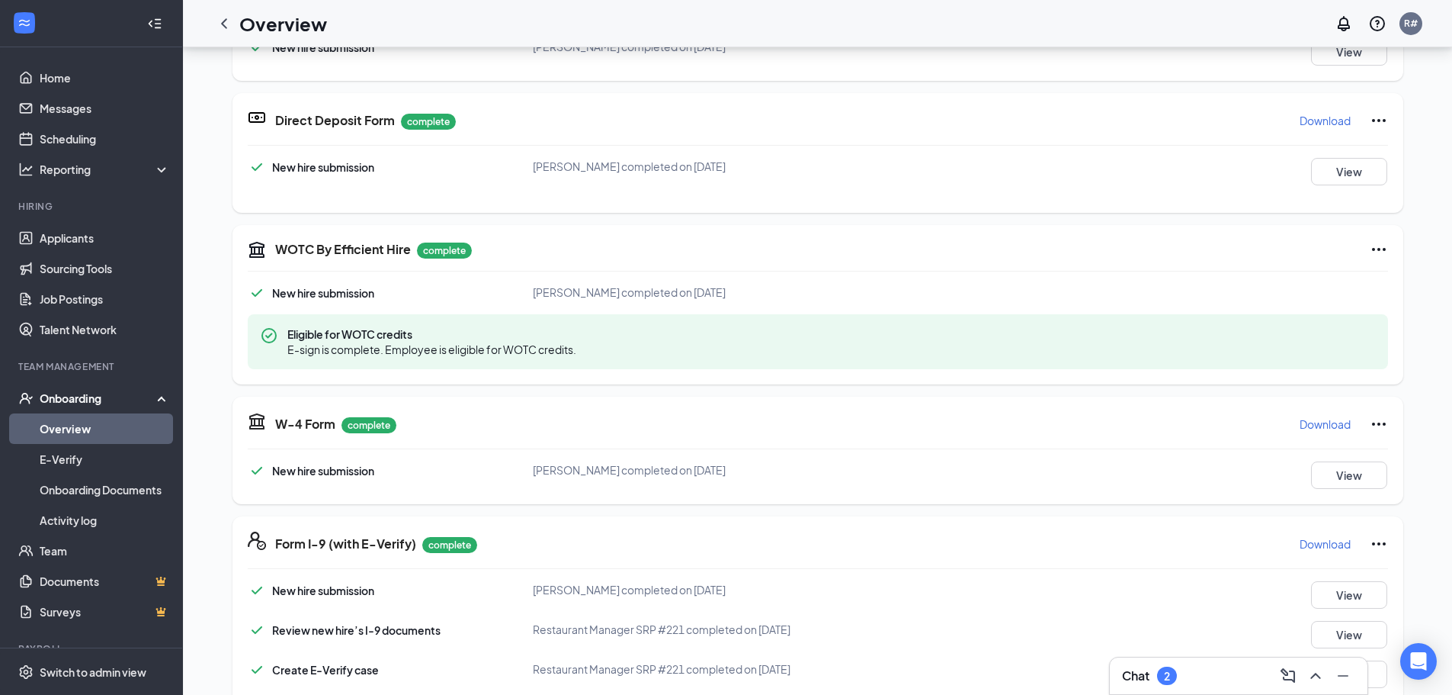
click at [1335, 542] on p "Download" at bounding box center [1325, 543] width 51 height 15
click at [967, 105] on div "Direct Deposit Form complete Download New hire submission [PERSON_NAME] complet…" at bounding box center [818, 153] width 1171 height 120
click at [47, 120] on link "Messages" at bounding box center [105, 108] width 130 height 30
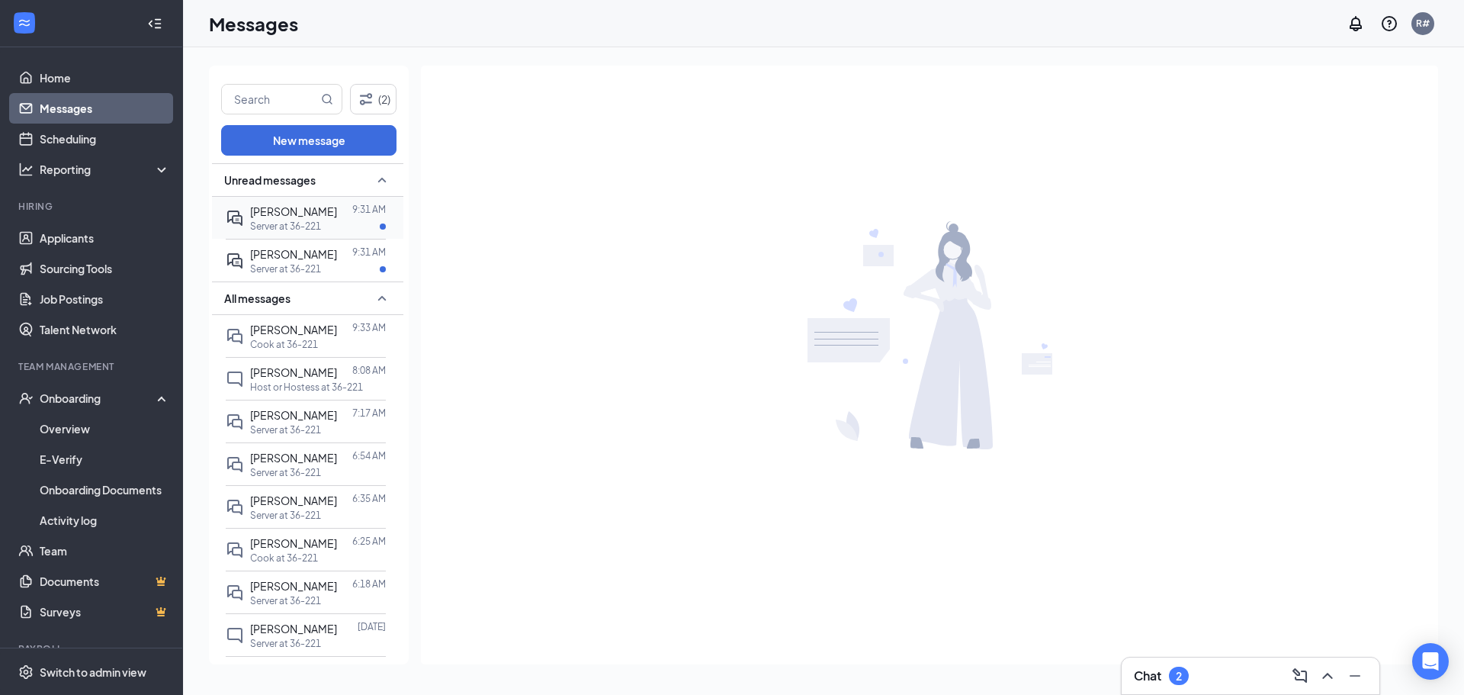
click at [276, 215] on span "[PERSON_NAME]" at bounding box center [293, 211] width 87 height 14
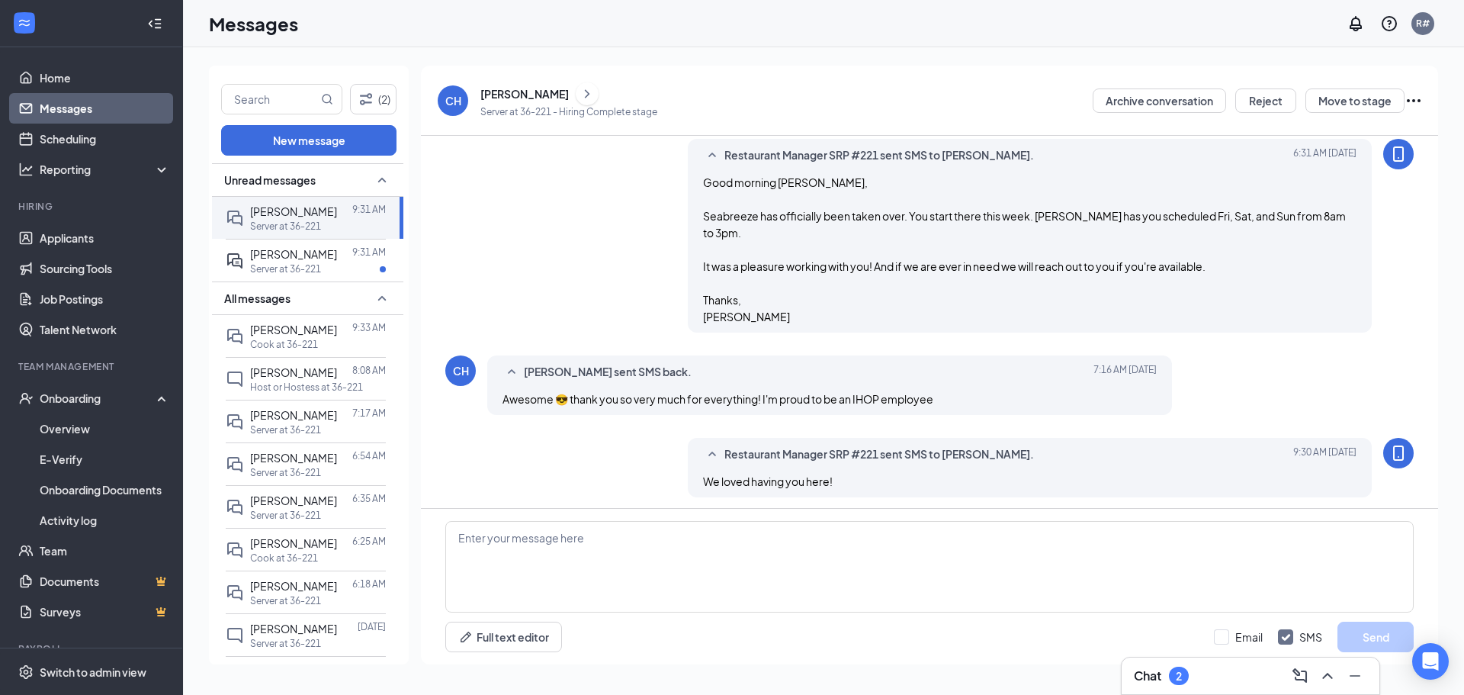
scroll to position [557, 0]
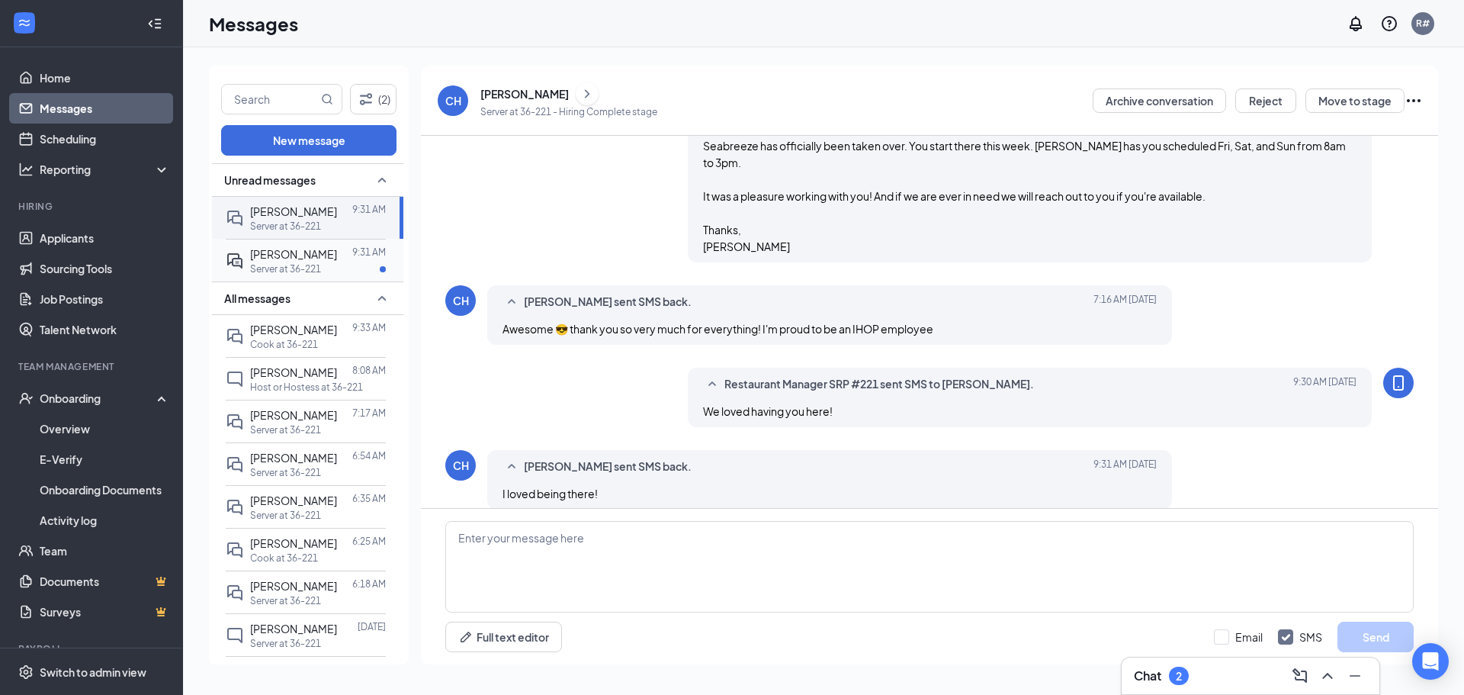
click at [337, 252] on div at bounding box center [344, 253] width 15 height 17
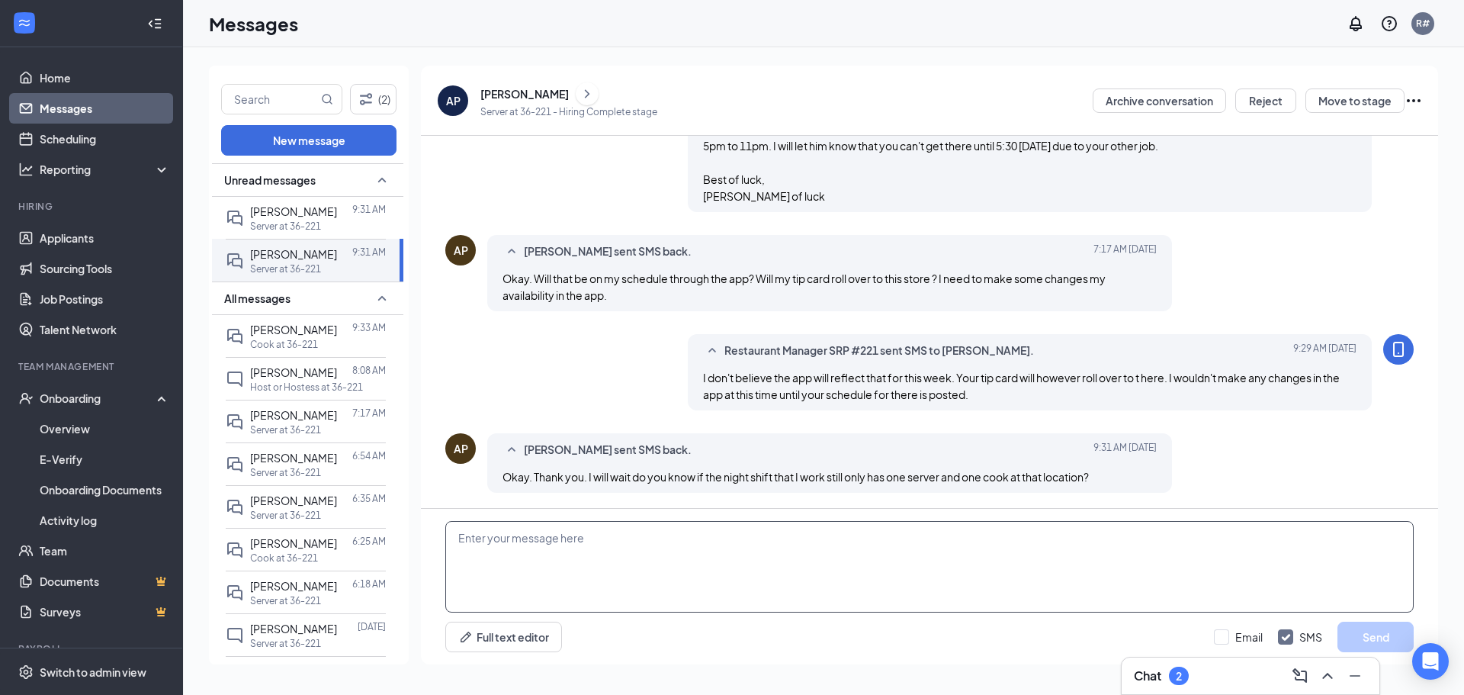
scroll to position [769, 0]
click at [558, 538] on textarea at bounding box center [929, 566] width 968 height 91
click at [461, 534] on textarea "I do not know what their staffing levels are." at bounding box center [929, 566] width 968 height 91
type textarea "Sorry, I do not know what their staffing levels are."
click at [1385, 636] on button "Send" at bounding box center [1375, 636] width 76 height 30
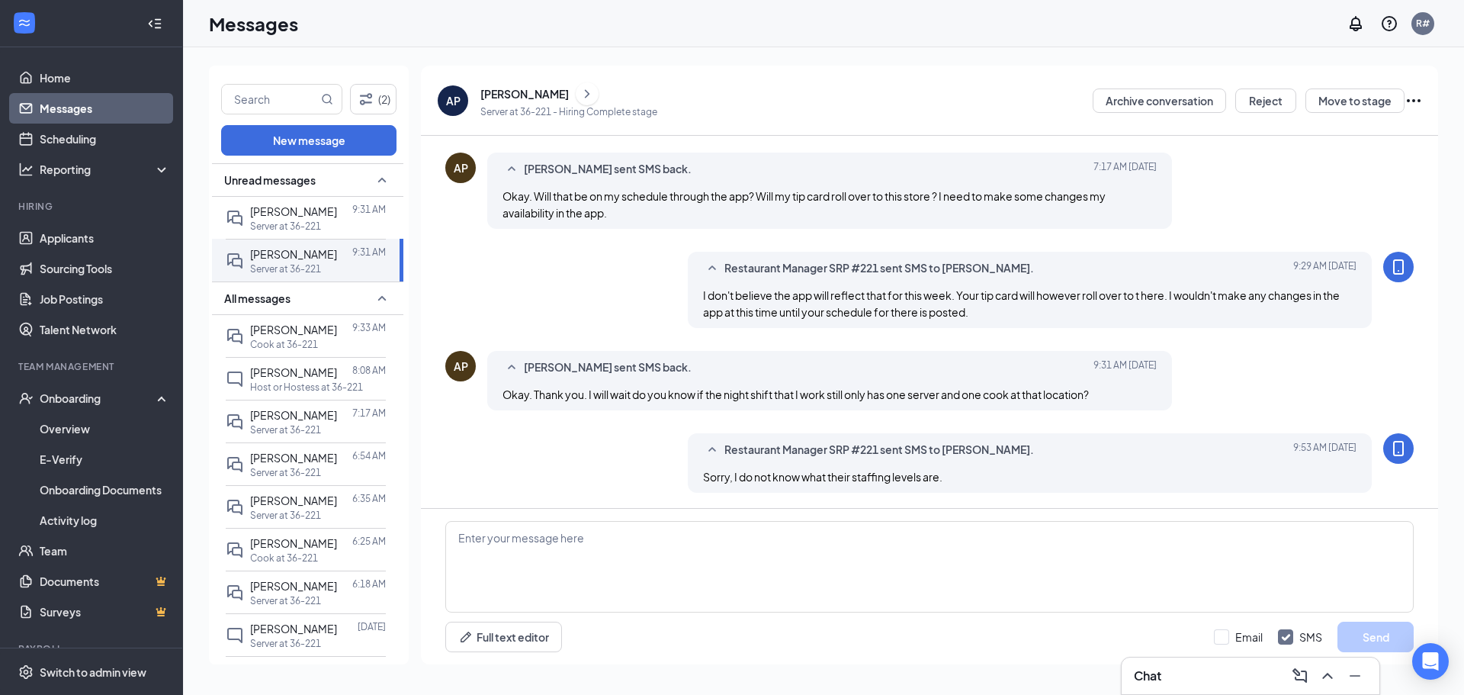
scroll to position [851, 0]
click at [301, 345] on p "Cook at 36-221" at bounding box center [284, 344] width 68 height 13
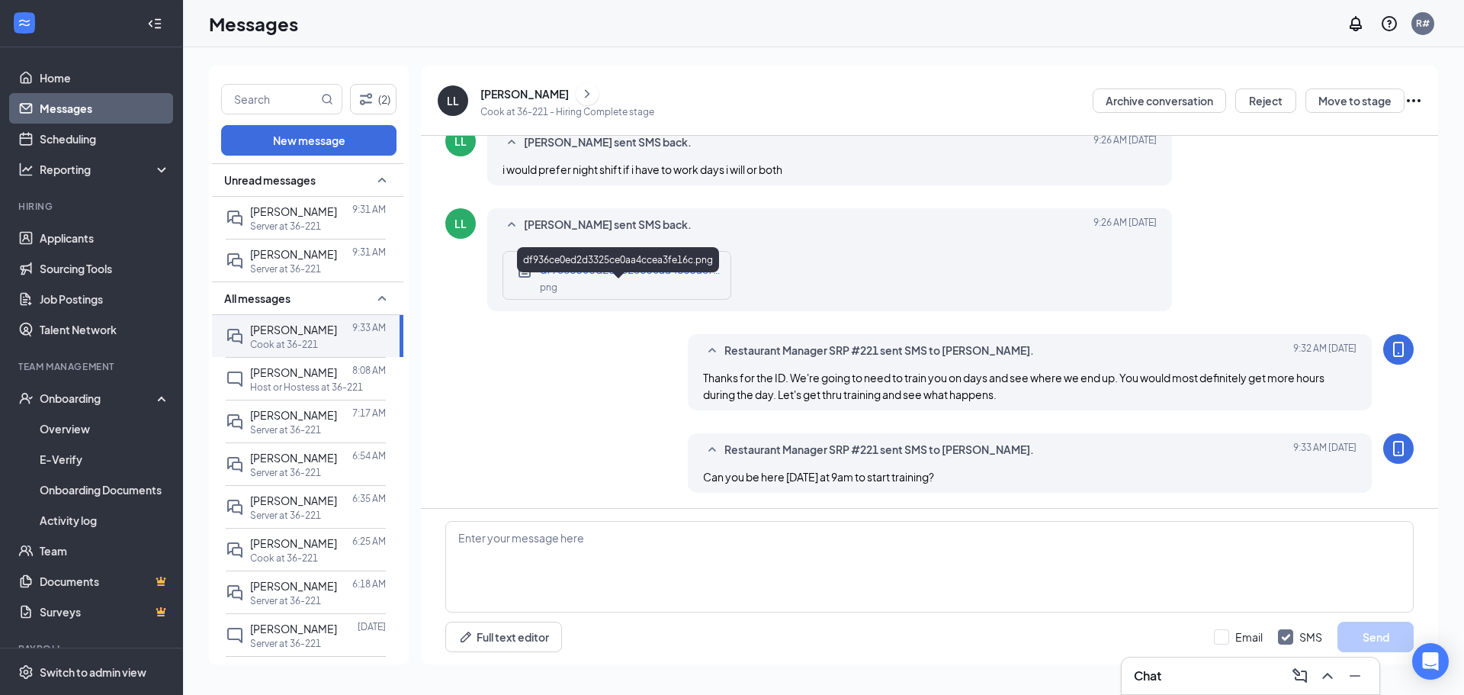
scroll to position [966, 0]
click at [278, 387] on p "Host or Hostess at 36-221" at bounding box center [306, 386] width 113 height 13
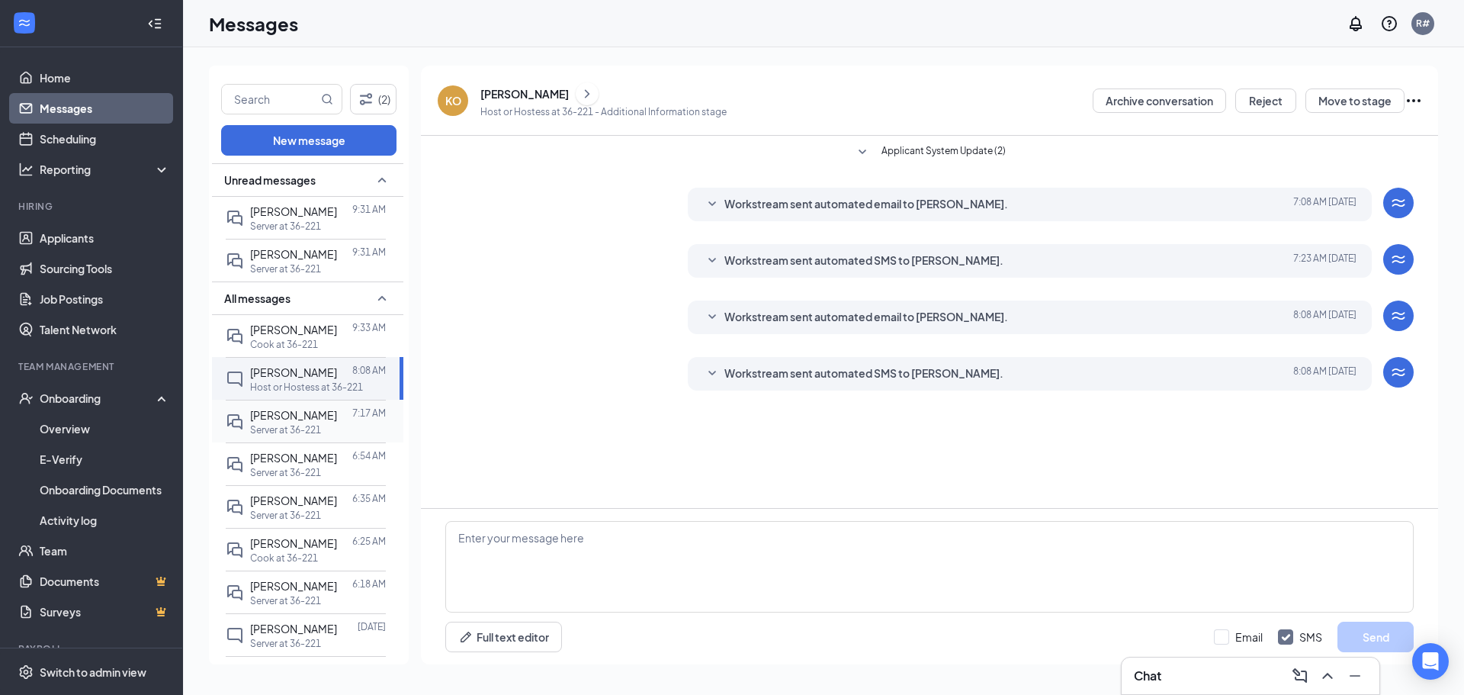
click at [284, 418] on span "[PERSON_NAME]" at bounding box center [293, 415] width 87 height 14
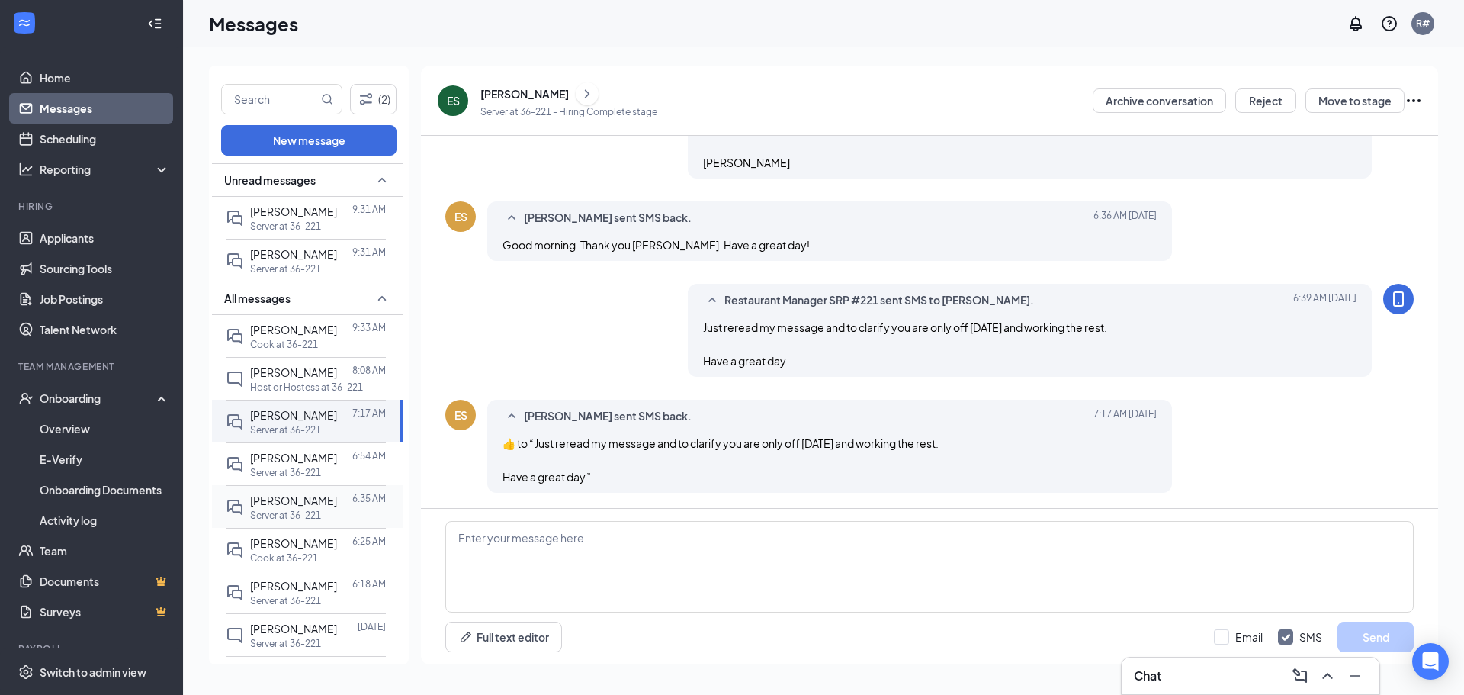
scroll to position [76, 0]
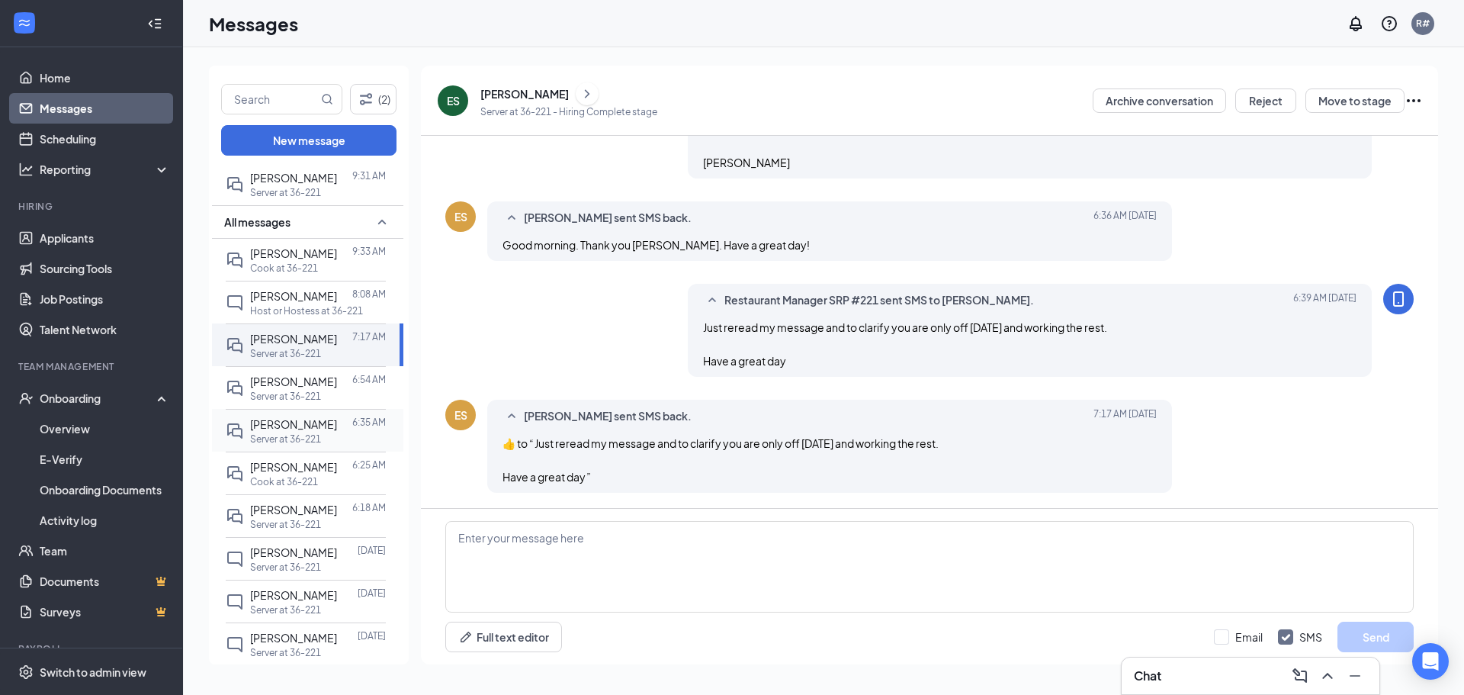
click at [278, 431] on span "[PERSON_NAME]" at bounding box center [293, 424] width 87 height 14
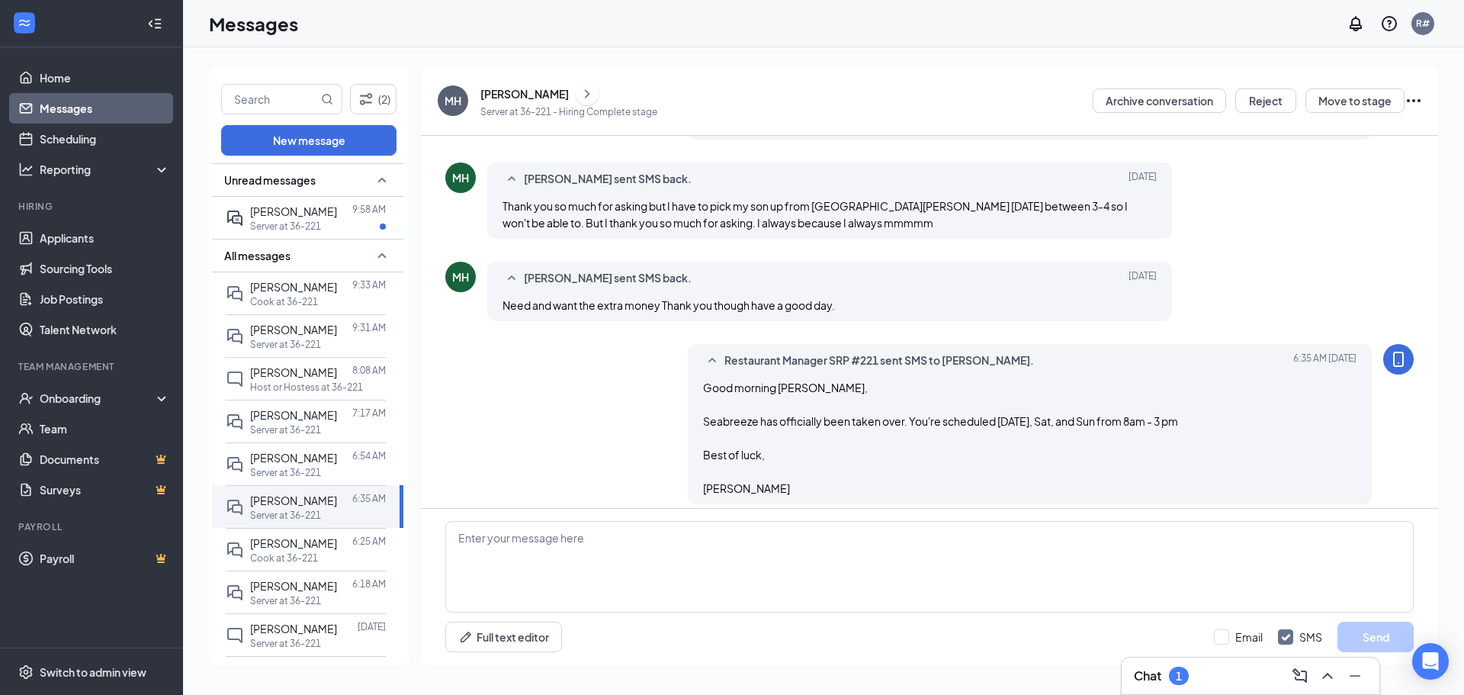
scroll to position [826, 0]
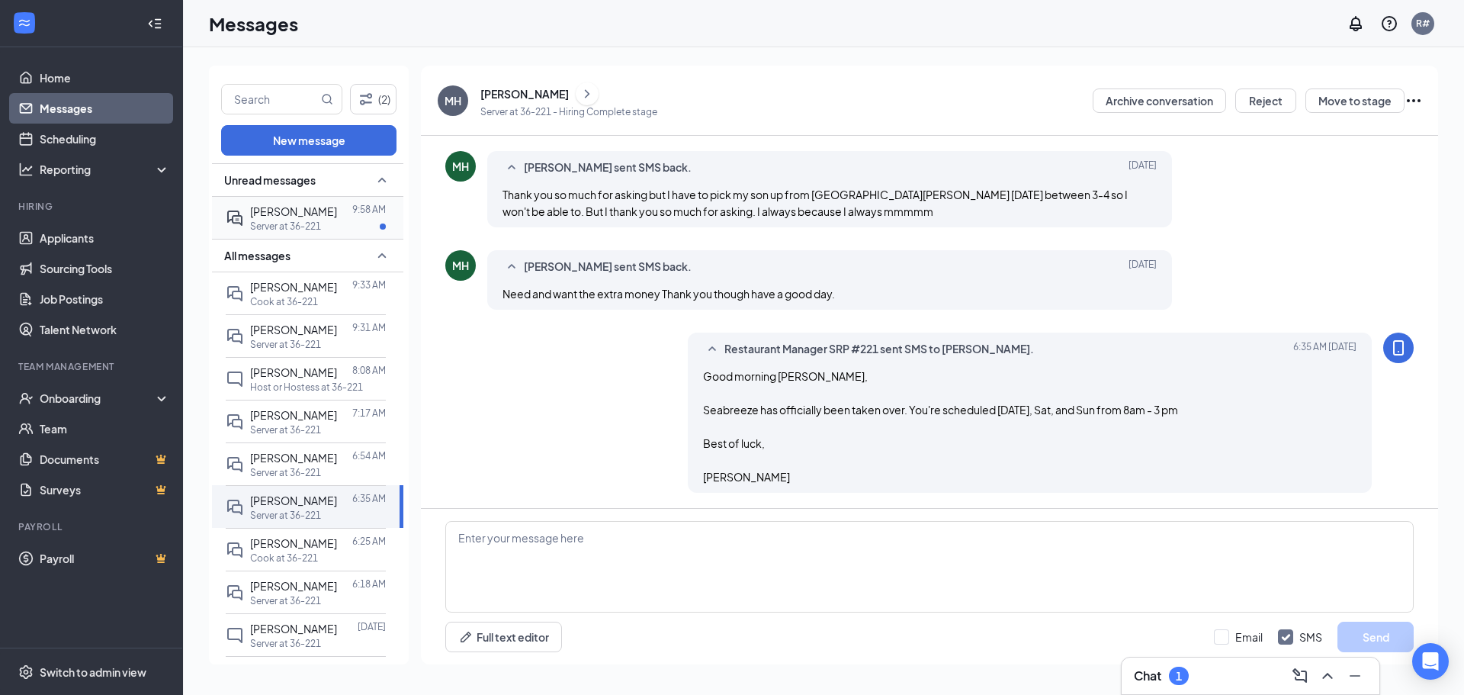
click at [296, 210] on span "[PERSON_NAME]" at bounding box center [293, 211] width 87 height 14
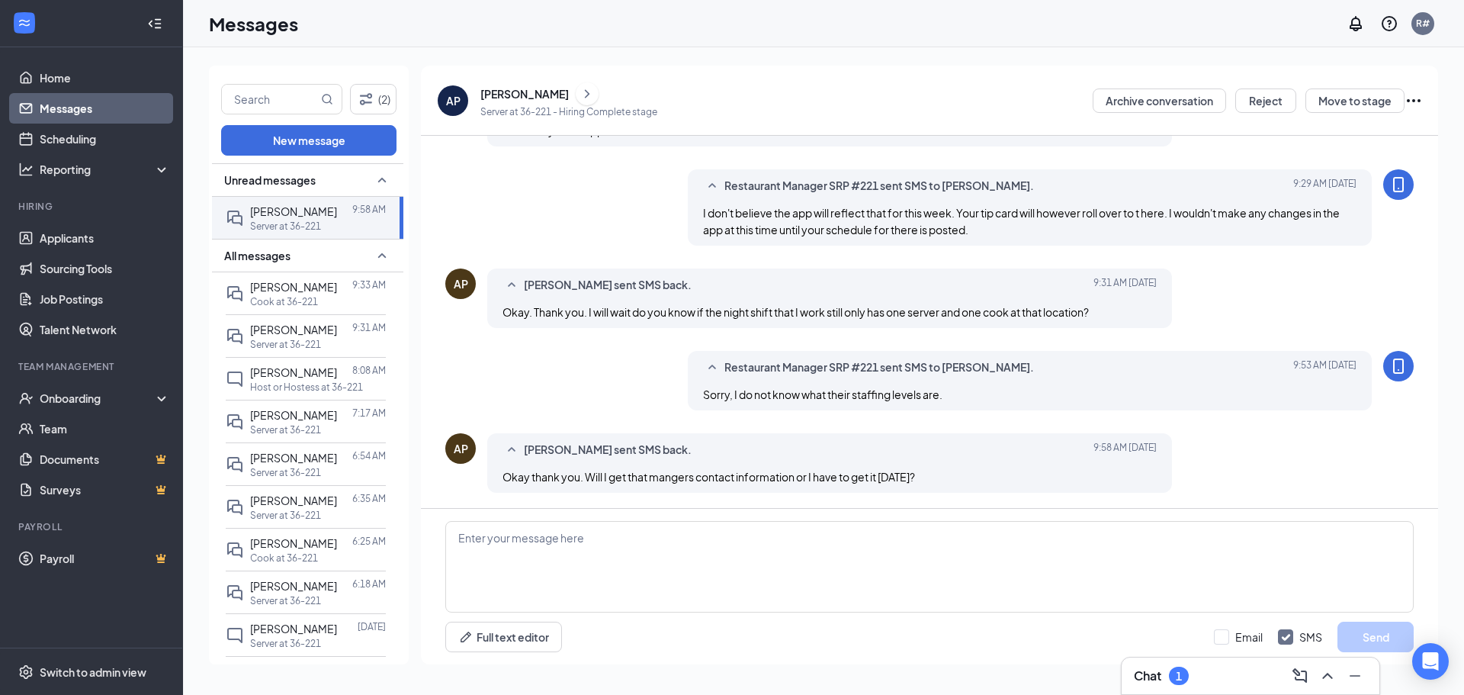
scroll to position [735, 0]
click at [473, 535] on textarea at bounding box center [929, 566] width 968 height 91
type textarea "I do not have her contact info. Her name is Jamie and I'm sure you can get it F…"
click at [1379, 645] on button "Send" at bounding box center [1375, 636] width 76 height 30
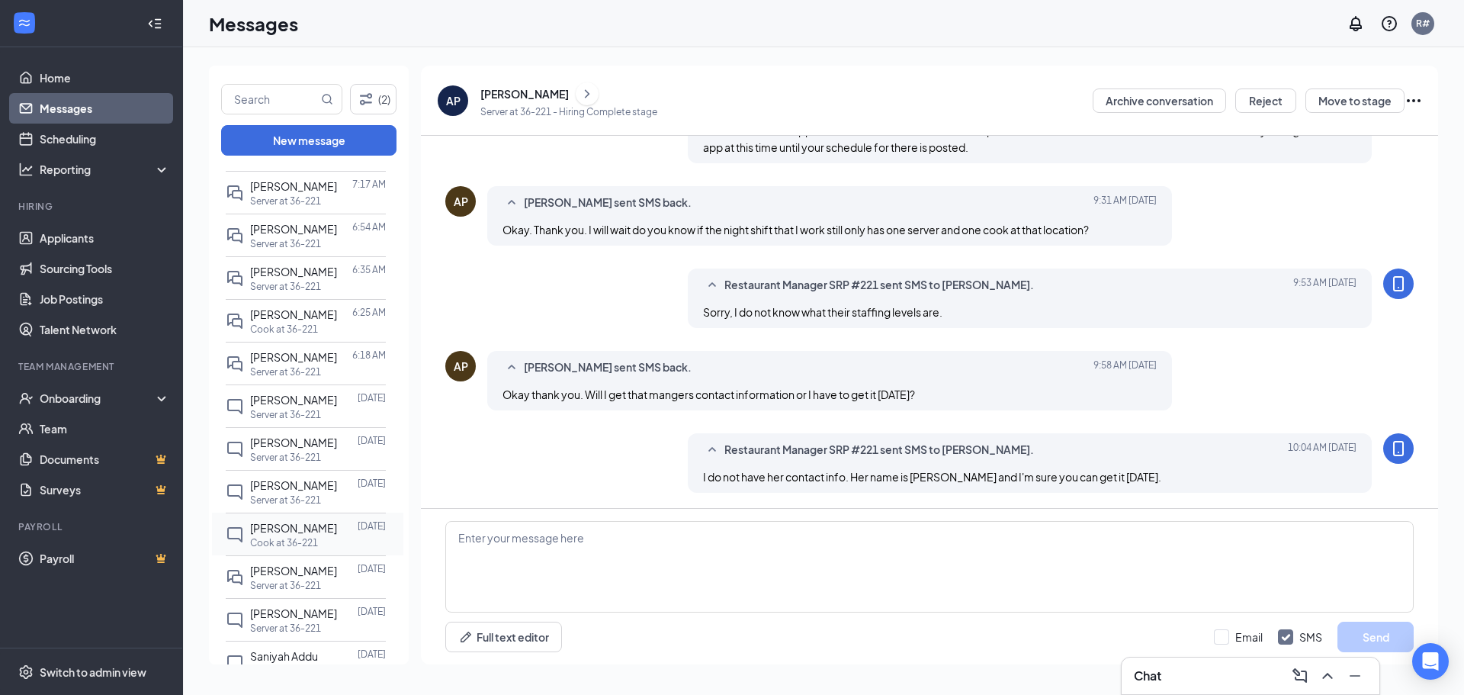
scroll to position [278, 0]
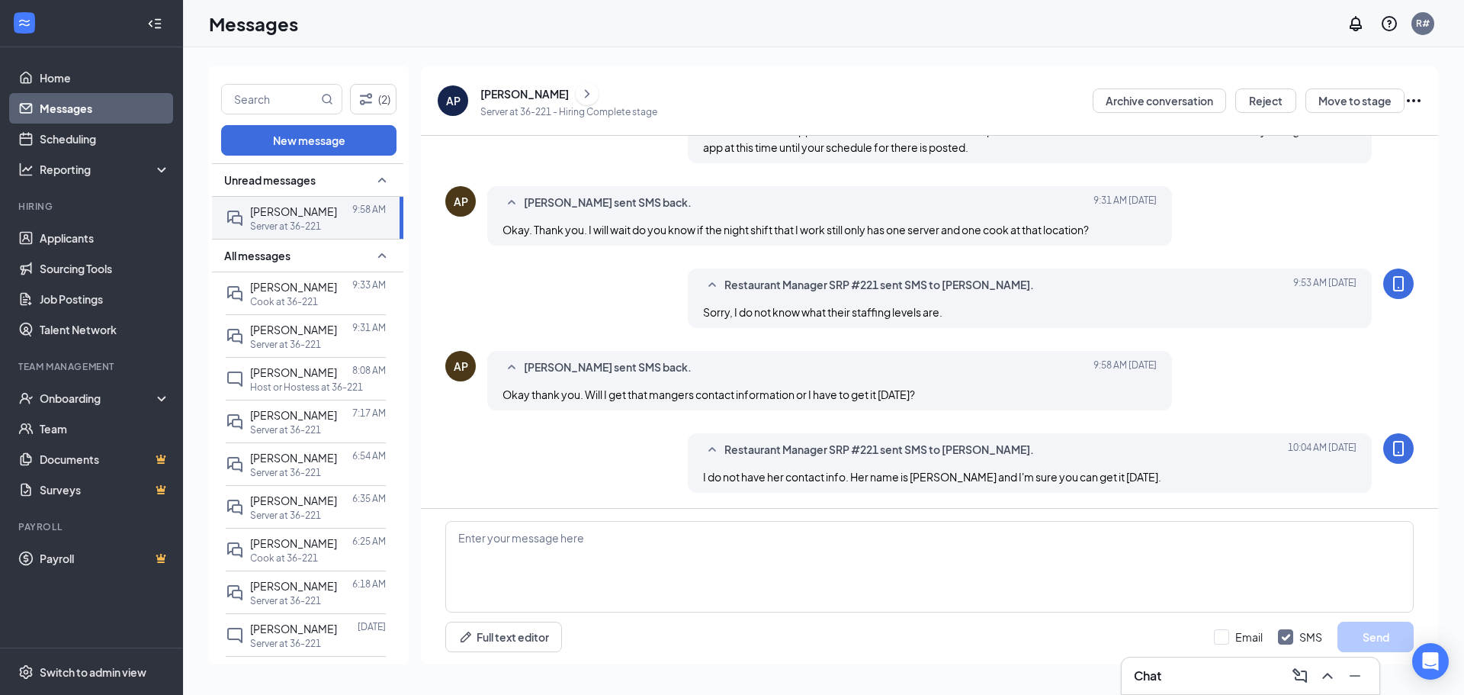
click at [757, 79] on div "AP Adreanna Porch Server at 36-221 - Hiring Complete stage Archive conversation…" at bounding box center [929, 101] width 1017 height 70
click at [82, 392] on div "Onboarding" at bounding box center [98, 397] width 117 height 15
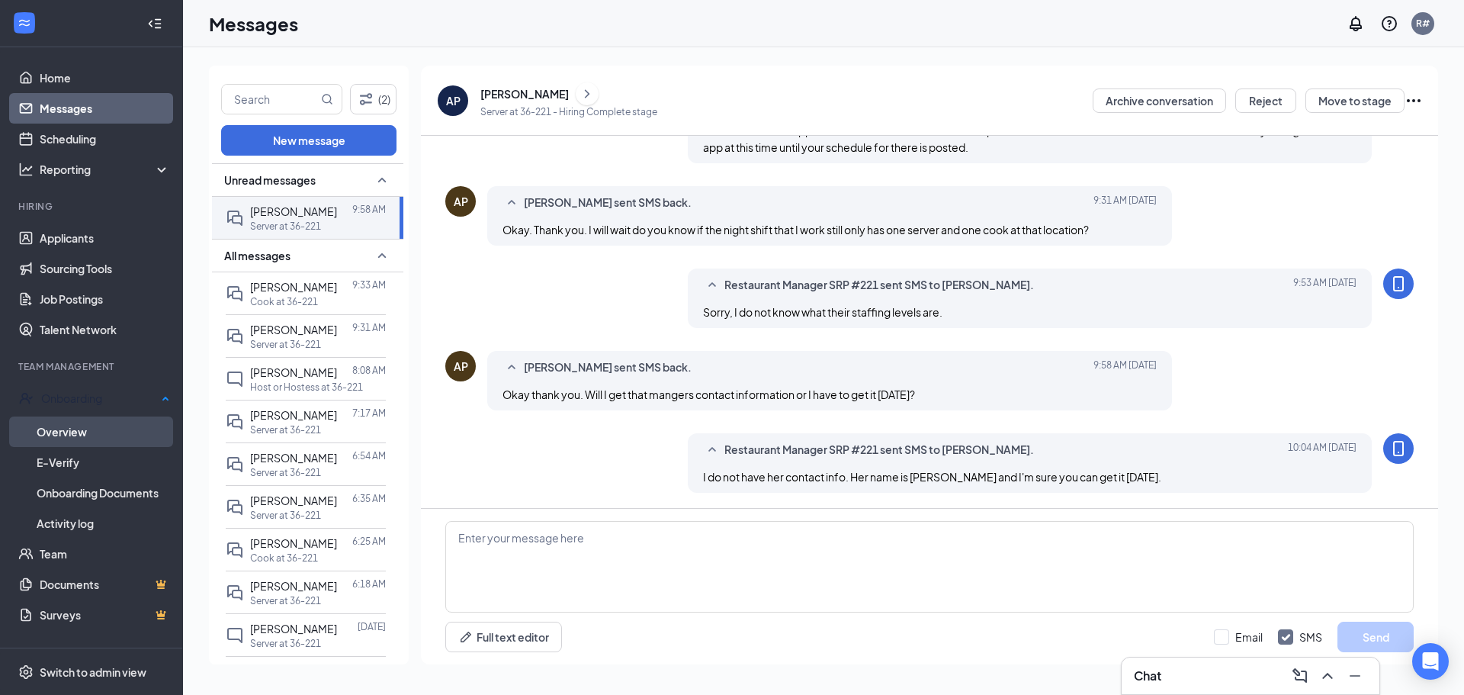
click at [79, 425] on link "Overview" at bounding box center [103, 431] width 133 height 30
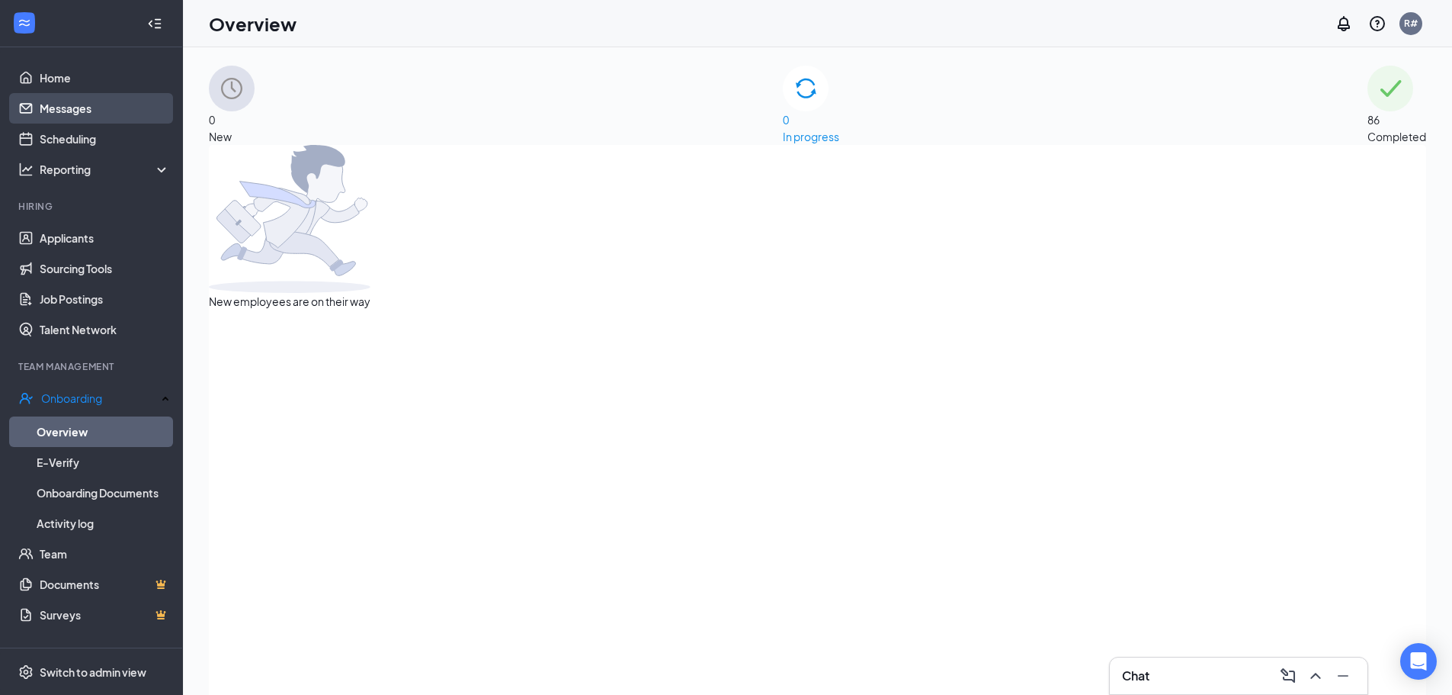
click at [71, 106] on link "Messages" at bounding box center [105, 108] width 130 height 30
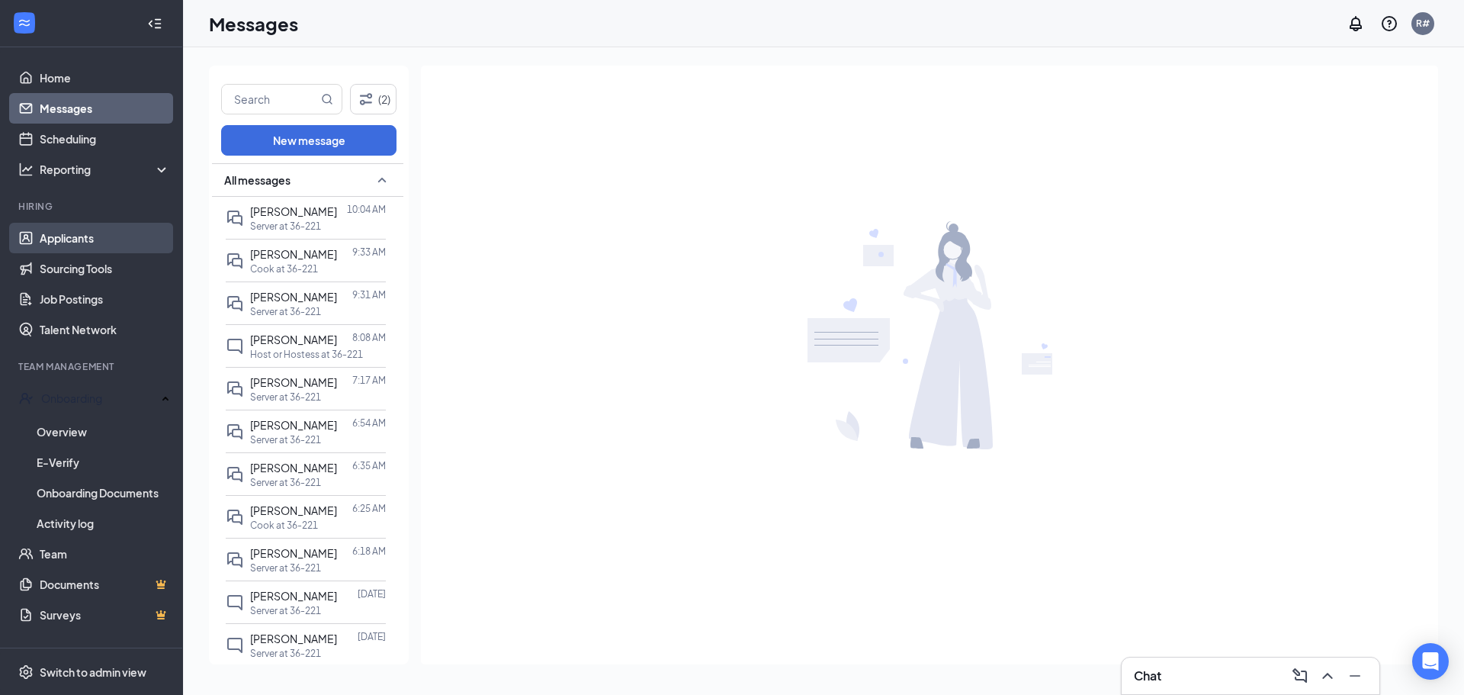
click at [73, 243] on link "Applicants" at bounding box center [105, 238] width 130 height 30
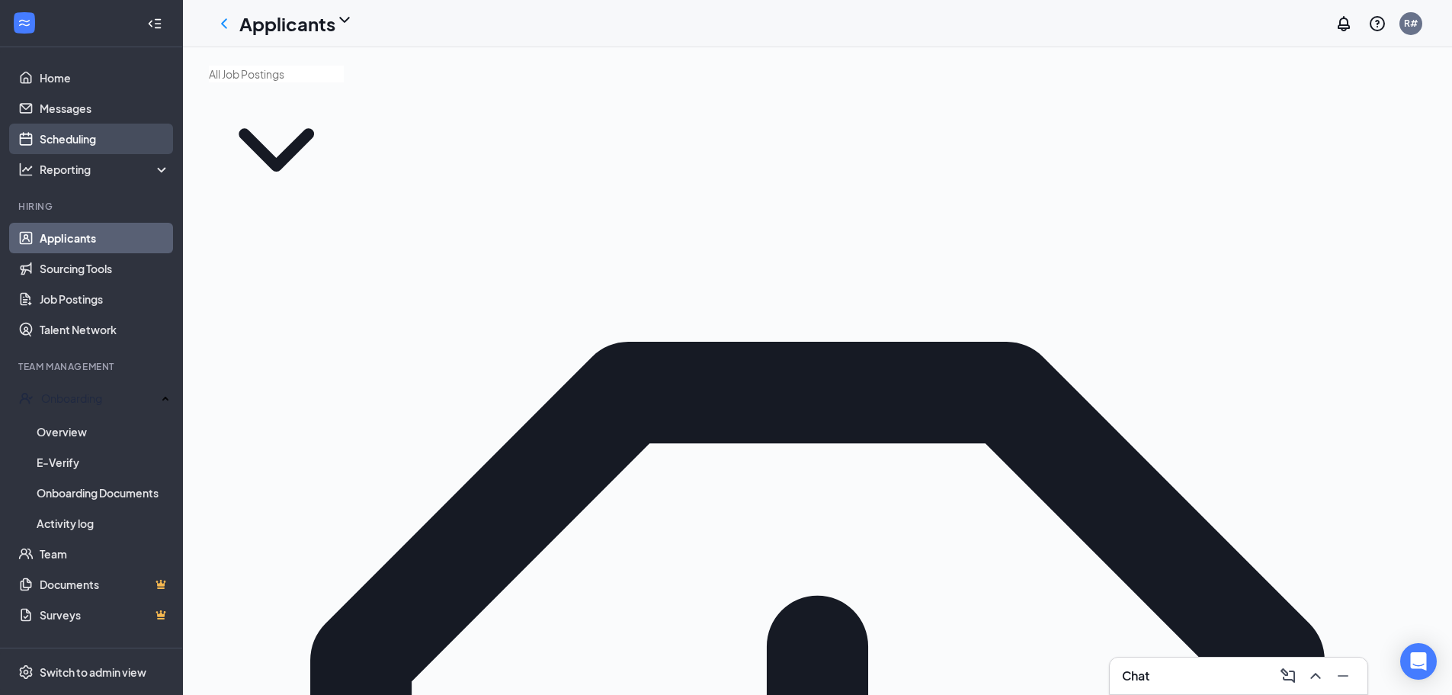
click at [69, 143] on link "Scheduling" at bounding box center [105, 139] width 130 height 30
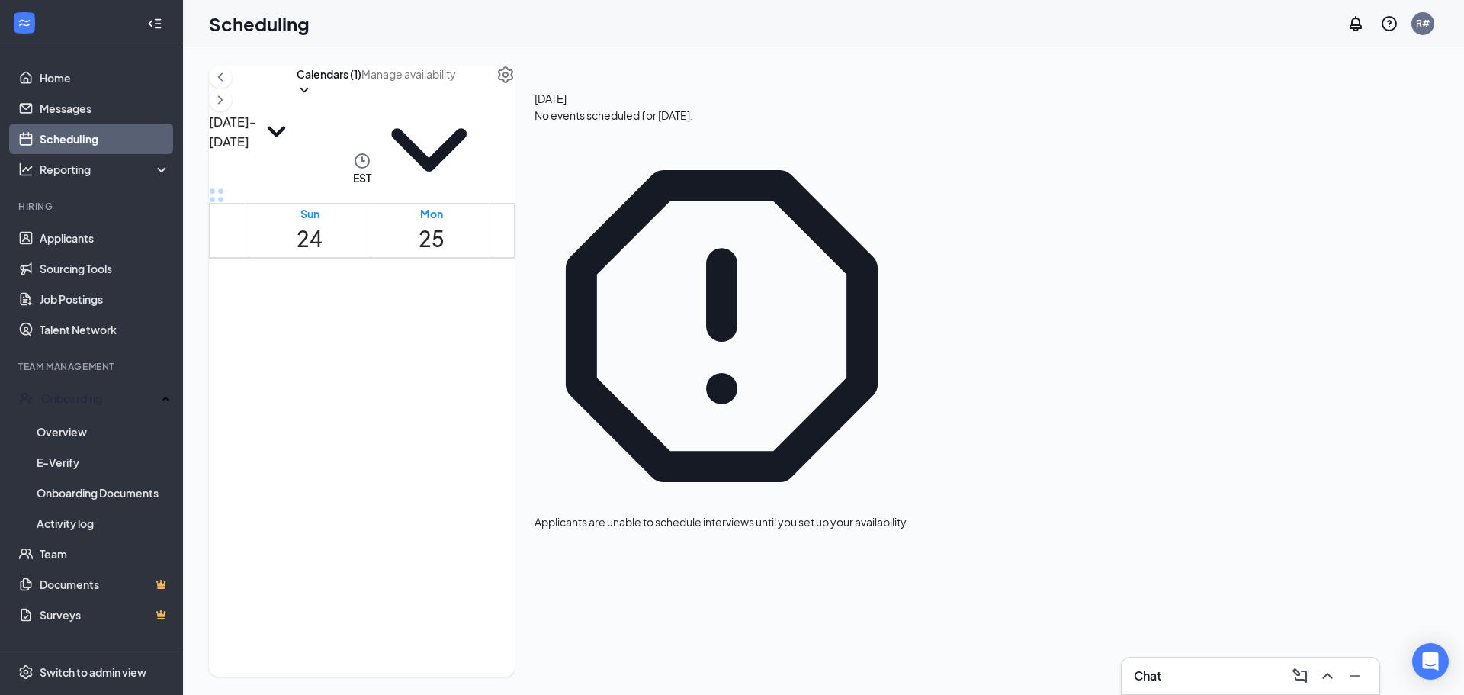
scroll to position [978, 0]
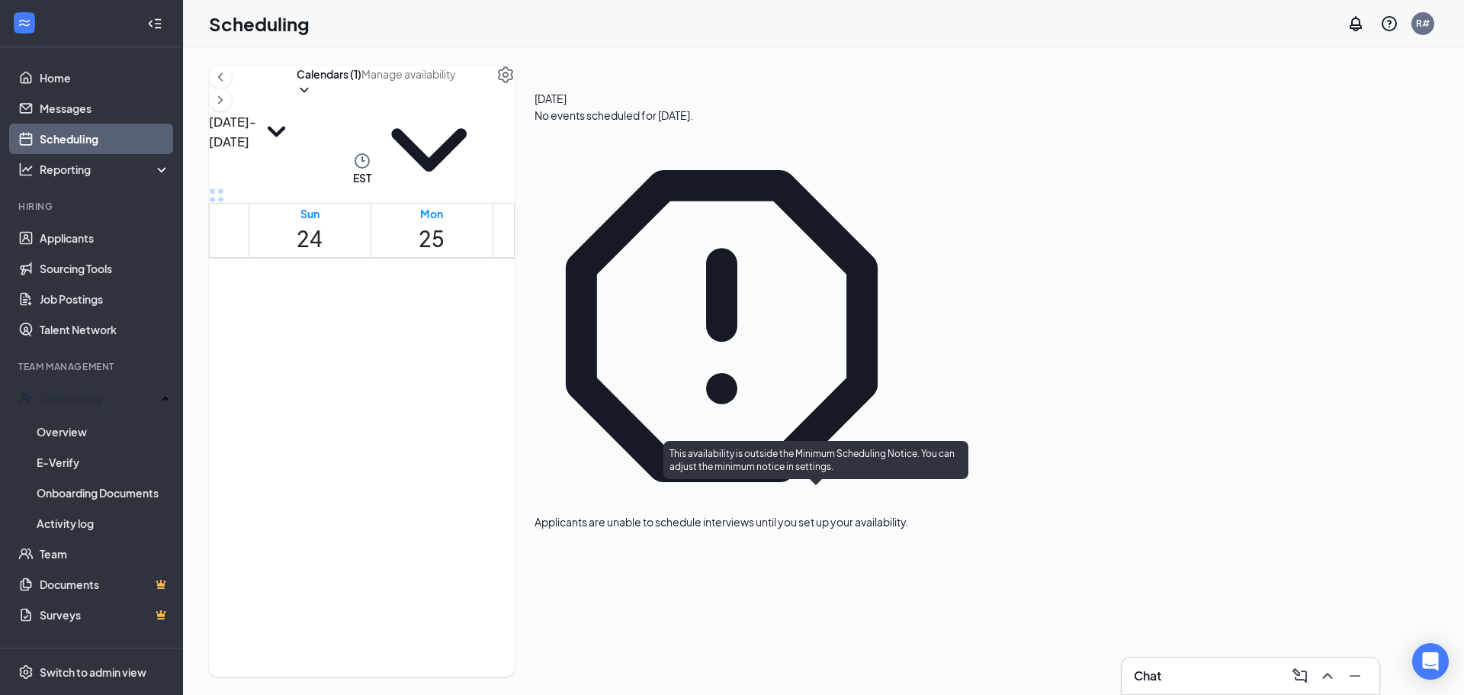
drag, startPoint x: 848, startPoint y: 362, endPoint x: 781, endPoint y: 516, distance: 168.0
click at [781, 547] on span "1:00-1:30 PM" at bounding box center [794, 562] width 34 height 30
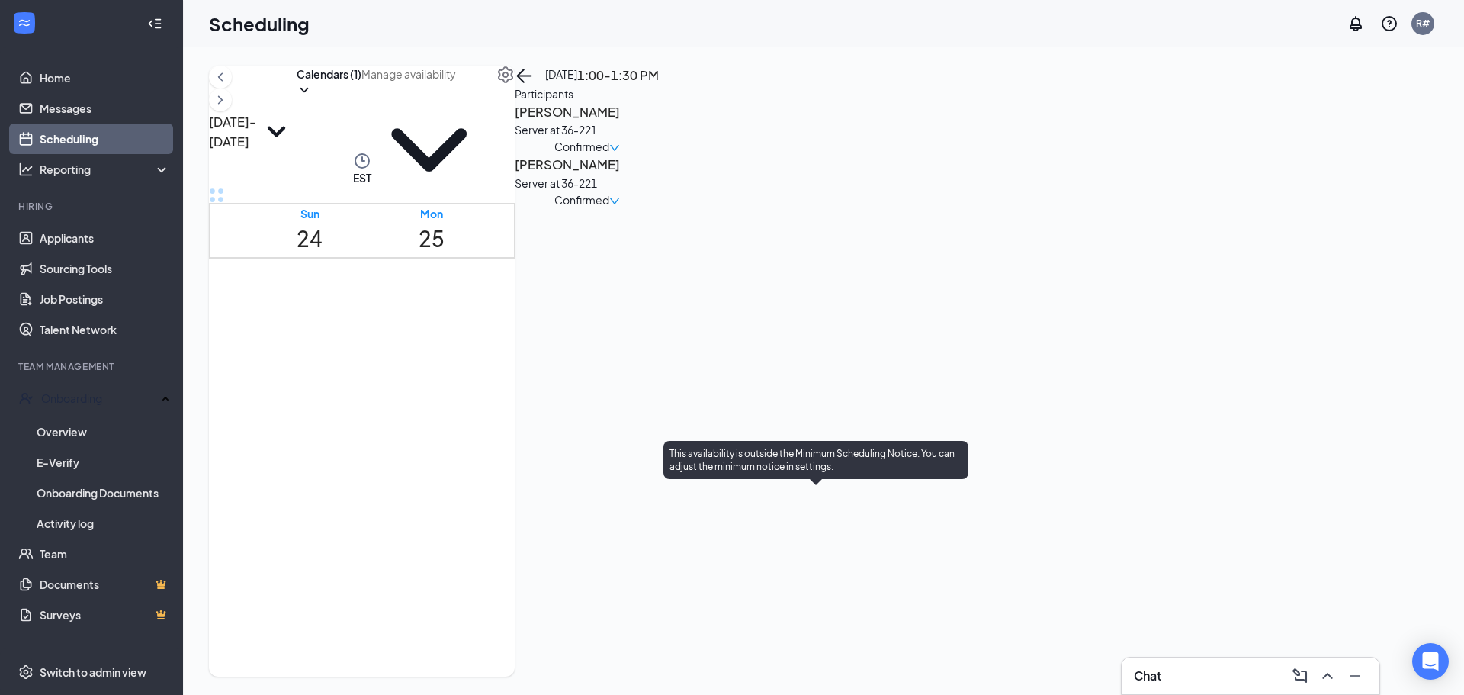
click at [816, 547] on span "1:30-2:00 PM" at bounding box center [833, 562] width 34 height 30
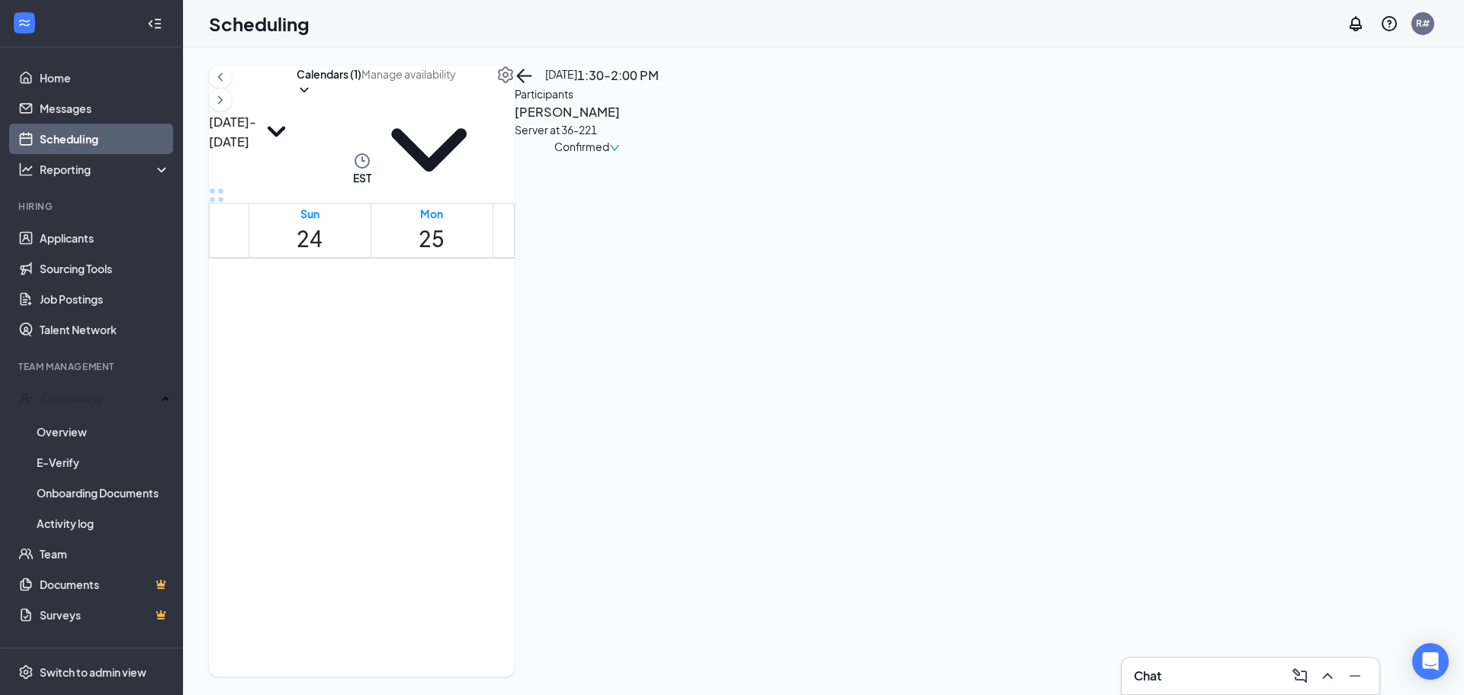
click at [659, 122] on h3 "[PERSON_NAME]" at bounding box center [587, 112] width 144 height 20
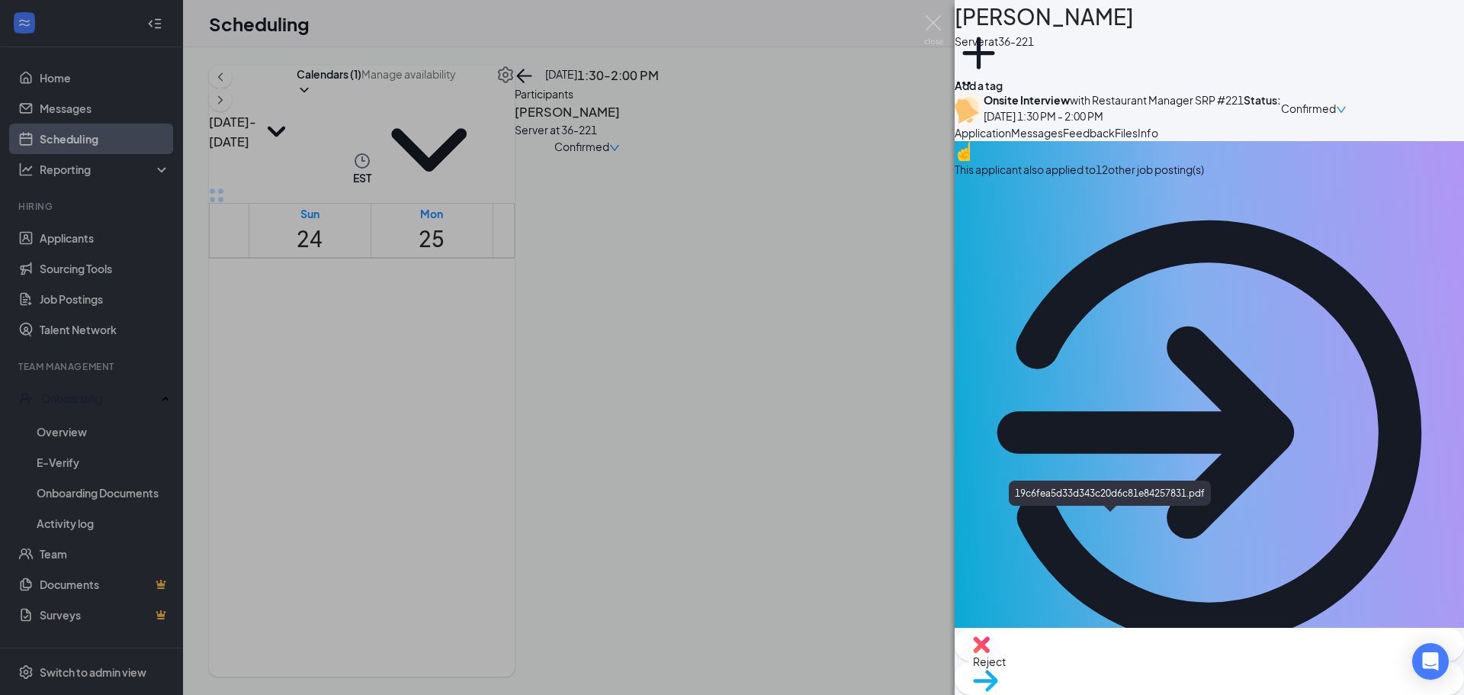
click at [801, 521] on div "VB Valerie Battaglia Server at 36-221 Add a tag Onsite Interview with Restauran…" at bounding box center [732, 347] width 1464 height 695
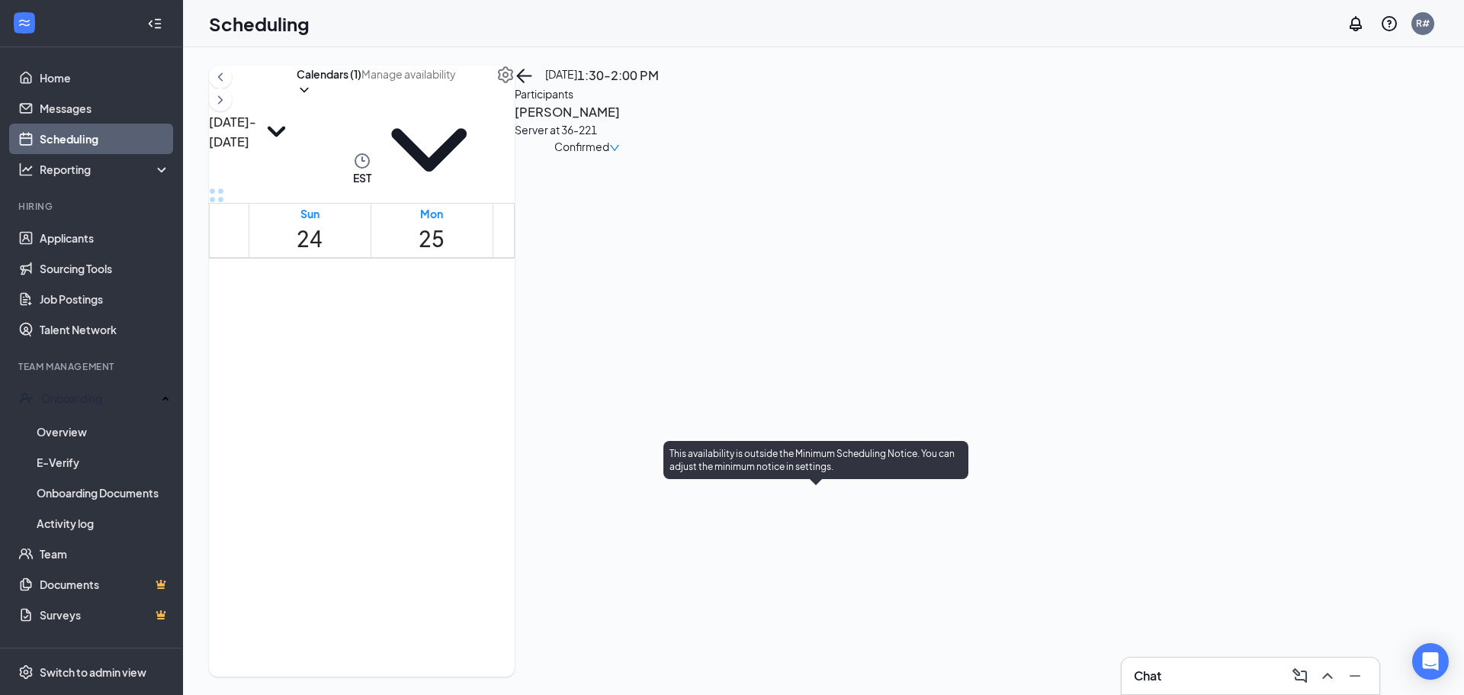
click at [788, 547] on span "1:00-1:30 PM" at bounding box center [794, 562] width 34 height 30
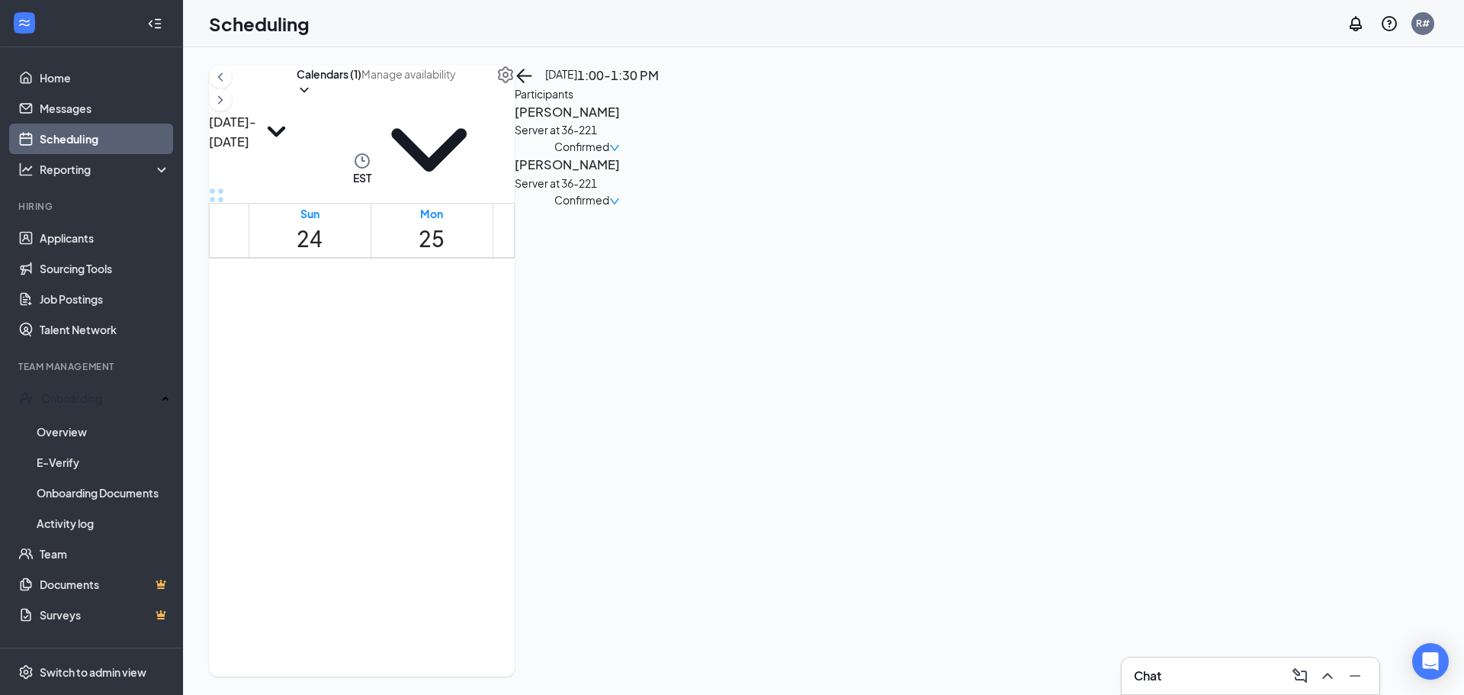
click at [659, 122] on h3 "[PERSON_NAME]" at bounding box center [587, 112] width 144 height 20
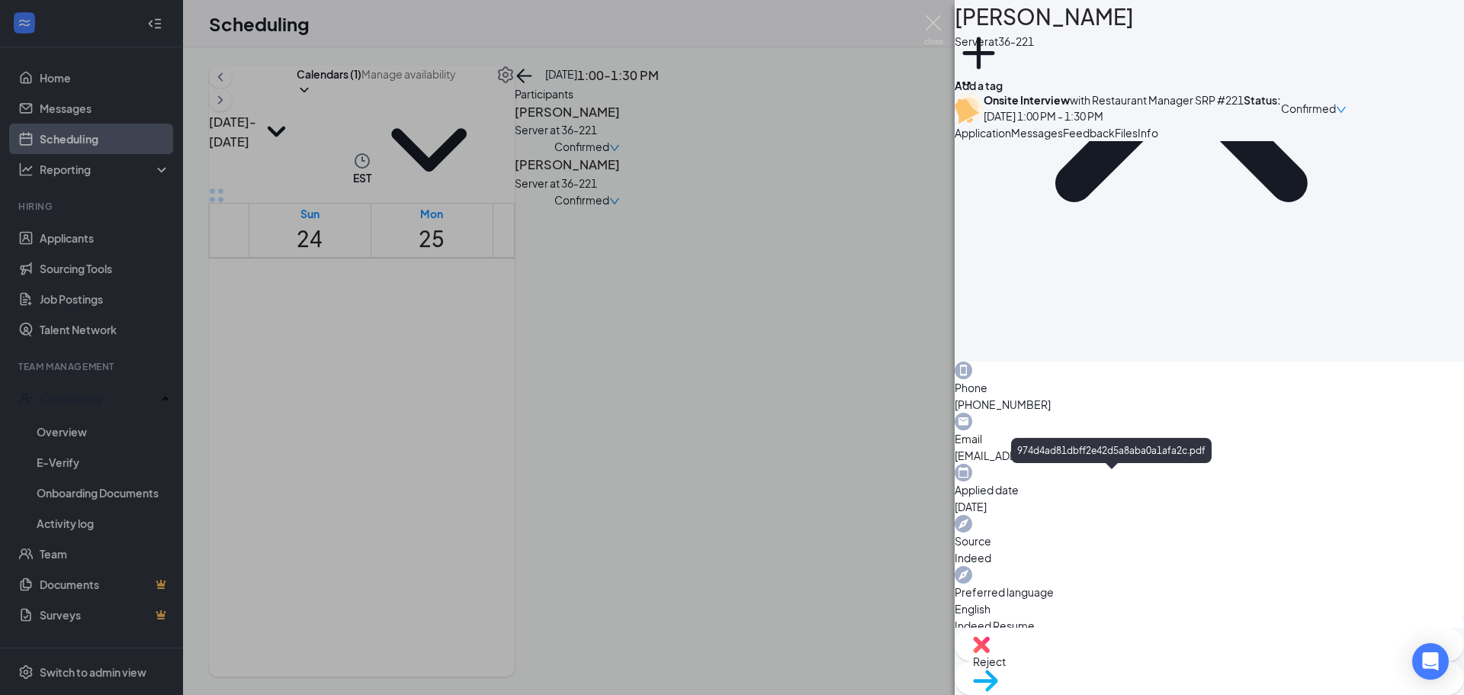
scroll to position [152, 0]
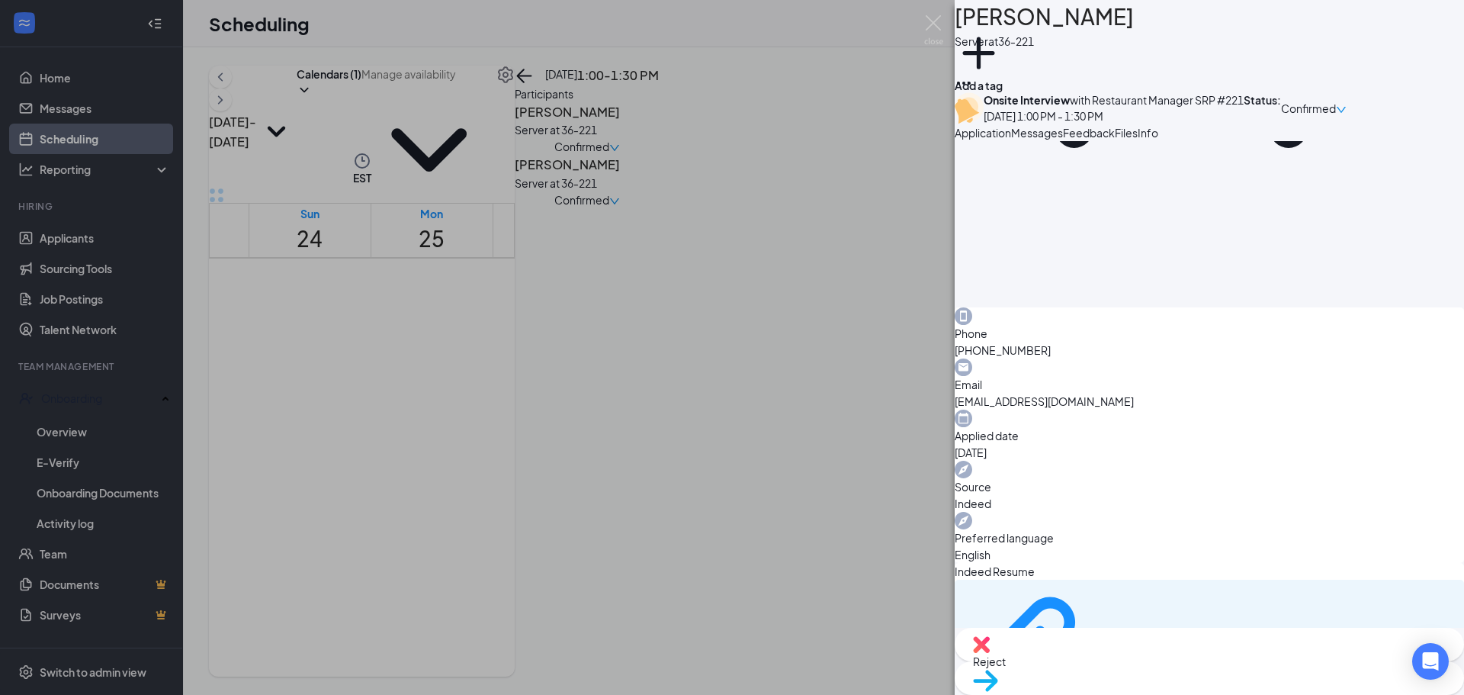
scroll to position [76, 0]
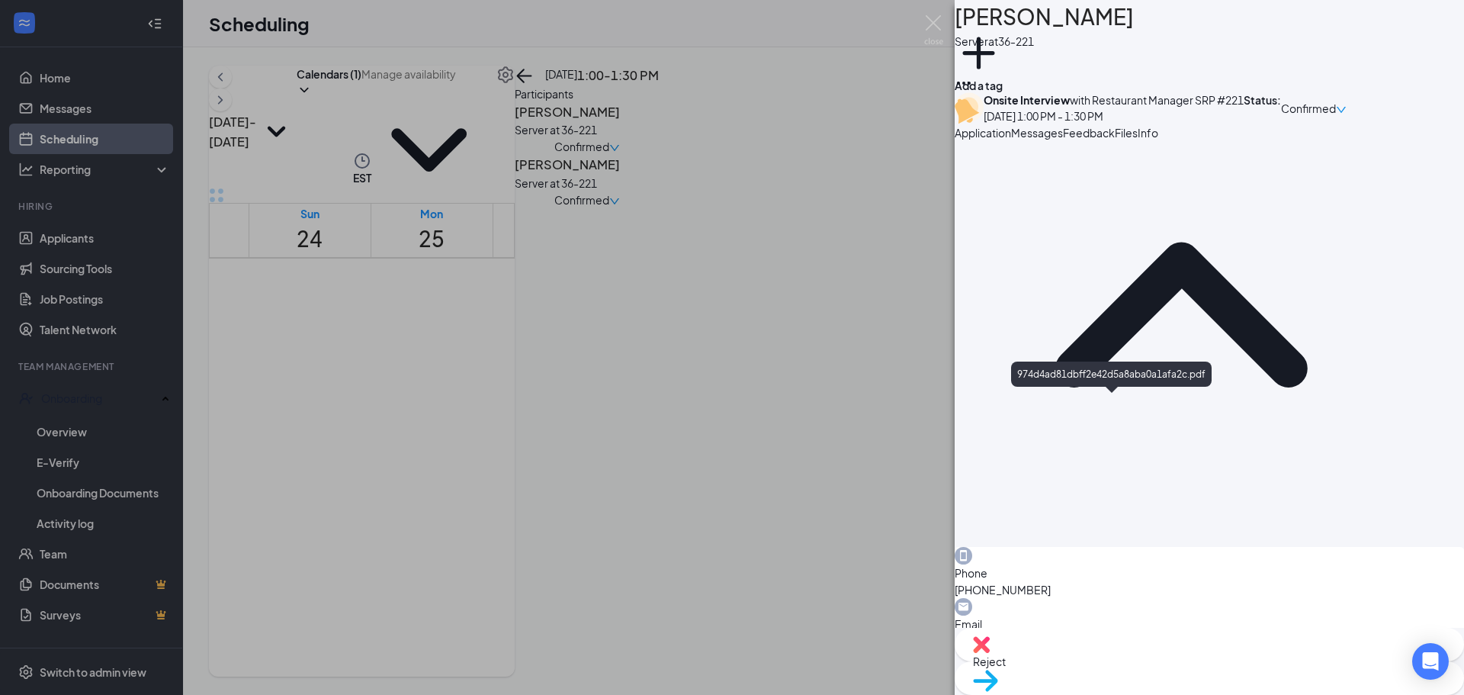
click at [928, 31] on img at bounding box center [933, 30] width 19 height 30
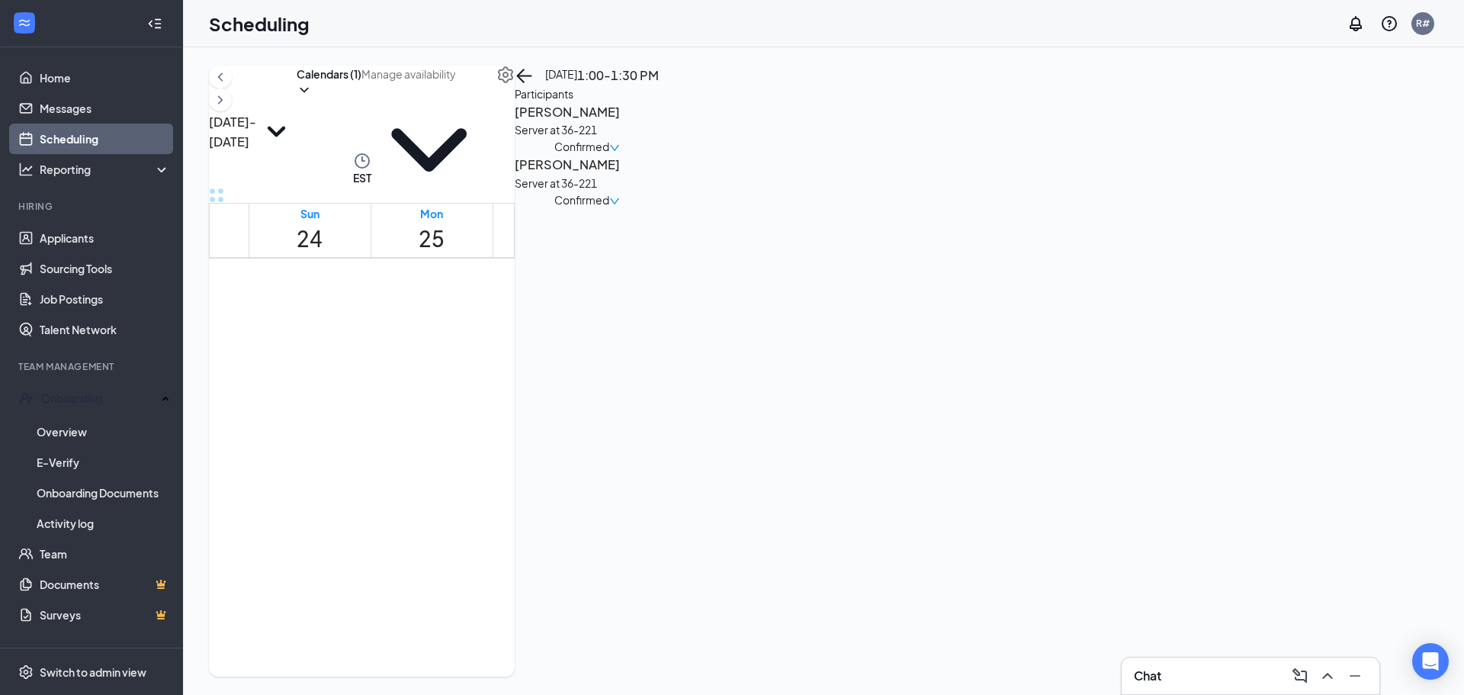
click at [659, 175] on h3 "[PERSON_NAME]" at bounding box center [587, 165] width 144 height 20
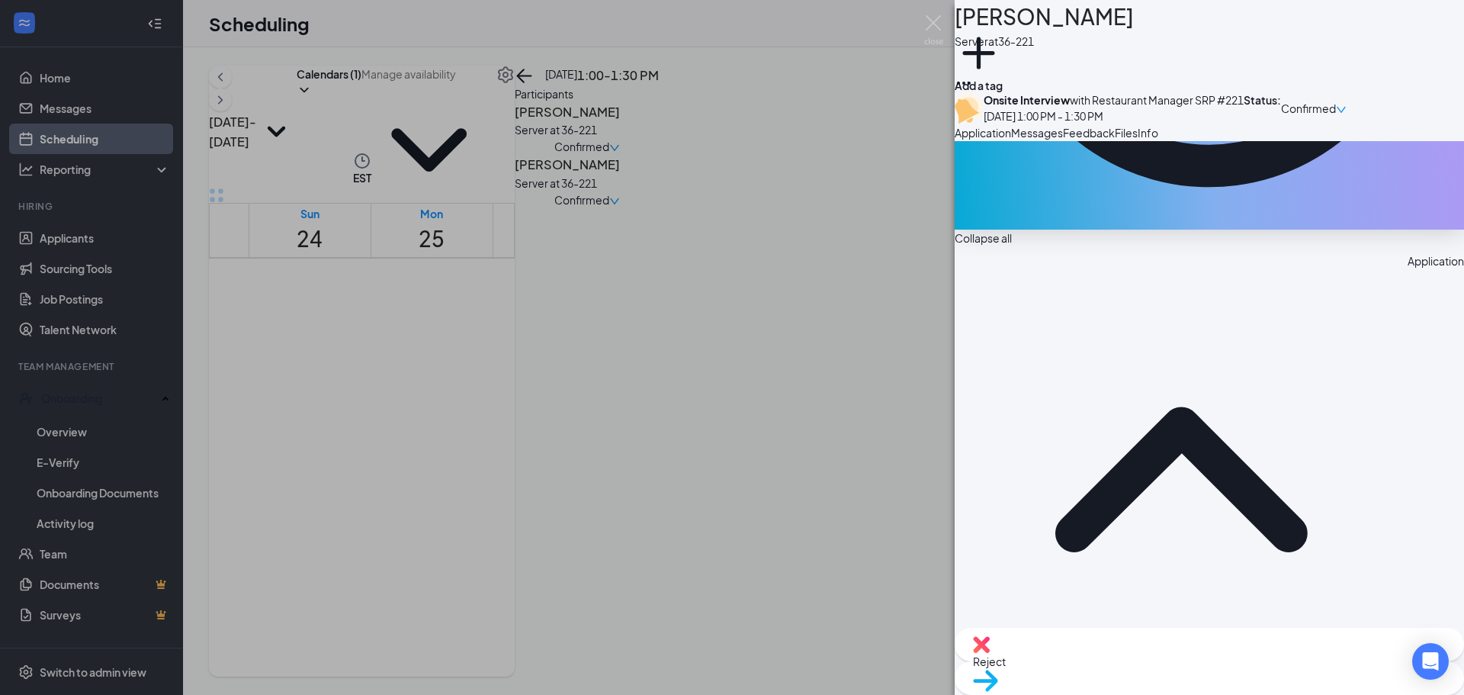
scroll to position [229, 0]
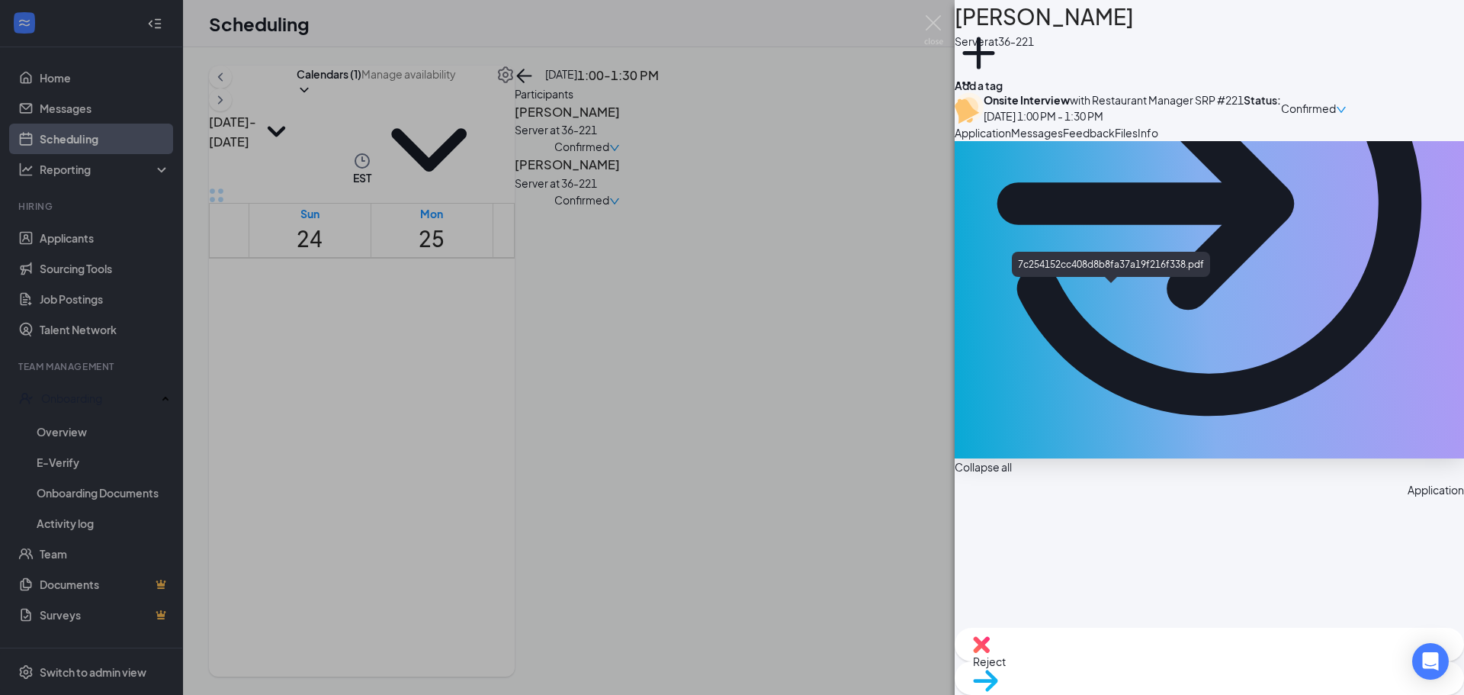
click at [932, 28] on img at bounding box center [933, 30] width 19 height 30
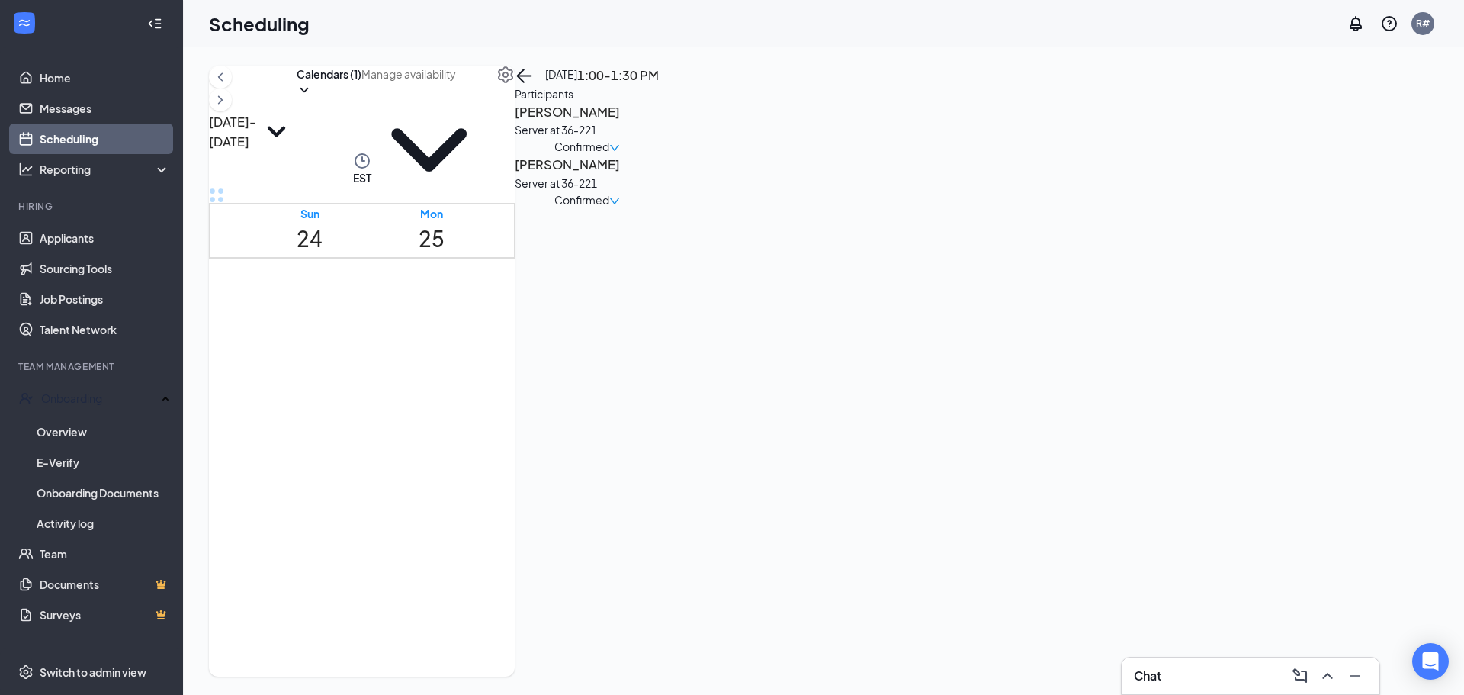
click at [551, 547] on span "1:00-1:30 PM" at bounding box center [573, 562] width 44 height 30
click at [659, 175] on h3 "[PERSON_NAME]" at bounding box center [587, 165] width 144 height 20
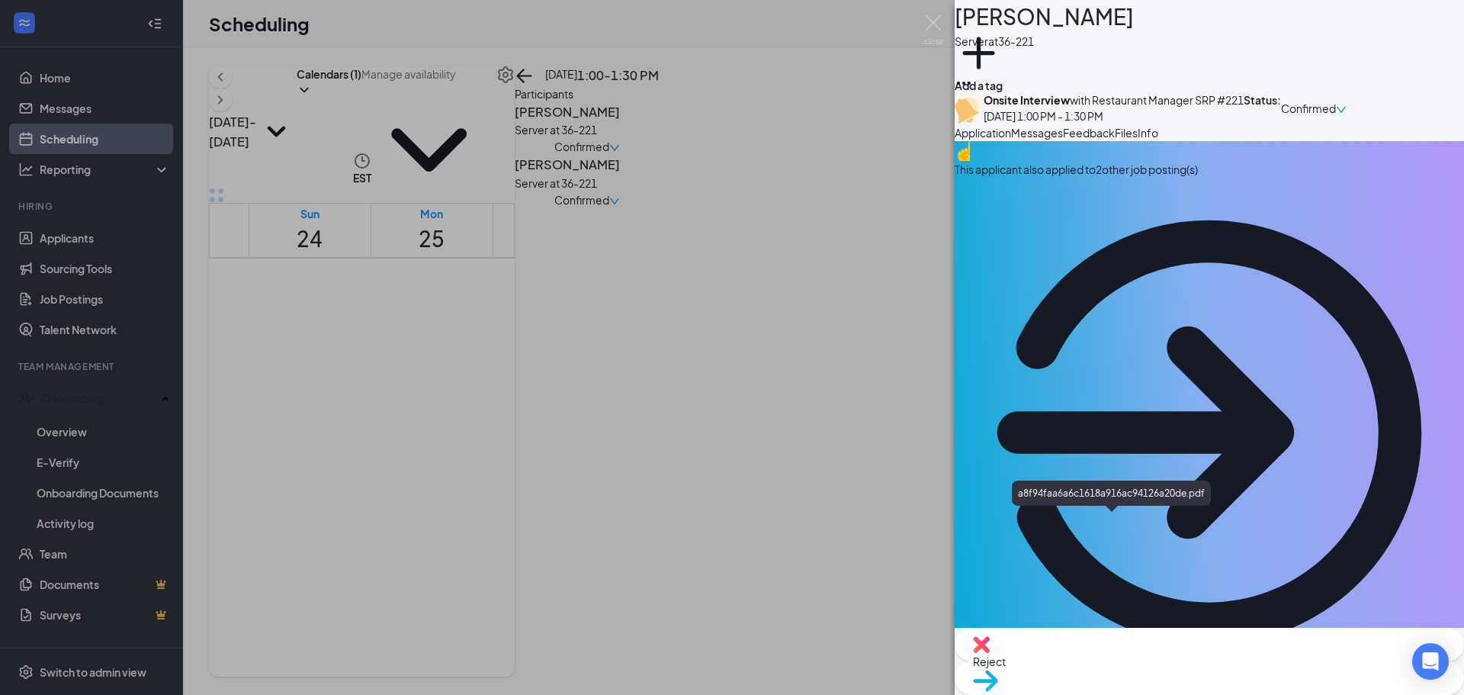
click at [928, 31] on img at bounding box center [933, 30] width 19 height 30
